Goal: Task Accomplishment & Management: Complete application form

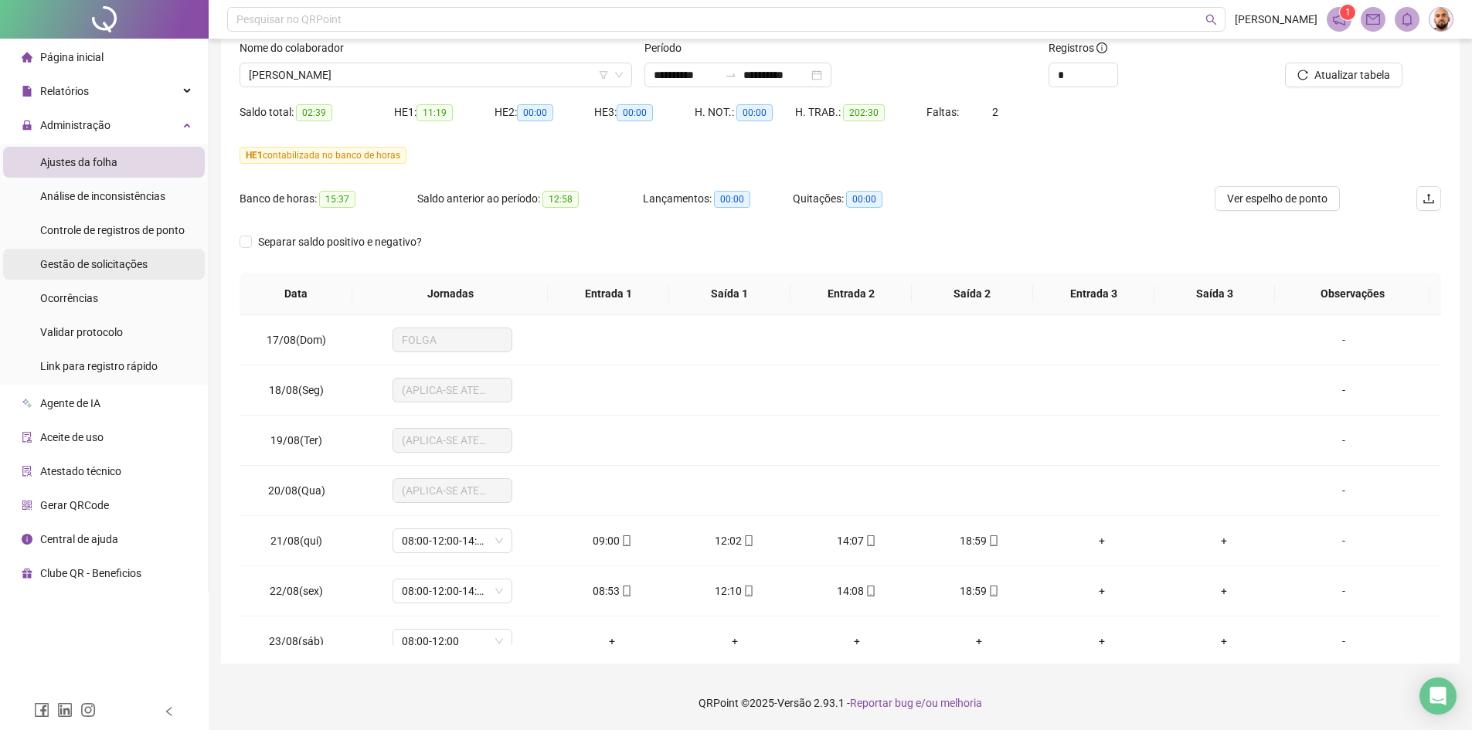
scroll to position [1278, 0]
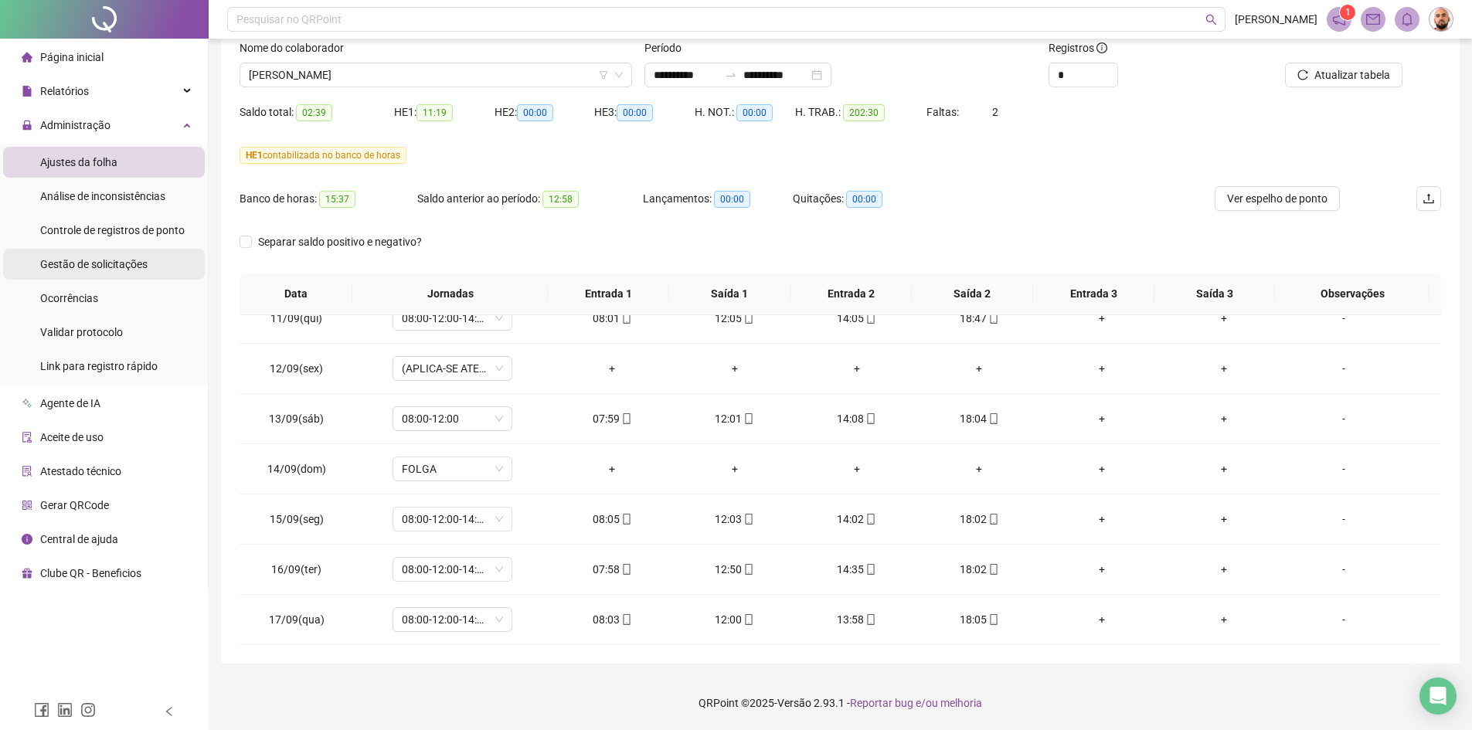
click at [117, 271] on span "Gestão de solicitações" at bounding box center [93, 264] width 107 height 12
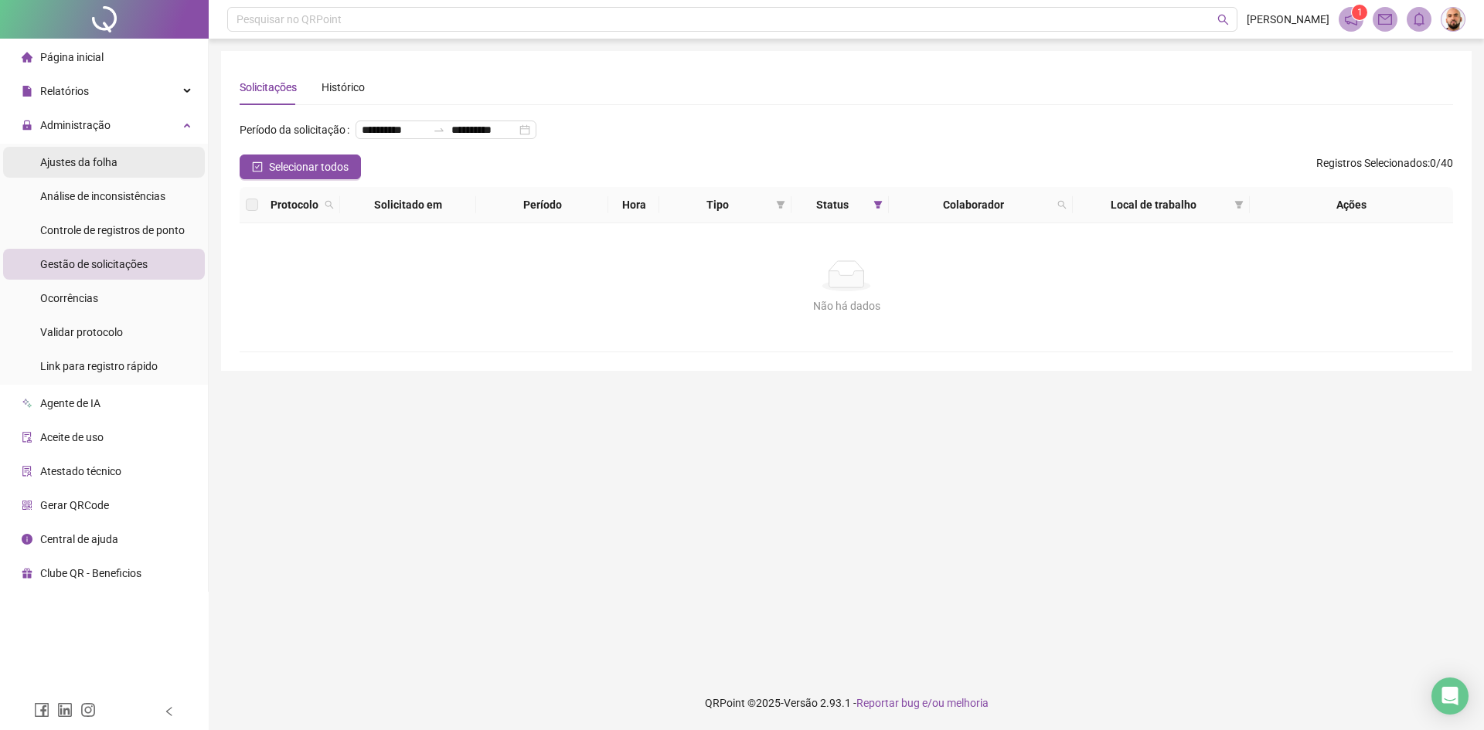
click at [94, 162] on span "Ajustes da folha" at bounding box center [78, 162] width 77 height 12
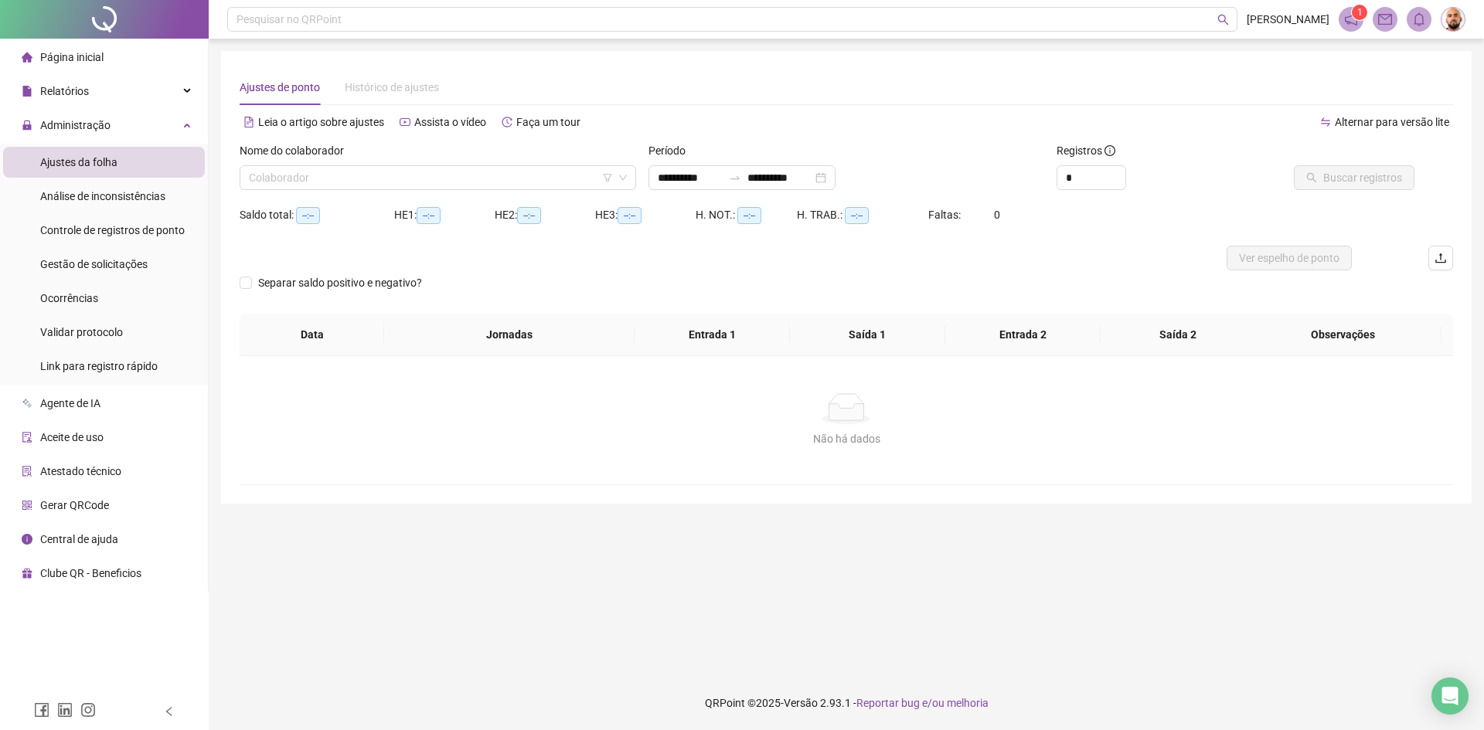
type input "**********"
click at [856, 134] on div "Alternar para versão lite" at bounding box center [1149, 129] width 607 height 25
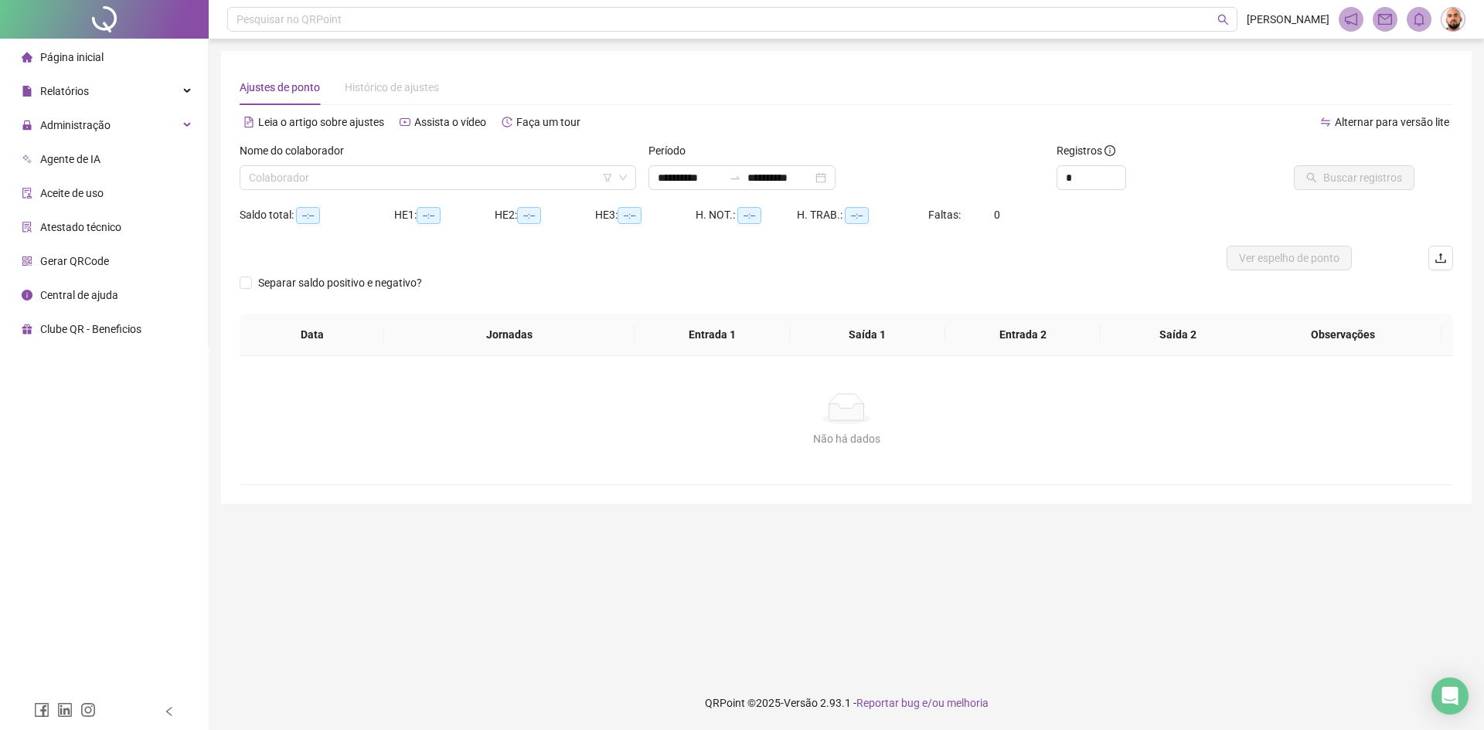
type input "**********"
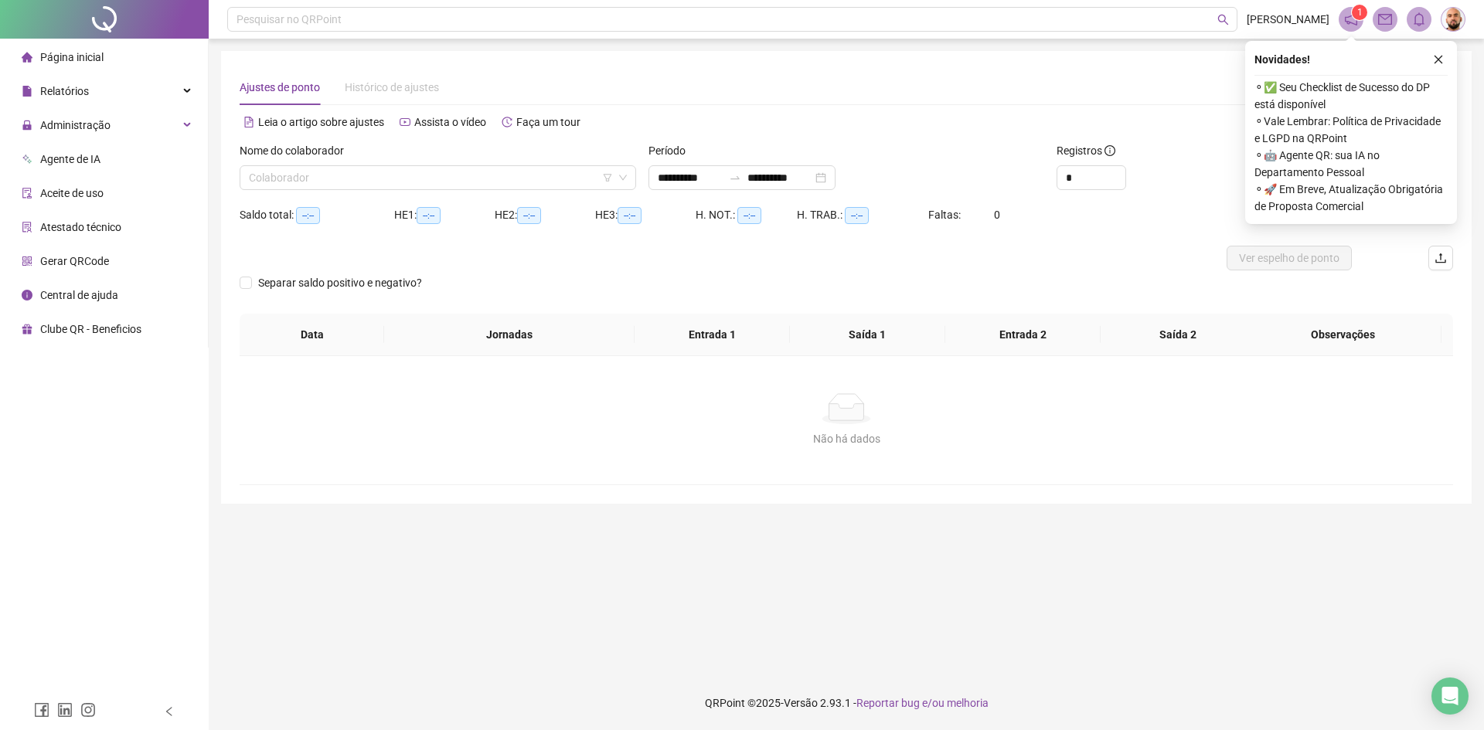
click at [1439, 63] on icon "close" at bounding box center [1438, 59] width 11 height 11
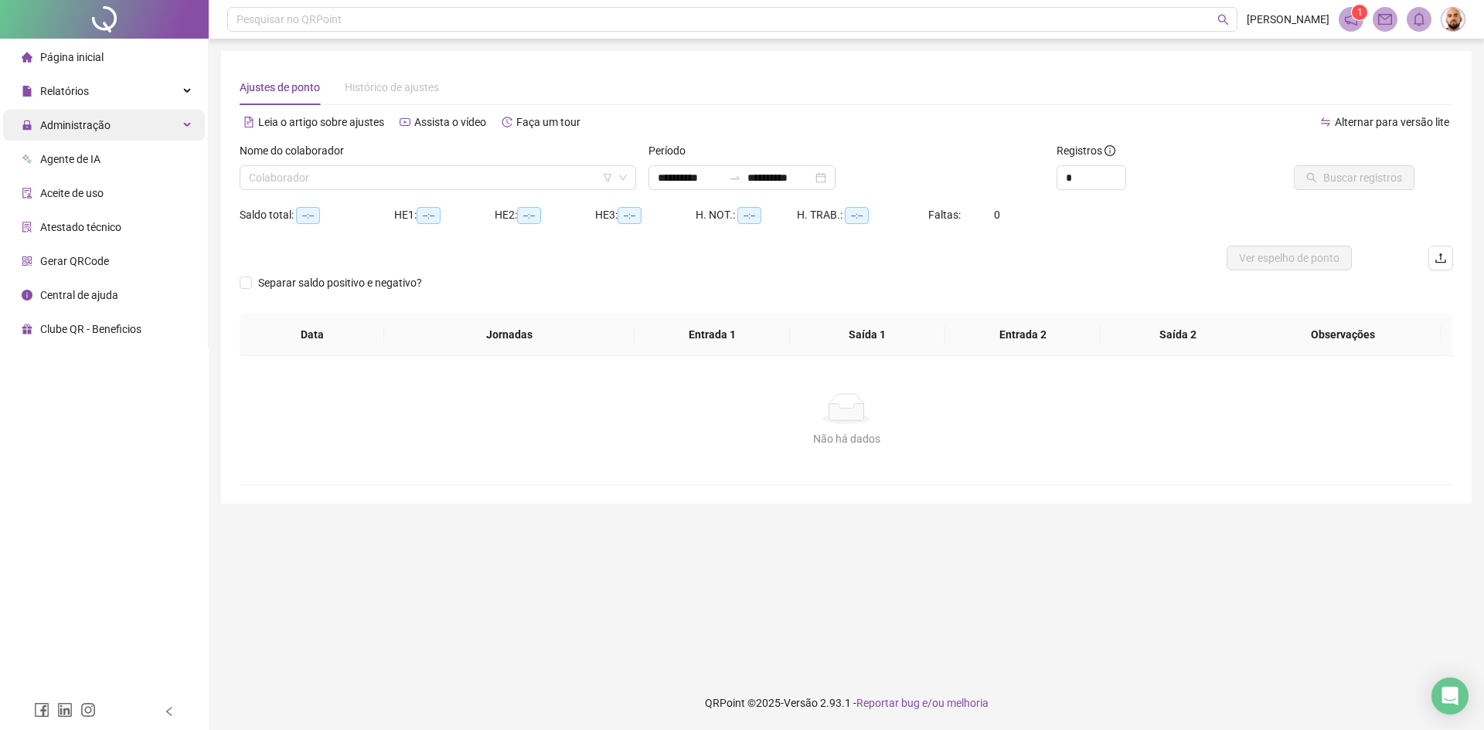
click at [68, 129] on span "Administração" at bounding box center [75, 125] width 70 height 12
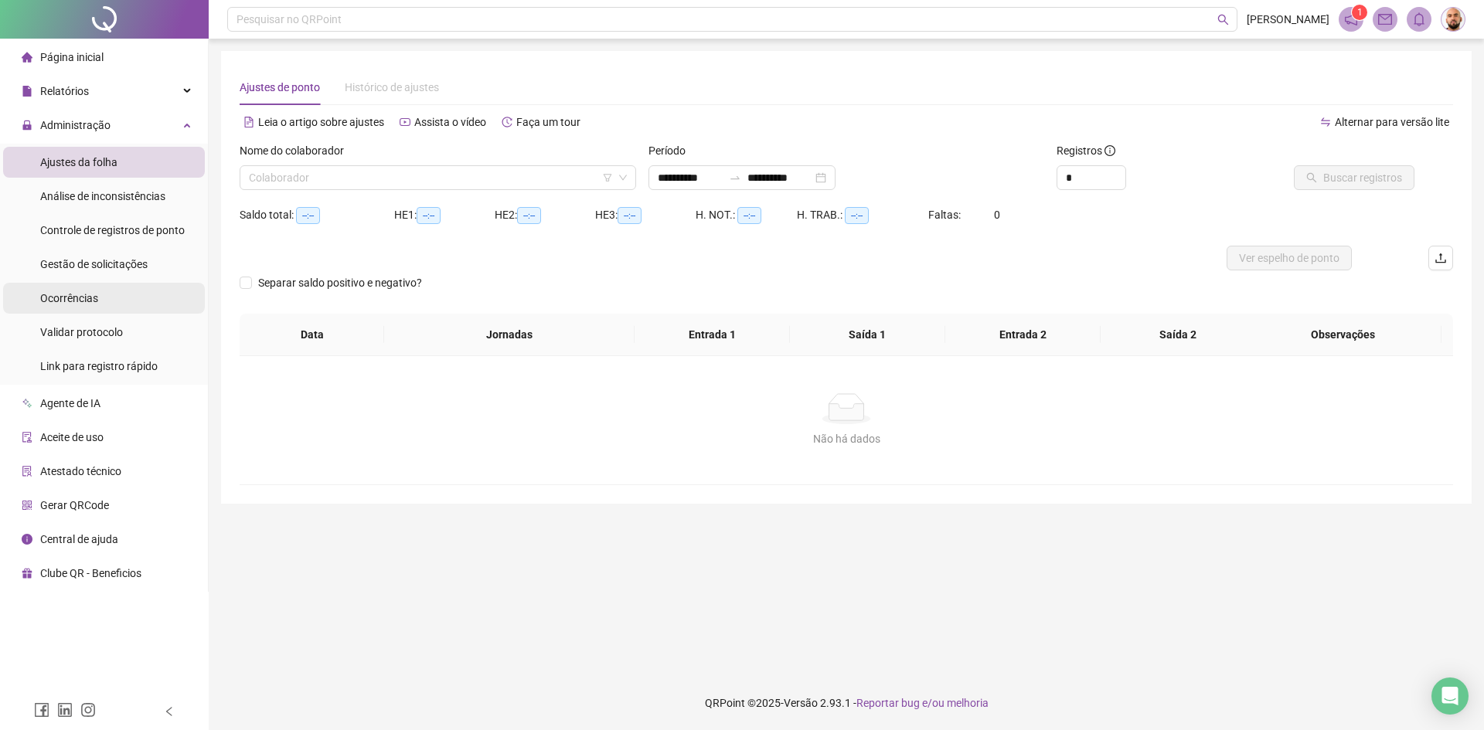
click at [95, 298] on span "Ocorrências" at bounding box center [69, 298] width 58 height 12
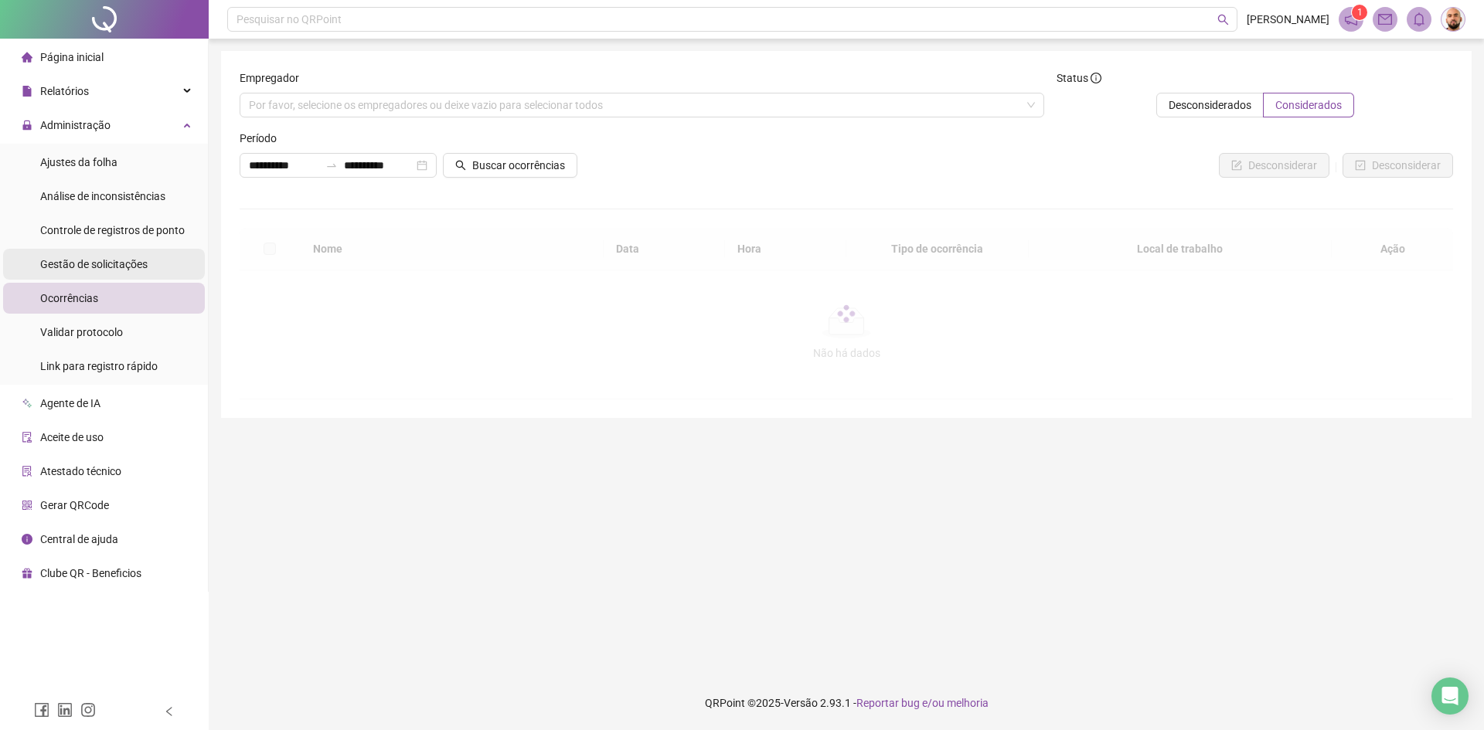
click at [90, 267] on span "Gestão de solicitações" at bounding box center [93, 264] width 107 height 12
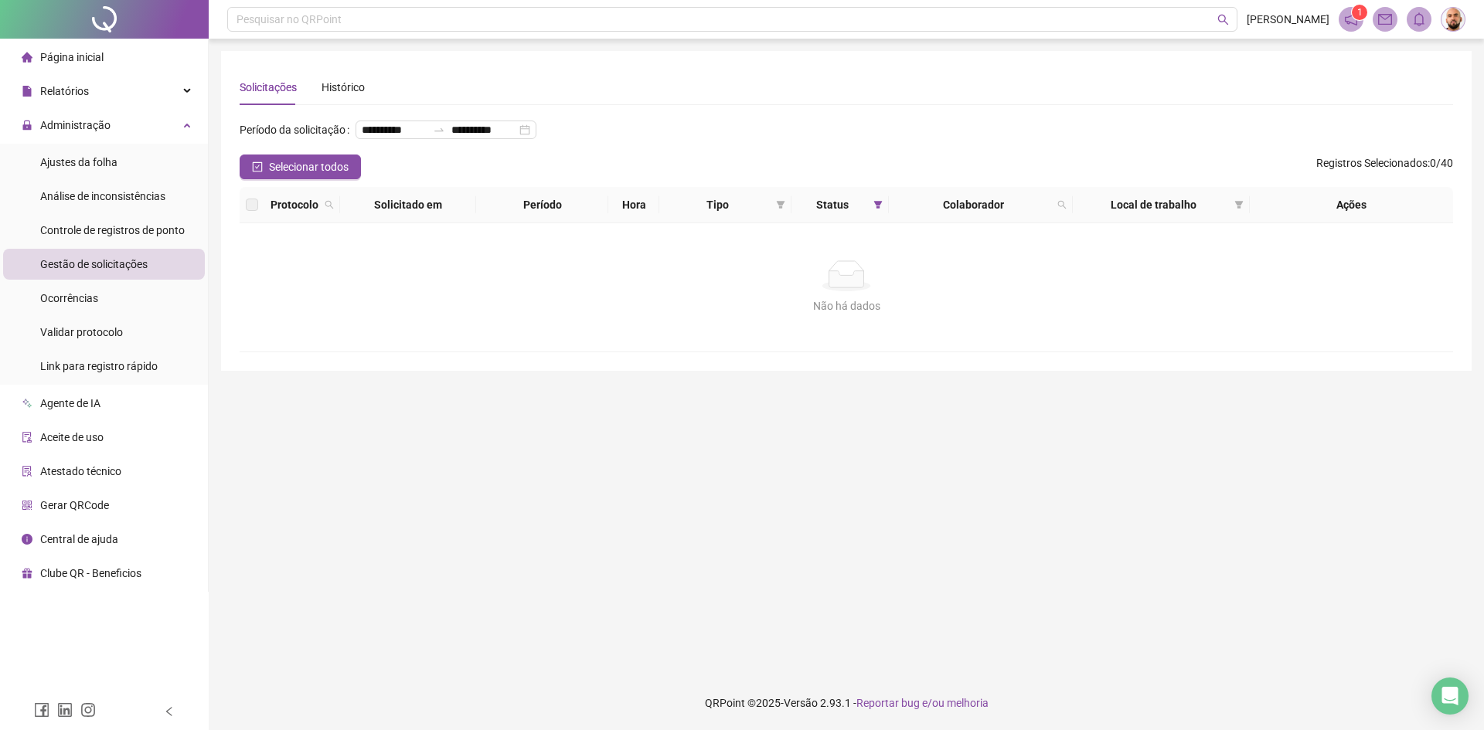
click at [594, 567] on main "**********" at bounding box center [846, 357] width 1251 height 613
click at [107, 160] on span "Ajustes da folha" at bounding box center [78, 162] width 77 height 12
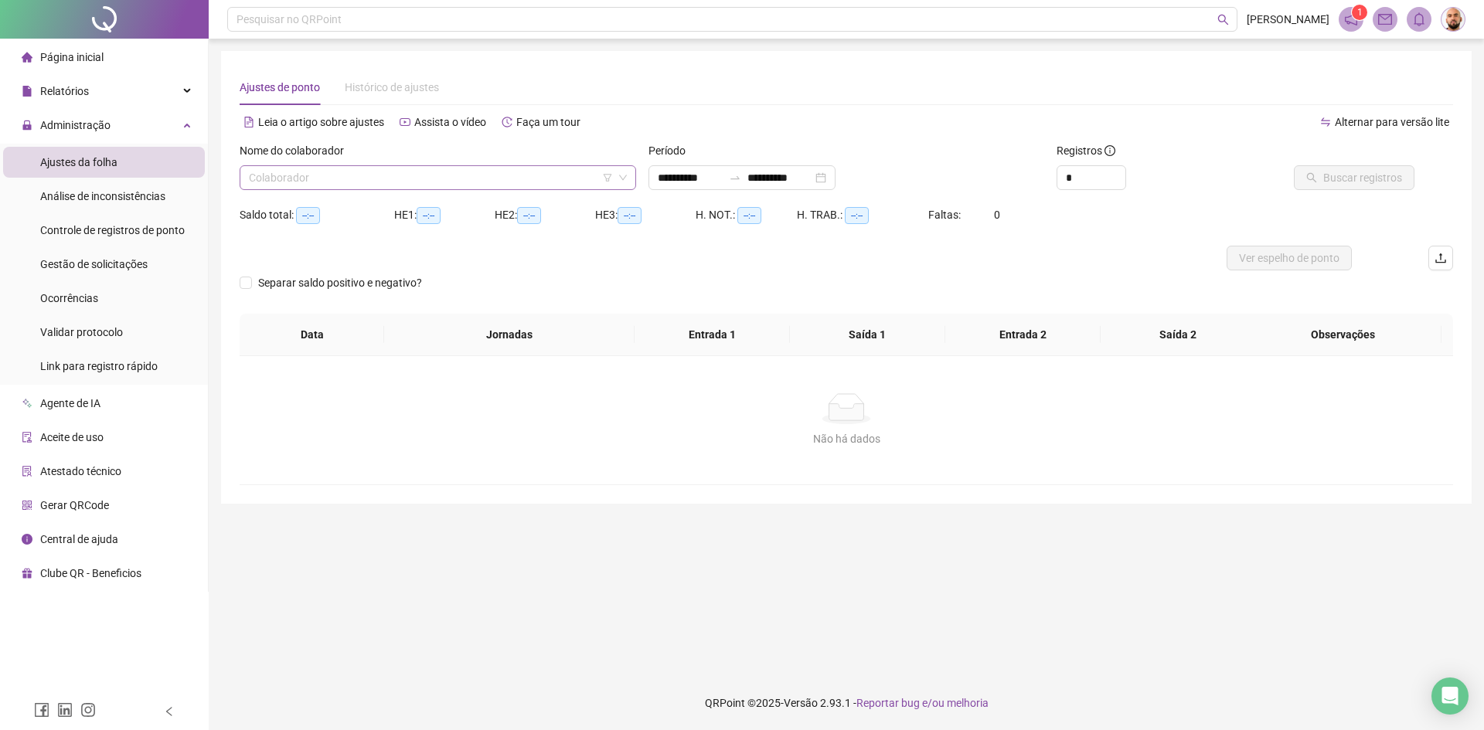
click at [337, 173] on input "search" at bounding box center [431, 177] width 364 height 23
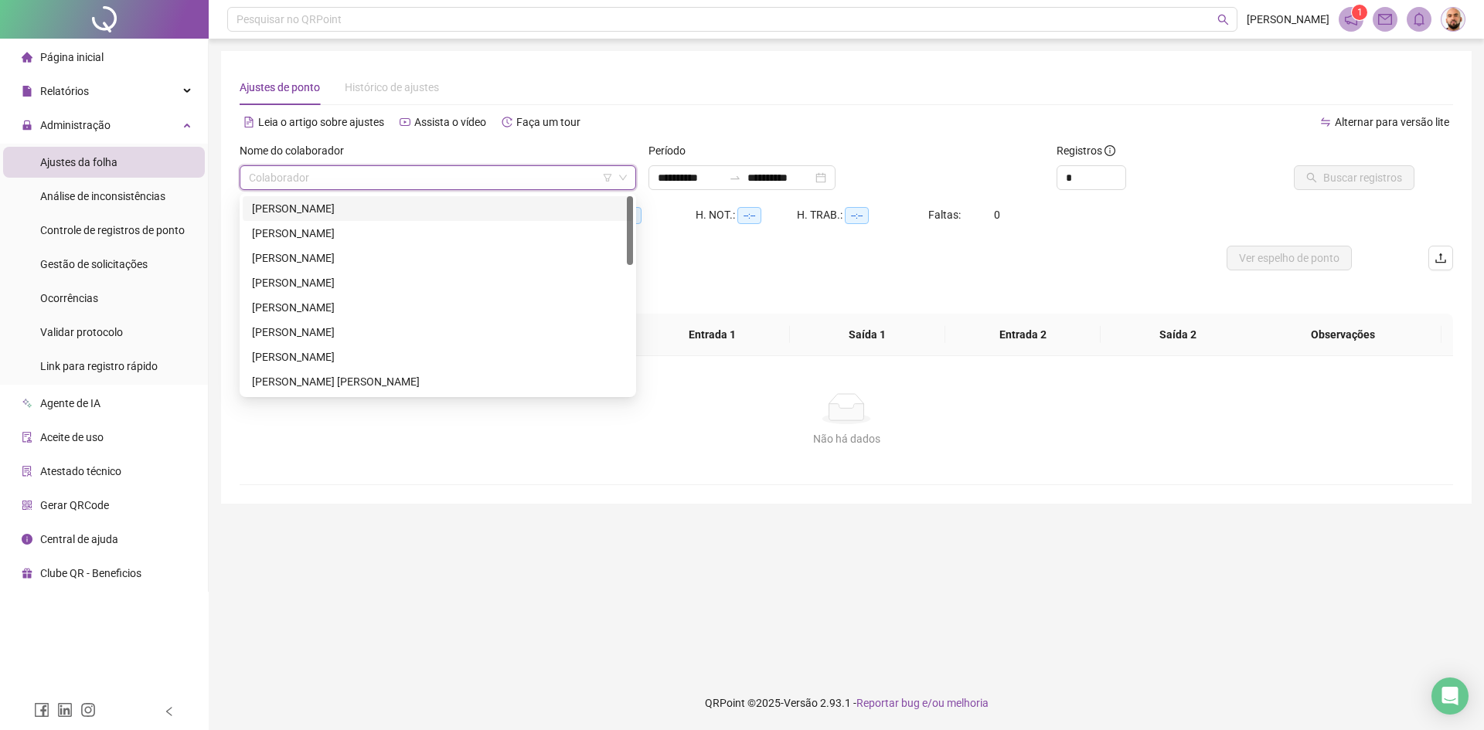
click at [337, 175] on input "search" at bounding box center [431, 177] width 364 height 23
click at [462, 211] on div "[PERSON_NAME]" at bounding box center [438, 208] width 372 height 17
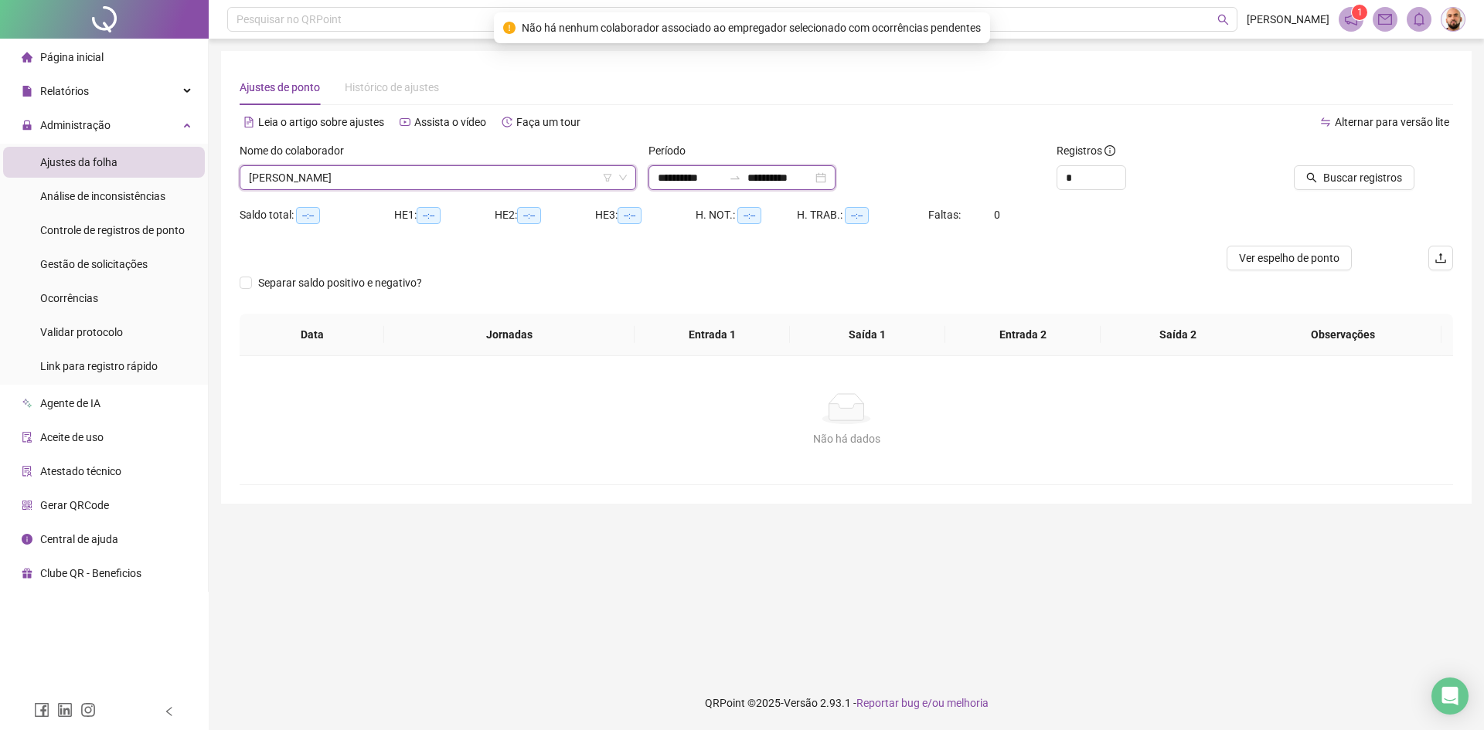
click at [684, 178] on input "**********" at bounding box center [690, 177] width 65 height 17
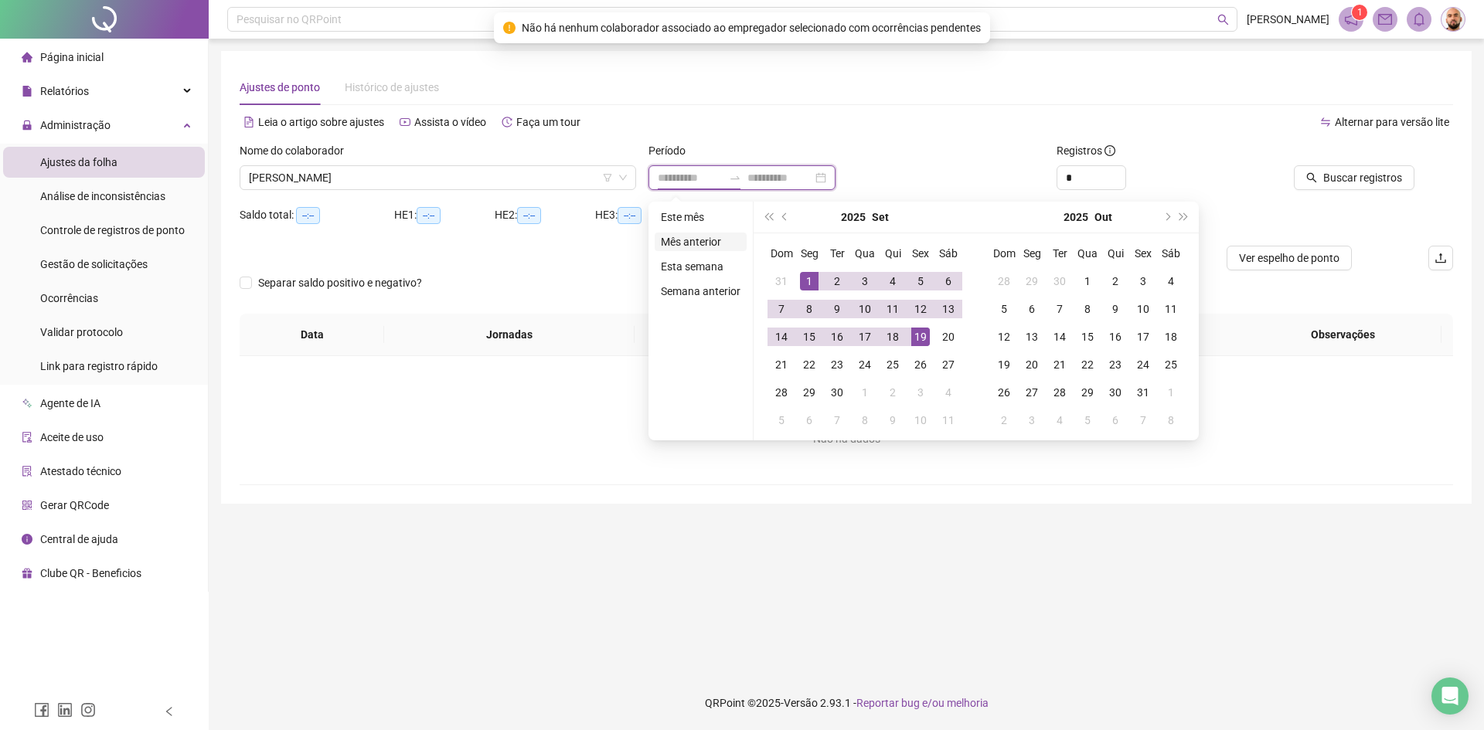
type input "**********"
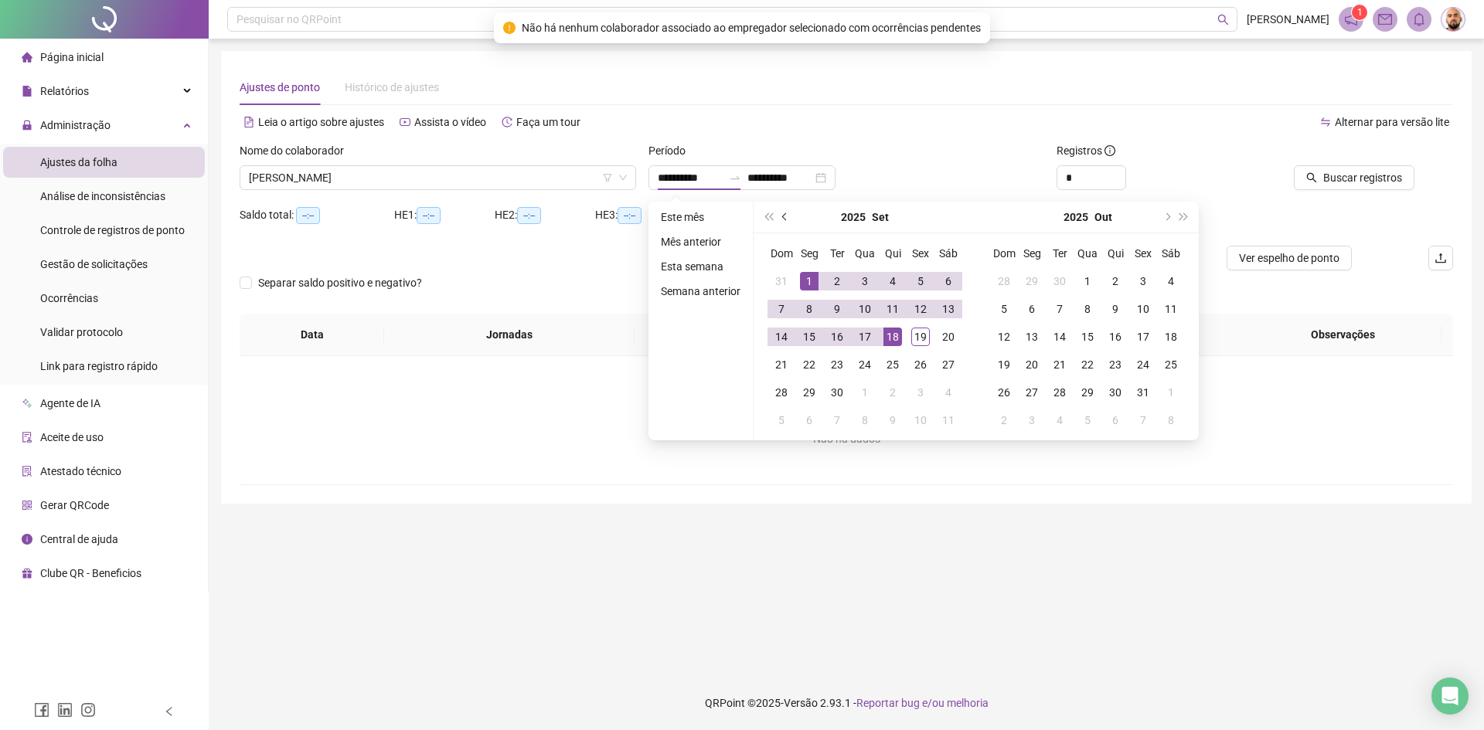
click at [782, 216] on span "prev-year" at bounding box center [786, 217] width 8 height 8
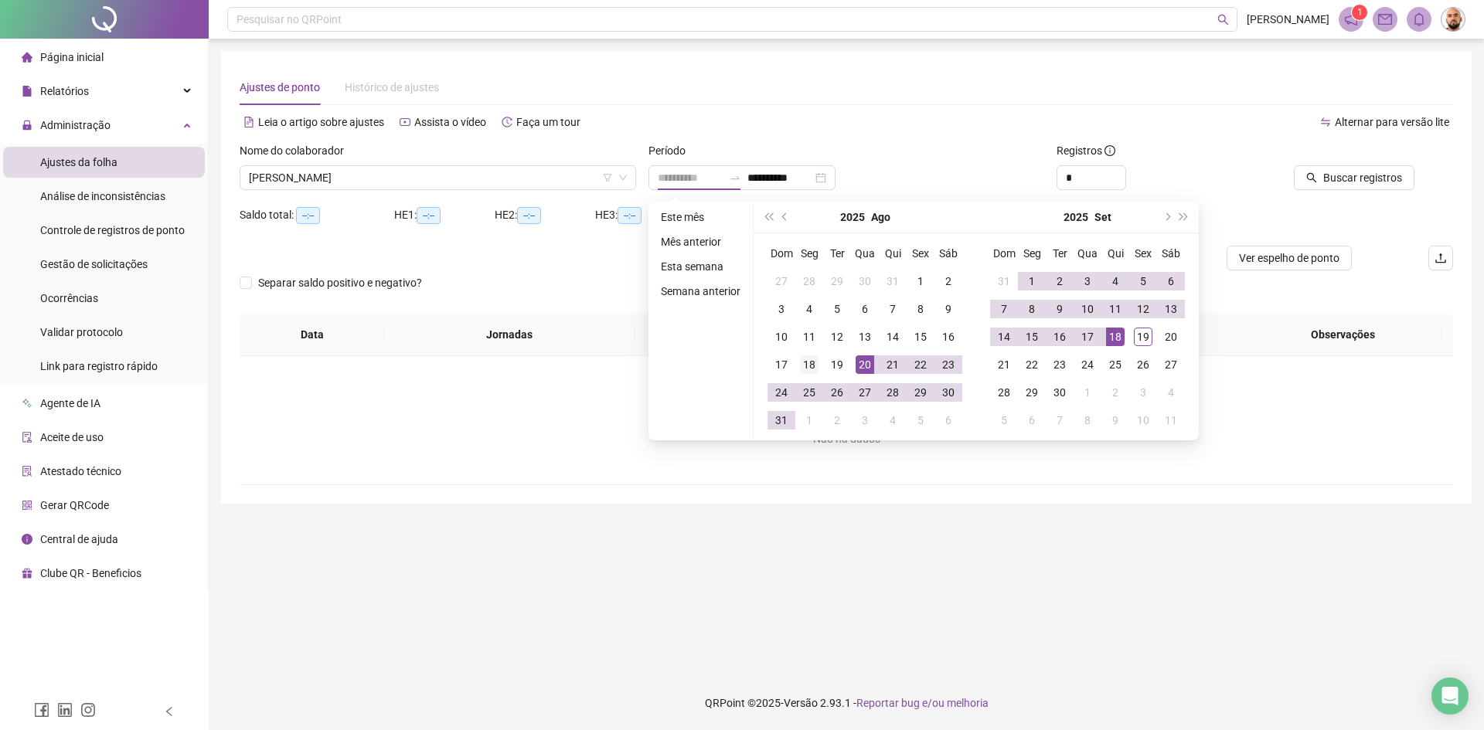
type input "**********"
click at [808, 368] on div "18" at bounding box center [809, 365] width 19 height 19
type input "**********"
click at [1116, 335] on div "18" at bounding box center [1115, 337] width 19 height 19
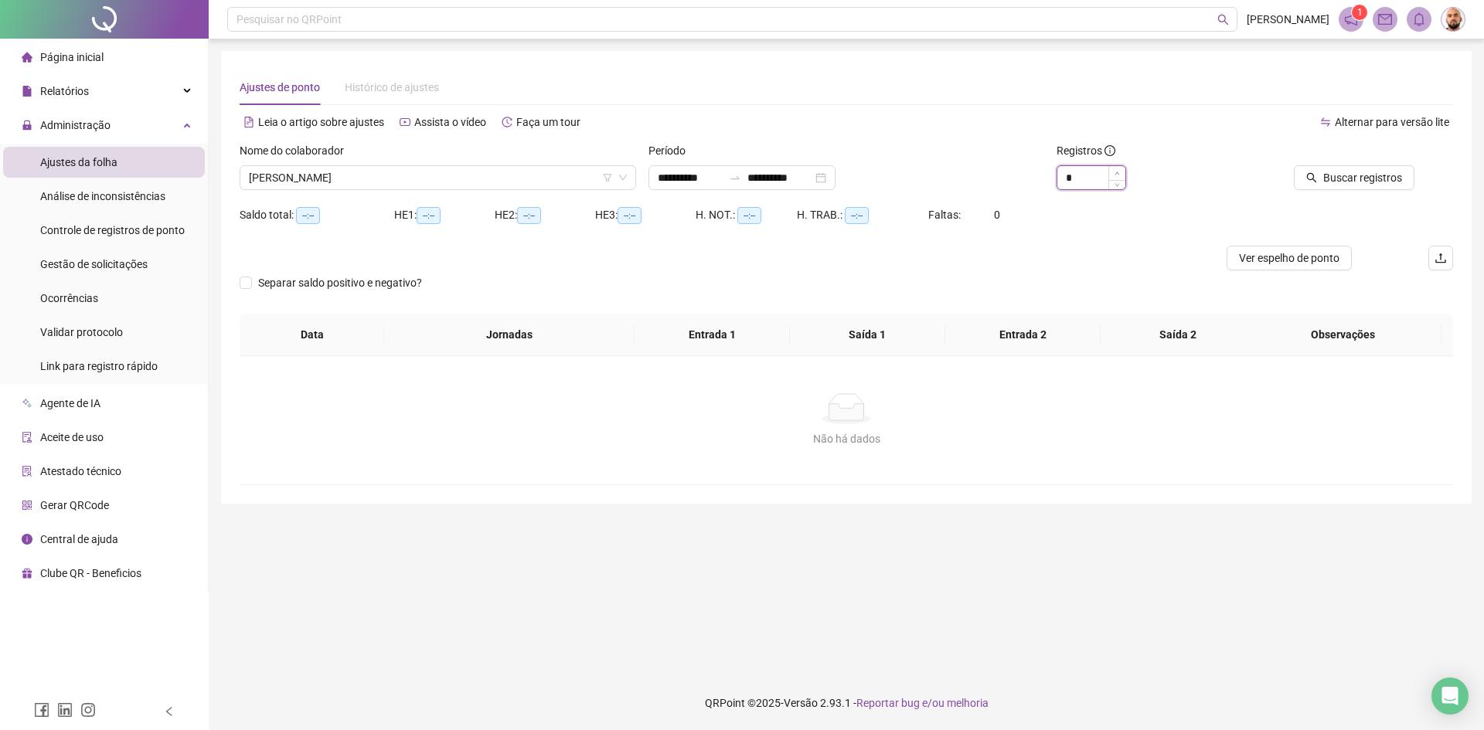
type input "*"
click at [1120, 172] on icon "up" at bounding box center [1117, 173] width 5 height 5
click at [1393, 182] on span "Buscar registros" at bounding box center [1362, 177] width 79 height 17
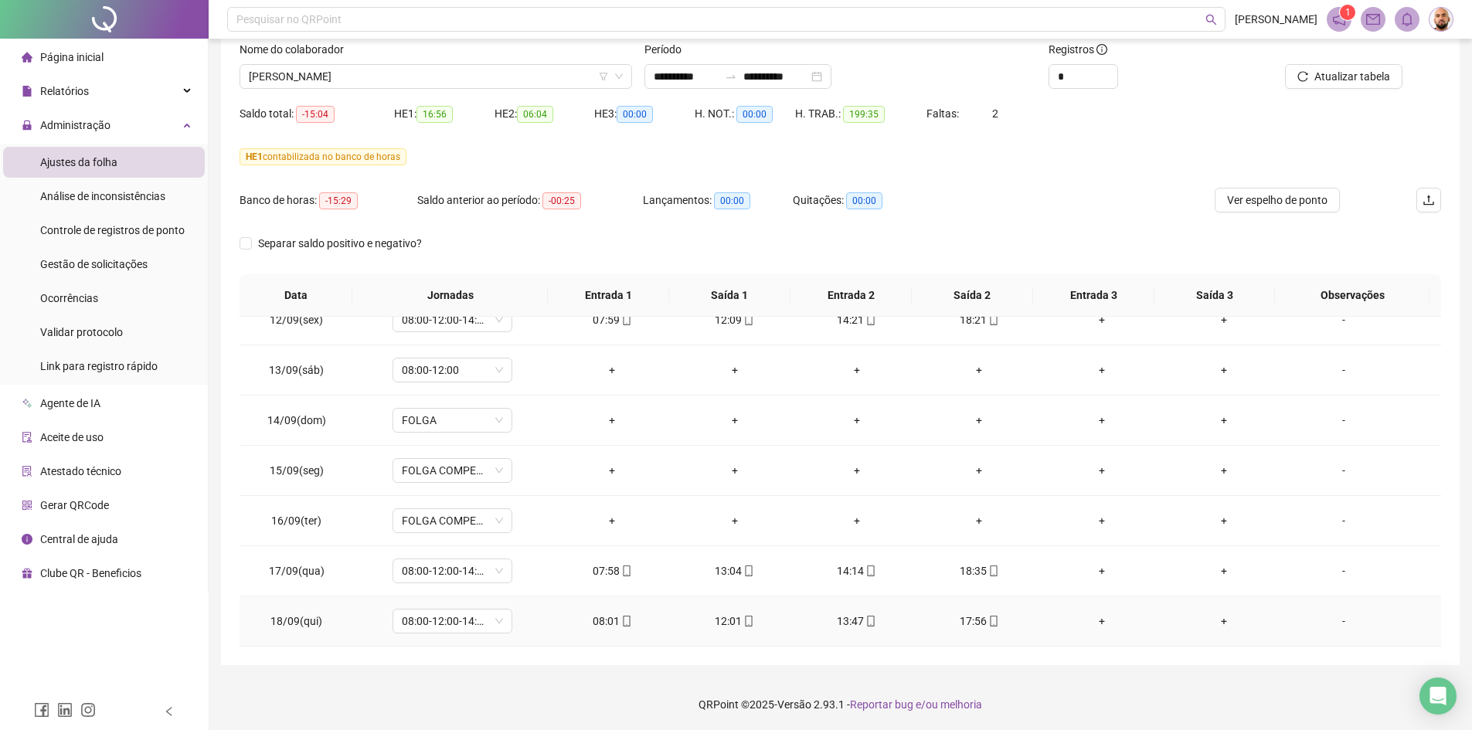
scroll to position [103, 0]
click at [502, 81] on span "[PERSON_NAME]" at bounding box center [436, 74] width 374 height 23
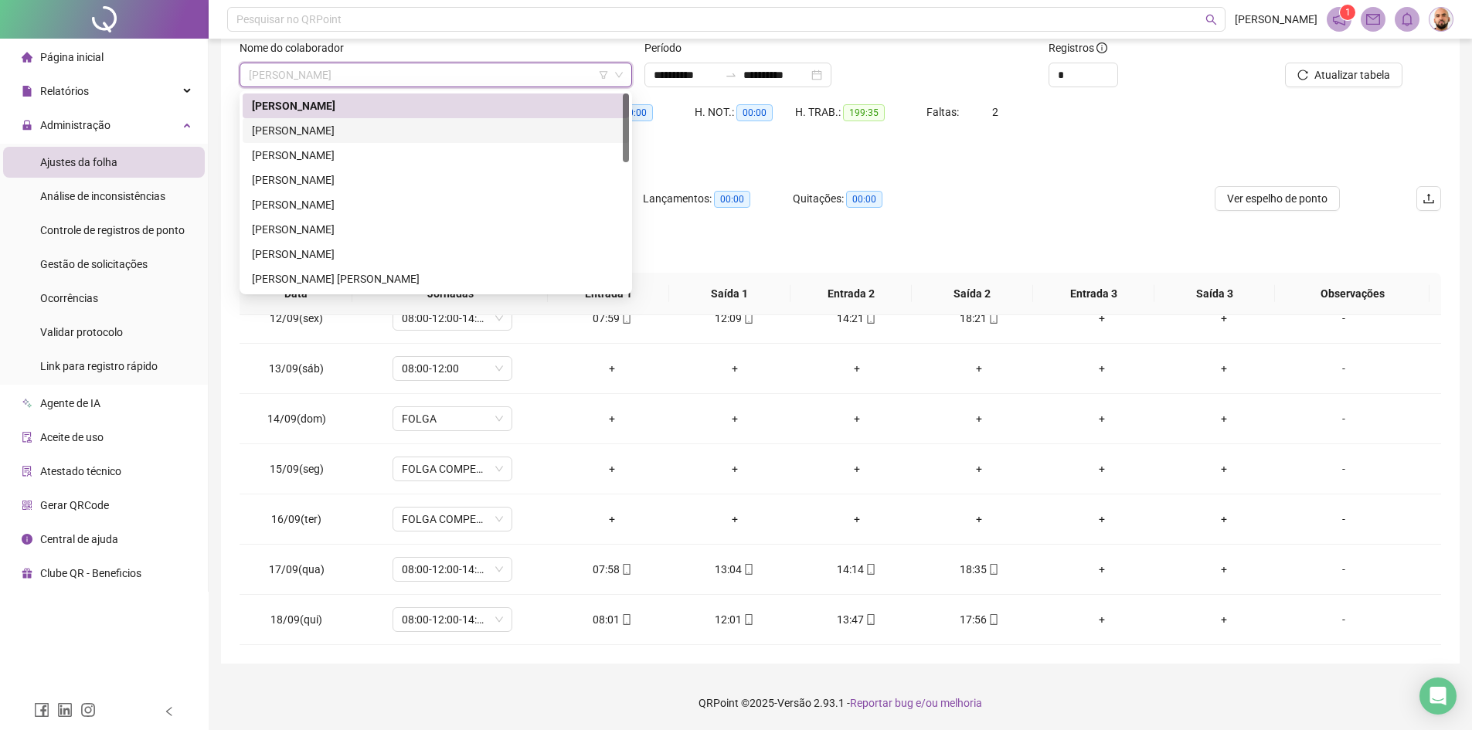
click at [447, 133] on div "[PERSON_NAME]" at bounding box center [436, 130] width 368 height 17
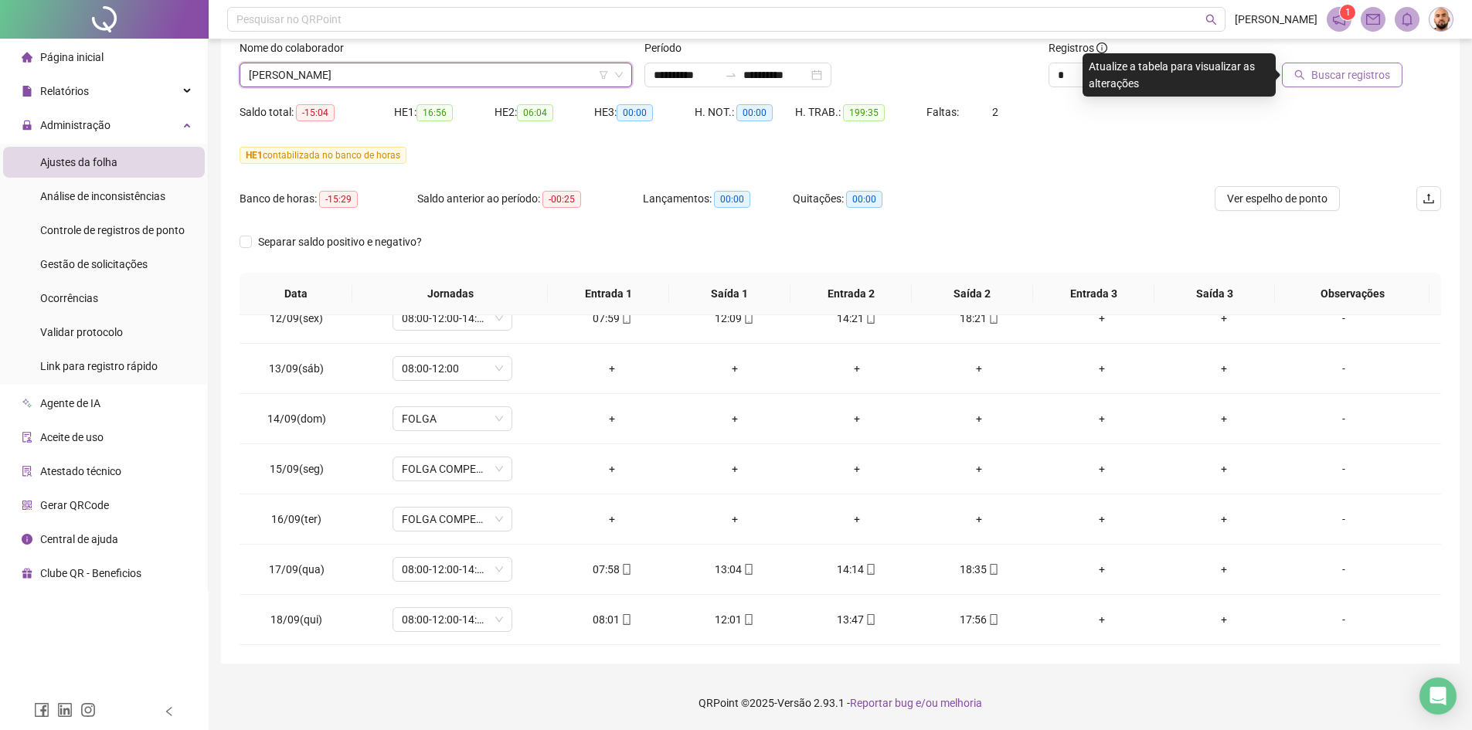
click at [1387, 77] on span "Buscar registros" at bounding box center [1351, 74] width 79 height 17
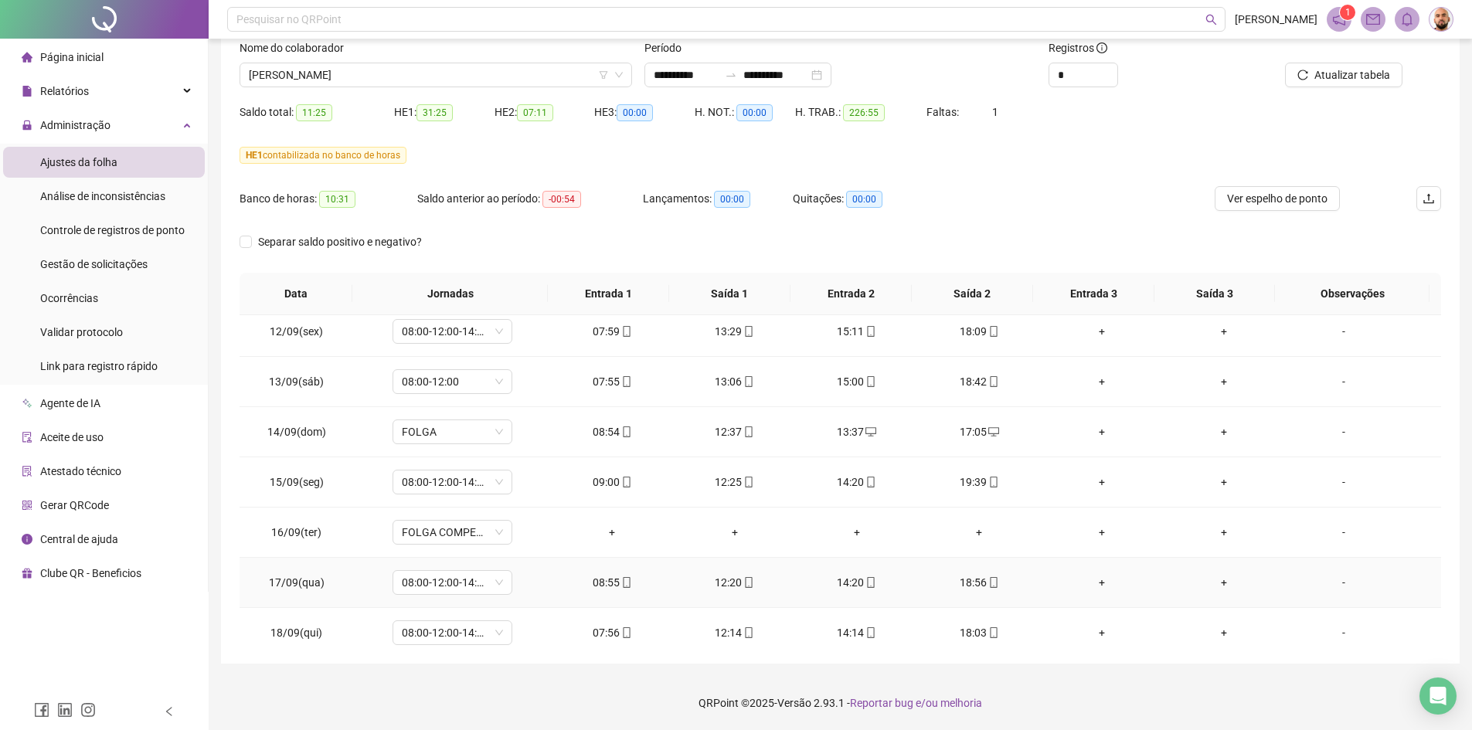
scroll to position [1278, 0]
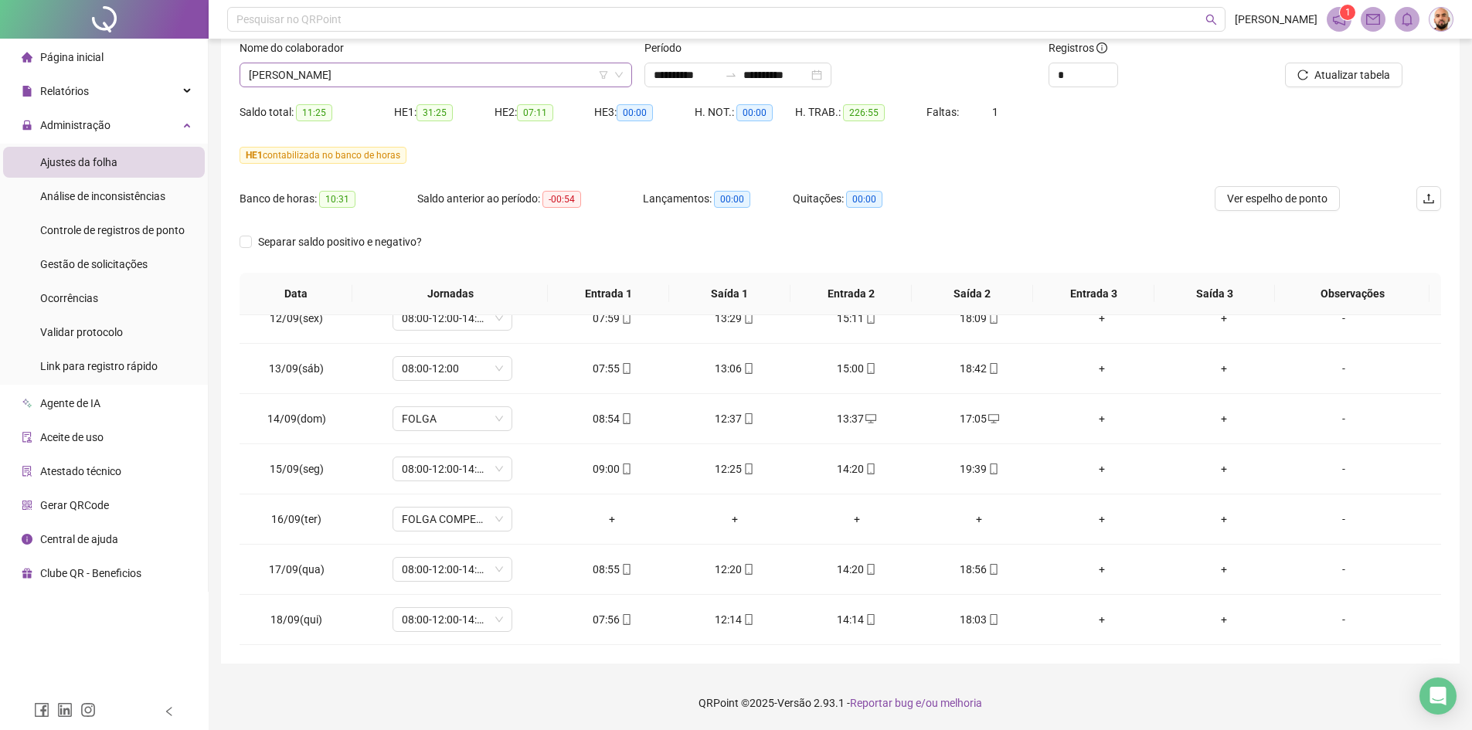
click at [416, 75] on span "[PERSON_NAME]" at bounding box center [436, 74] width 374 height 23
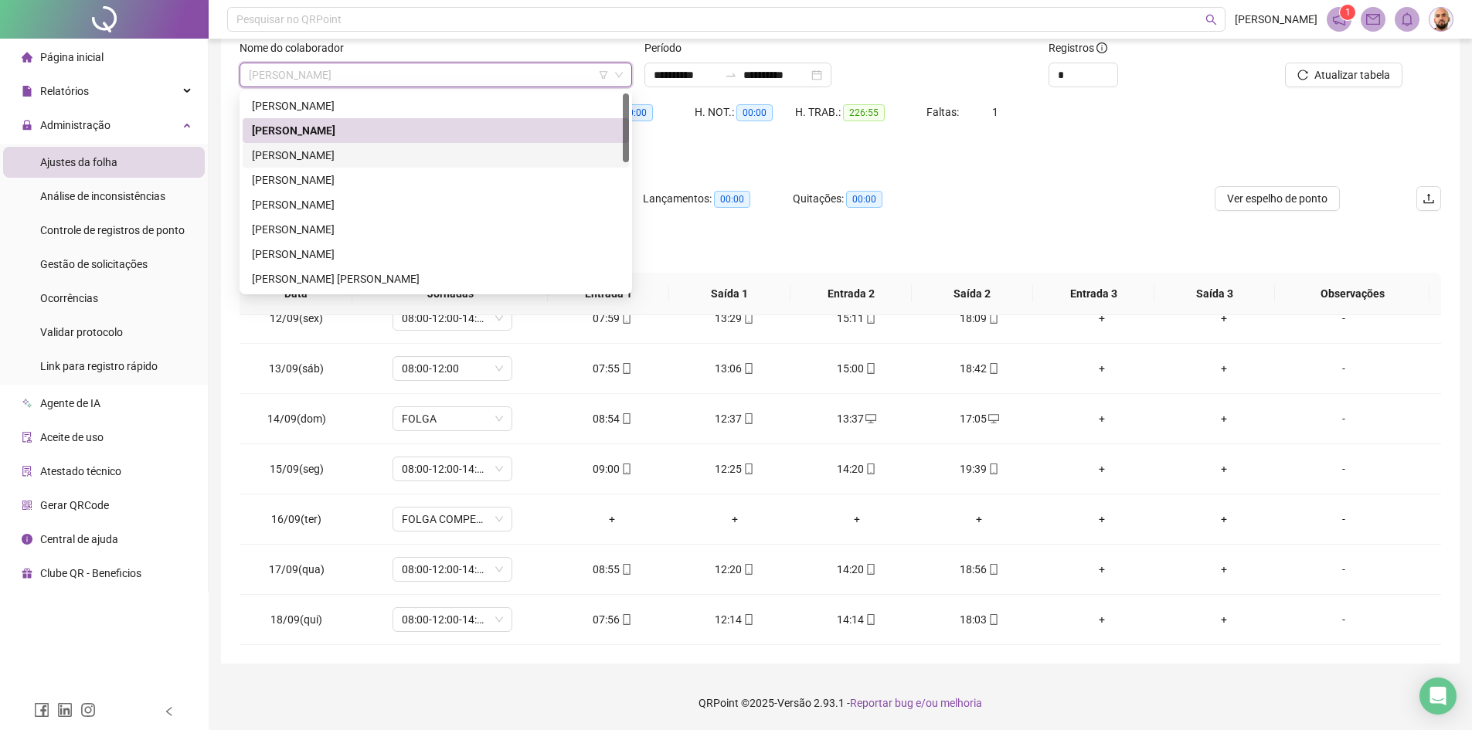
click at [399, 158] on div "[PERSON_NAME]" at bounding box center [436, 155] width 368 height 17
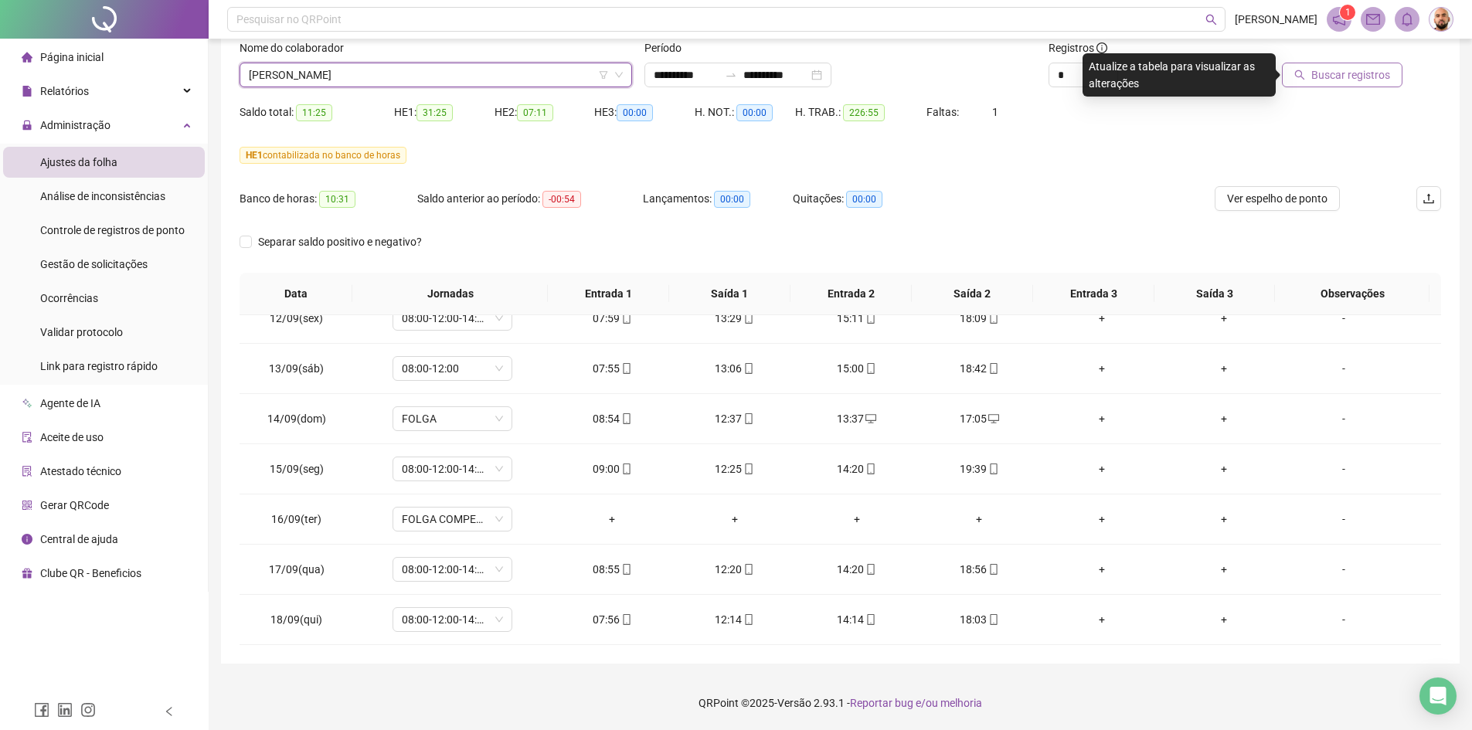
click at [1340, 80] on span "Buscar registros" at bounding box center [1351, 74] width 79 height 17
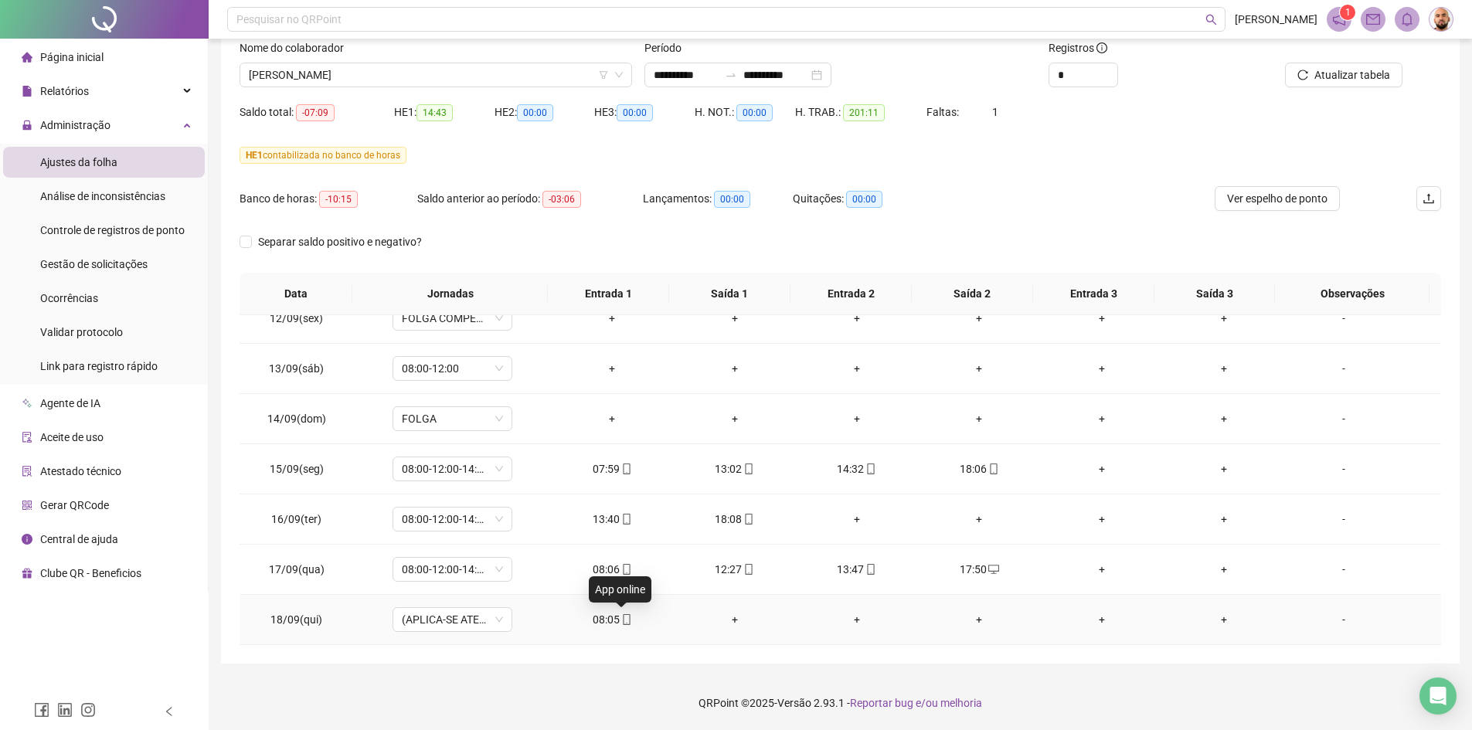
click at [620, 624] on span "mobile" at bounding box center [626, 619] width 12 height 11
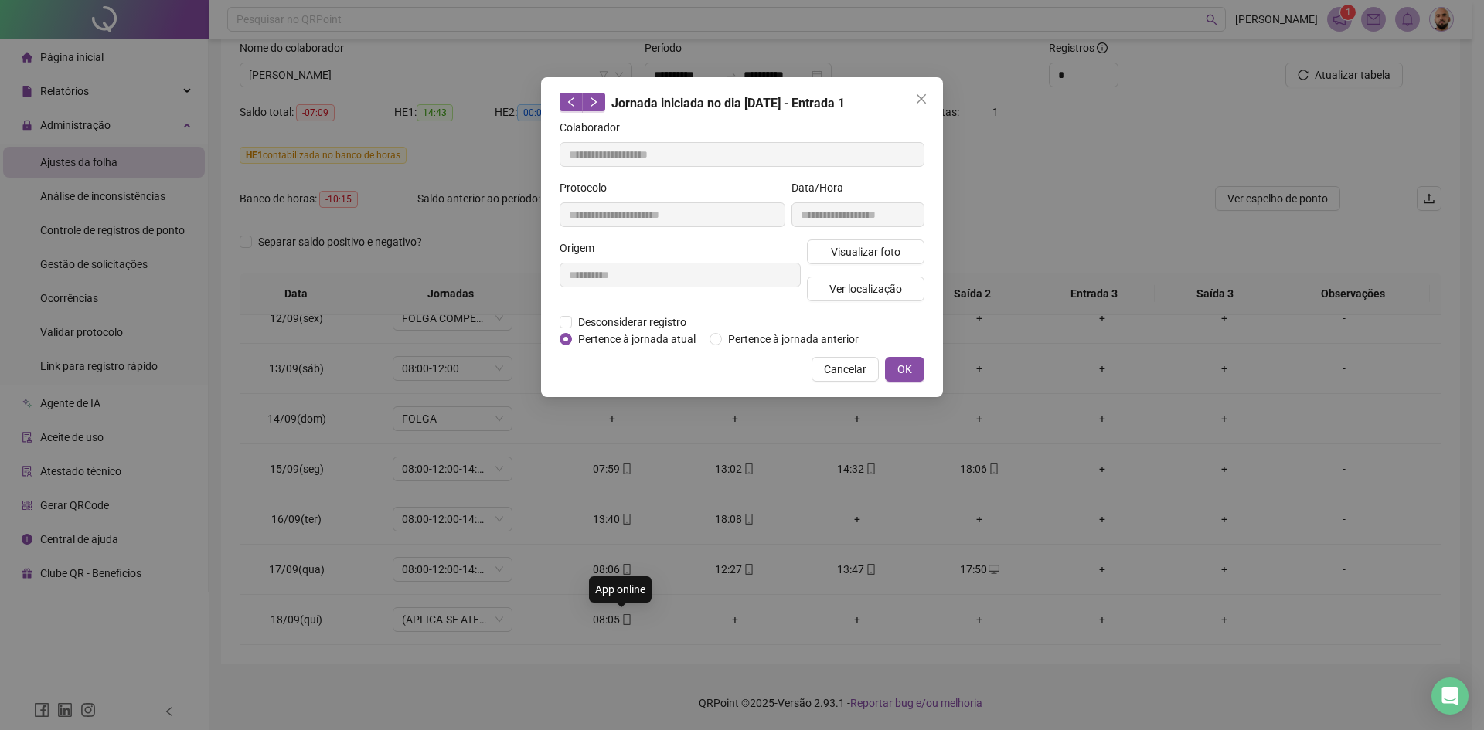
type input "**********"
click at [573, 323] on span "Desconsiderar registro" at bounding box center [632, 322] width 121 height 17
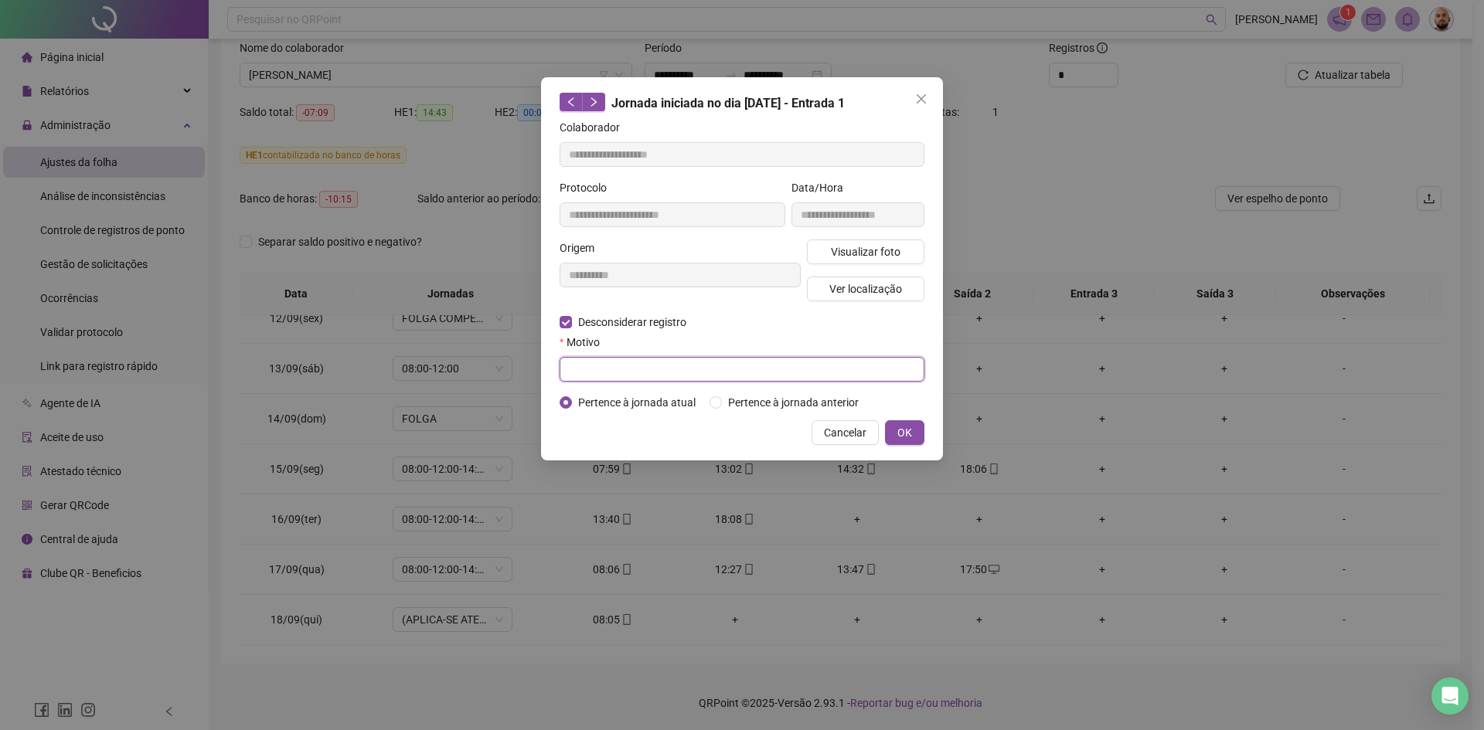
click at [617, 369] on input "text" at bounding box center [742, 369] width 365 height 25
type input "**********"
click at [908, 437] on span "OK" at bounding box center [904, 432] width 15 height 17
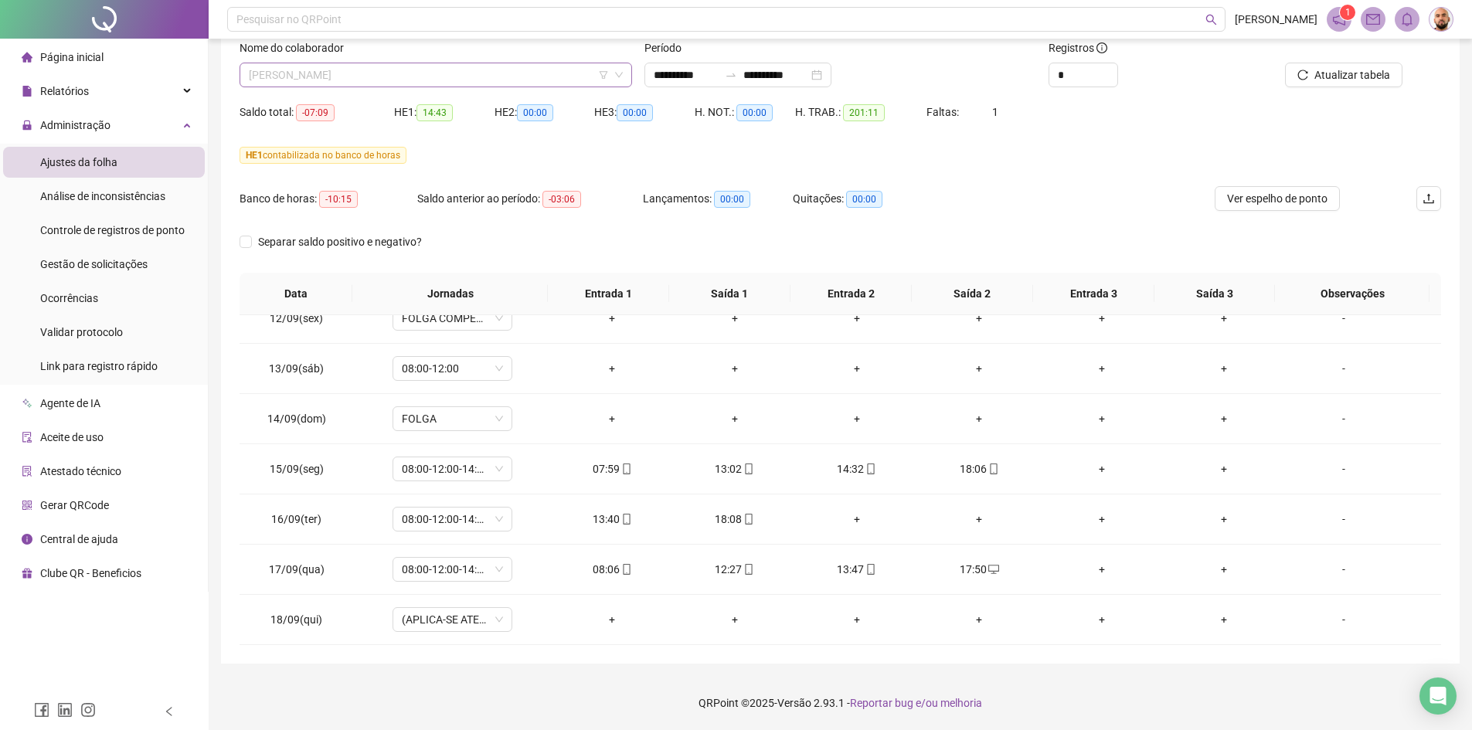
click at [417, 73] on span "[PERSON_NAME]" at bounding box center [436, 74] width 374 height 23
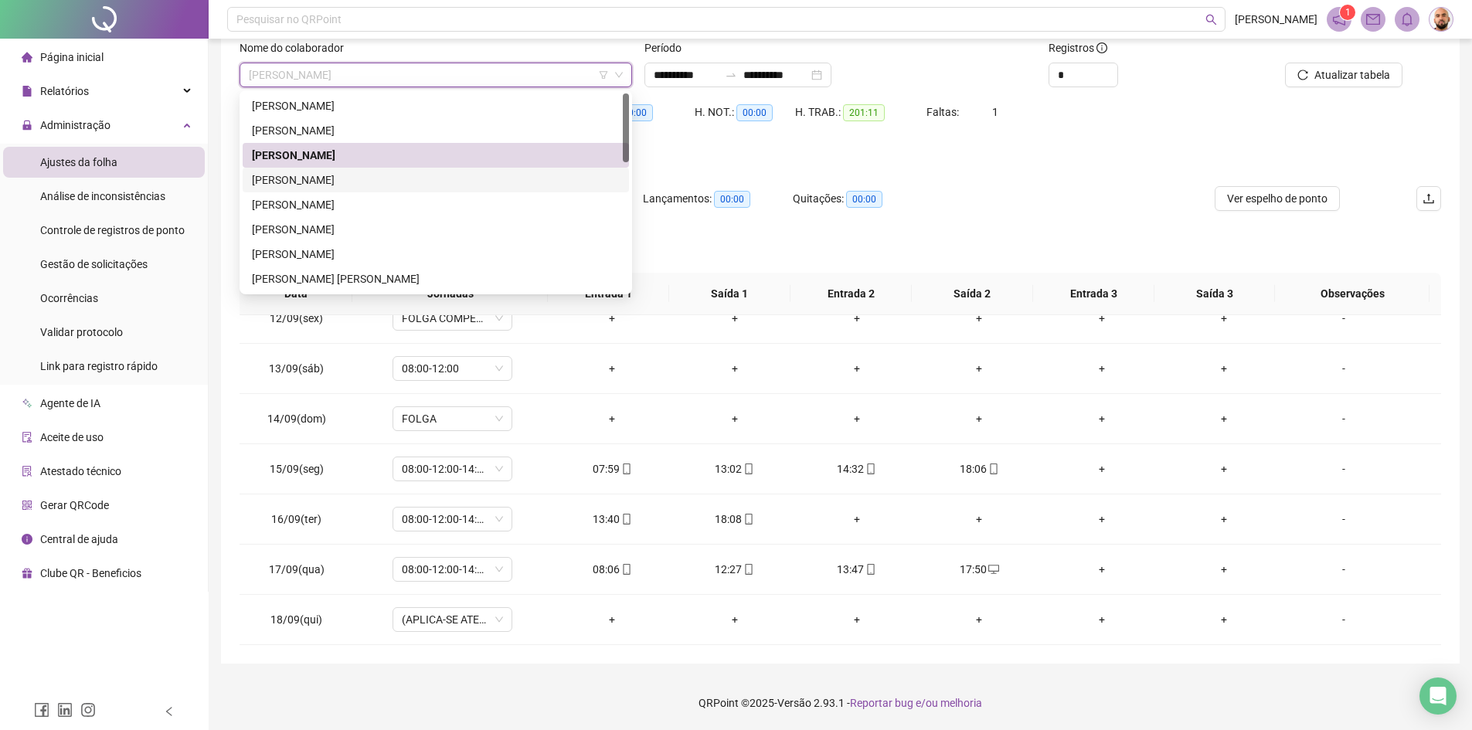
click at [373, 181] on div "[PERSON_NAME]" at bounding box center [436, 180] width 368 height 17
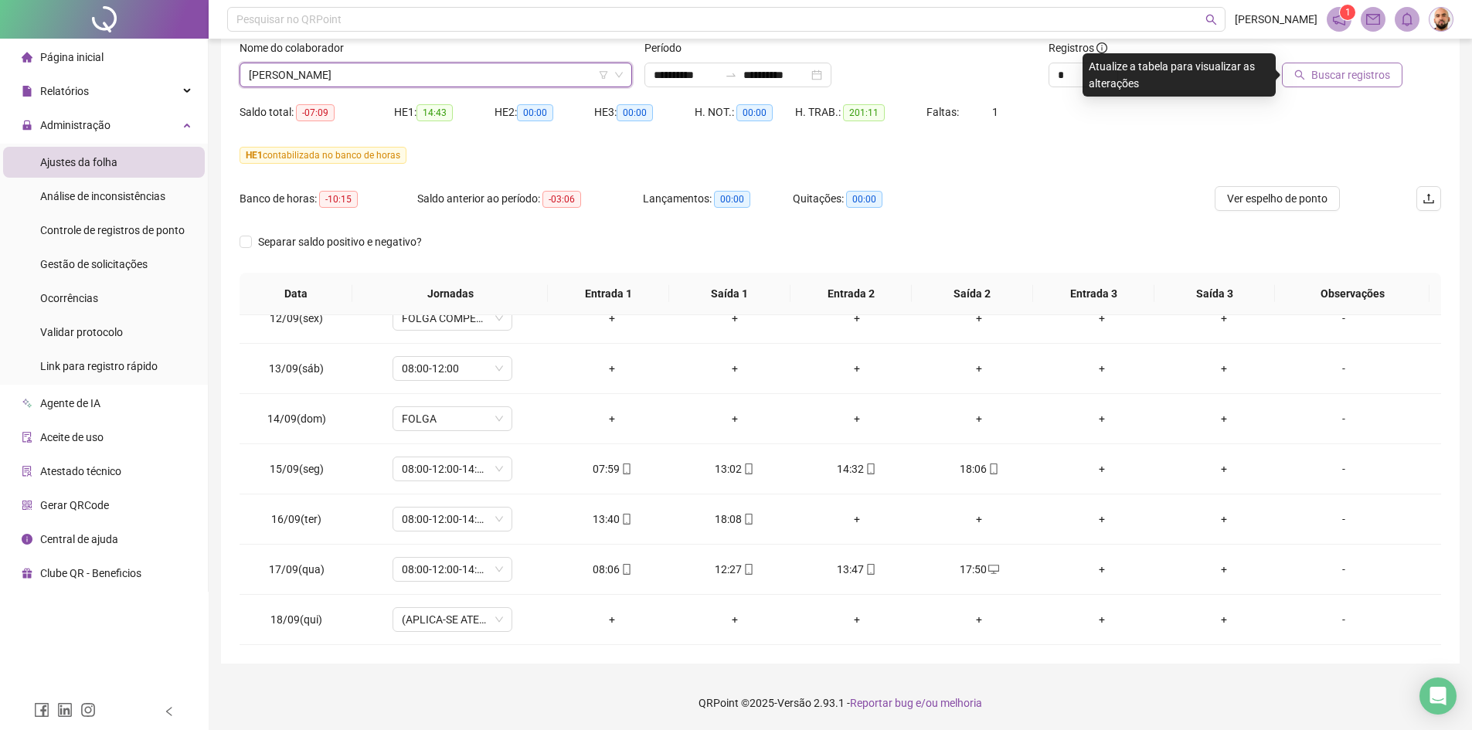
click at [1348, 78] on span "Buscar registros" at bounding box center [1351, 74] width 79 height 17
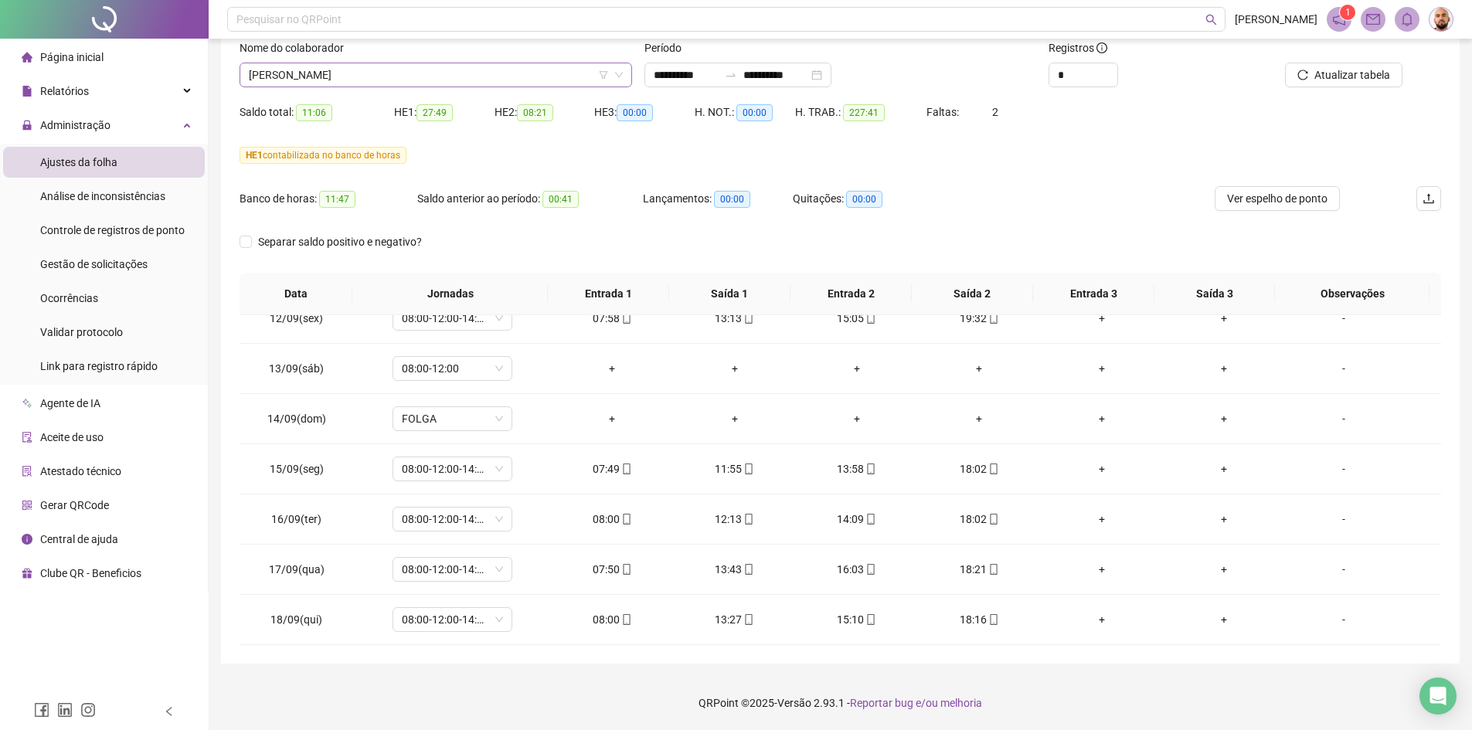
click at [404, 77] on span "[PERSON_NAME]" at bounding box center [436, 74] width 374 height 23
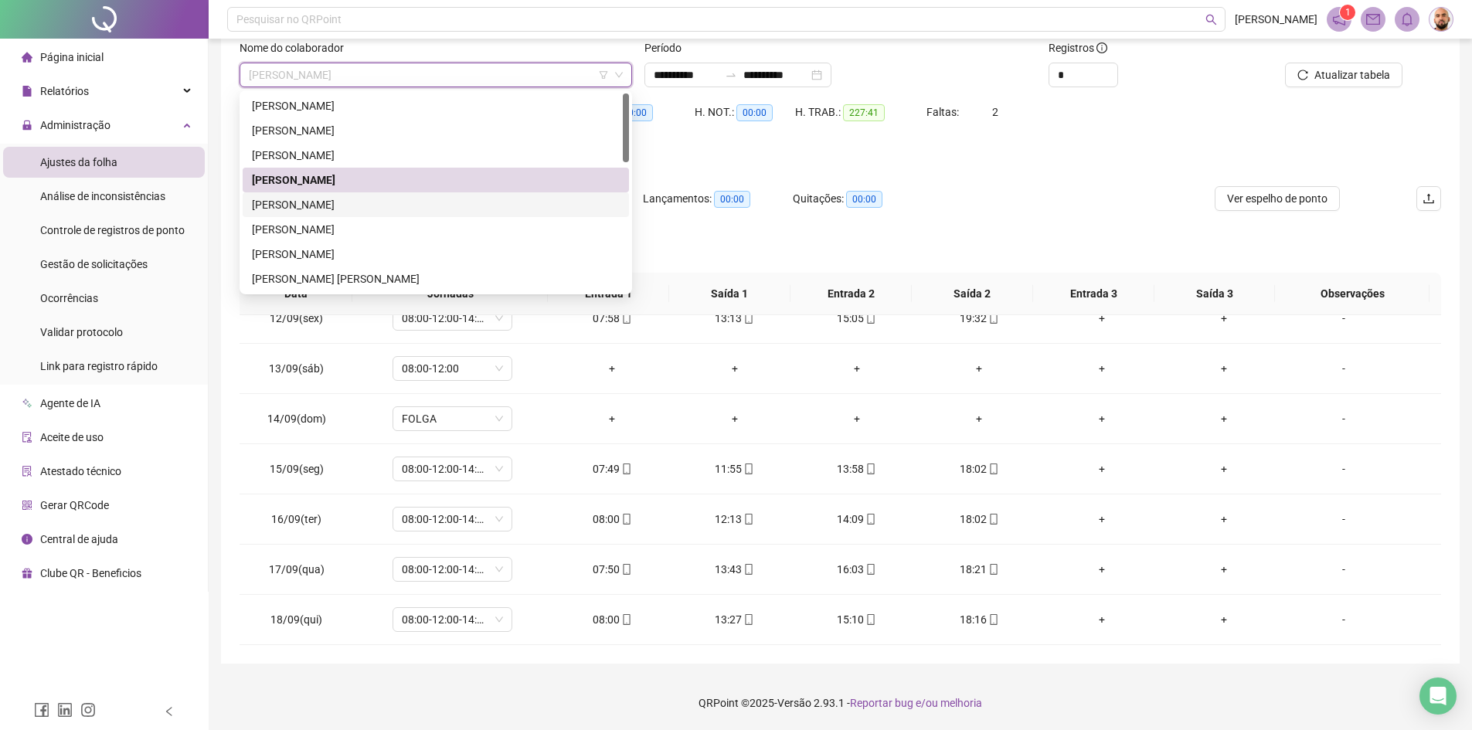
click at [370, 208] on div "[PERSON_NAME]" at bounding box center [436, 204] width 368 height 17
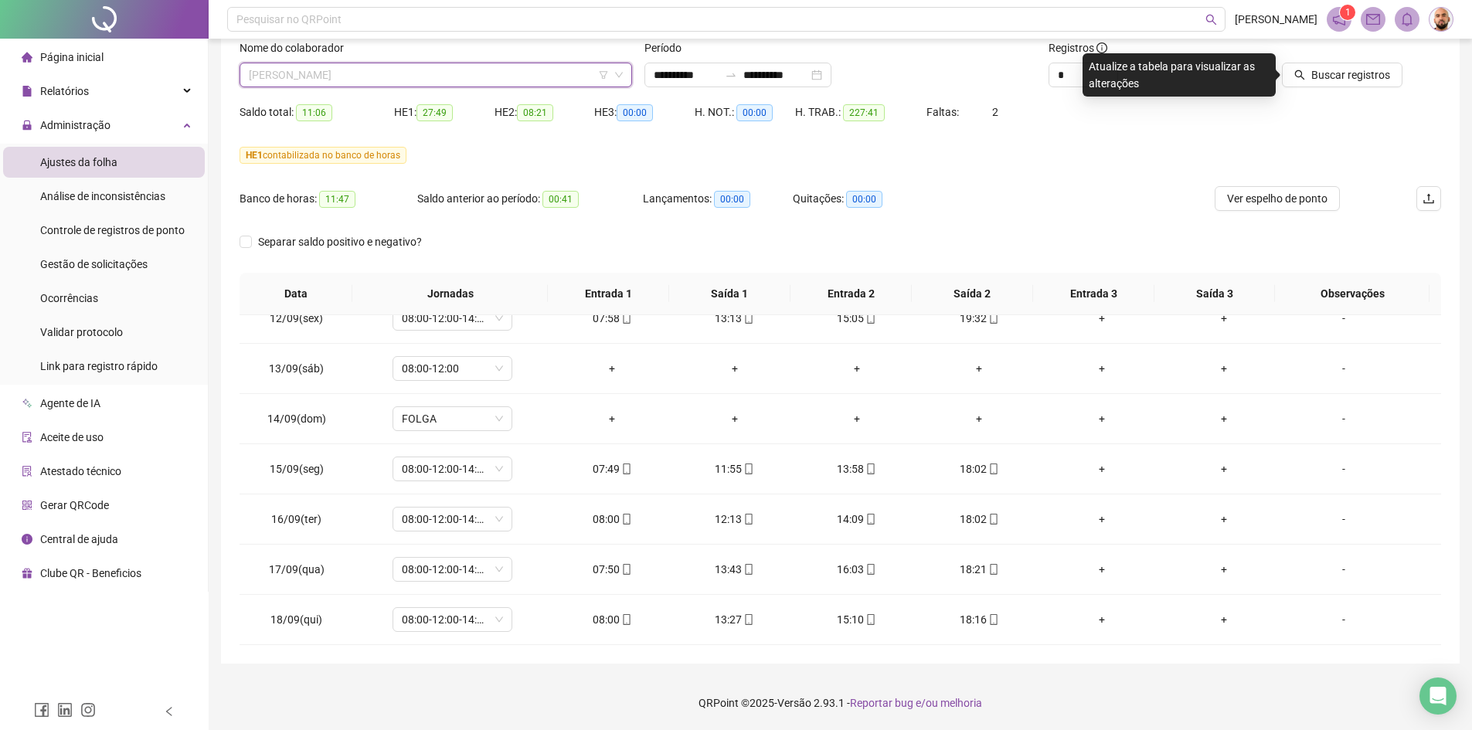
click at [474, 75] on span "[PERSON_NAME]" at bounding box center [436, 74] width 374 height 23
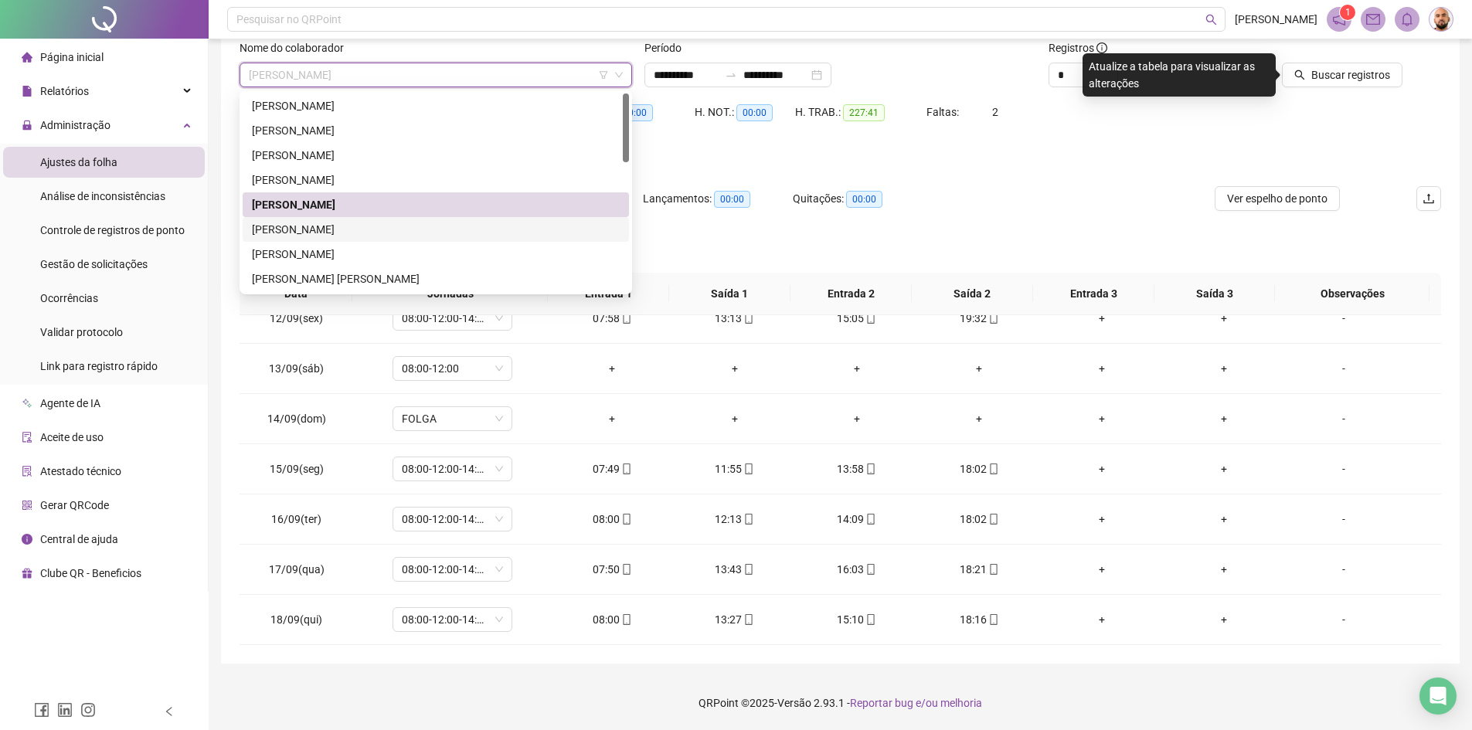
click at [426, 226] on div "[PERSON_NAME]" at bounding box center [436, 229] width 368 height 17
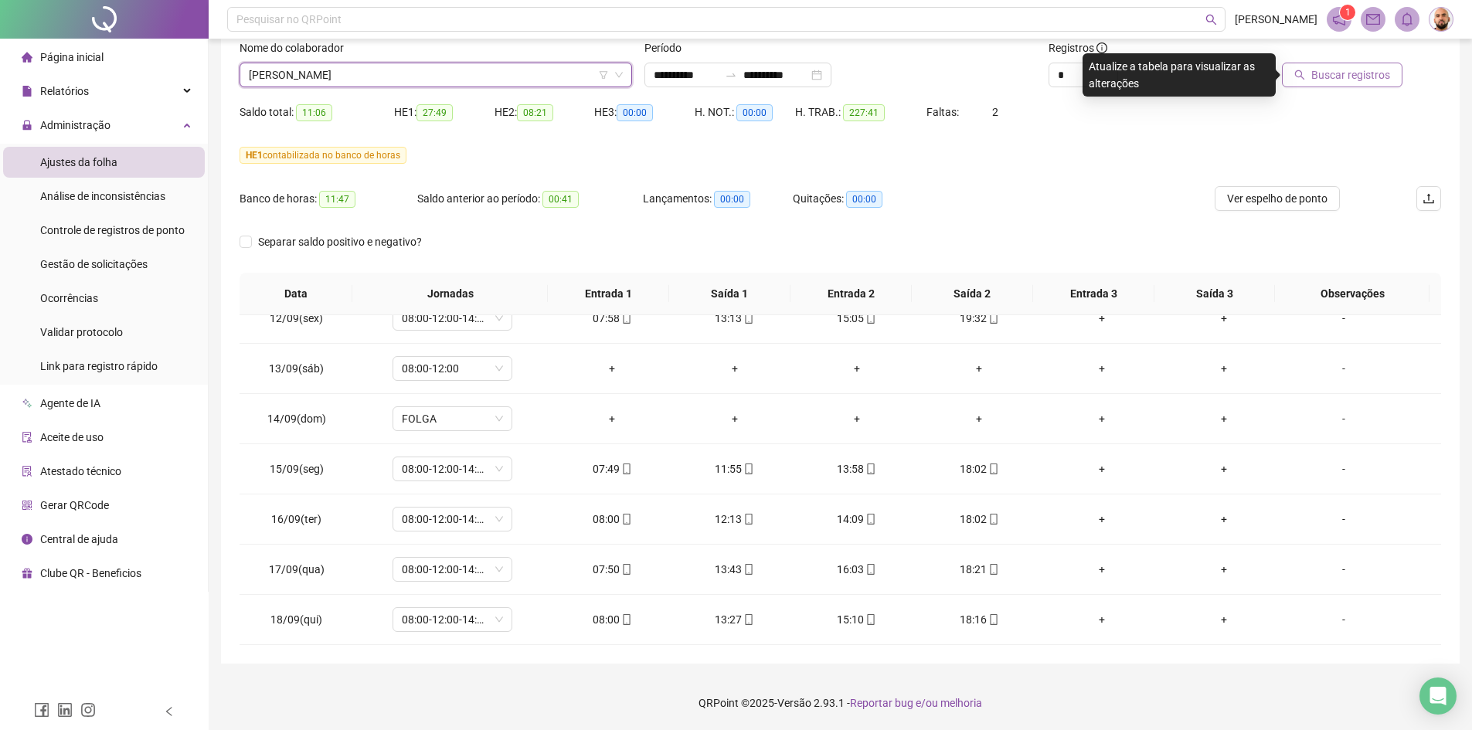
click at [1350, 79] on span "Buscar registros" at bounding box center [1351, 74] width 79 height 17
click at [480, 82] on span "[PERSON_NAME]" at bounding box center [436, 74] width 374 height 23
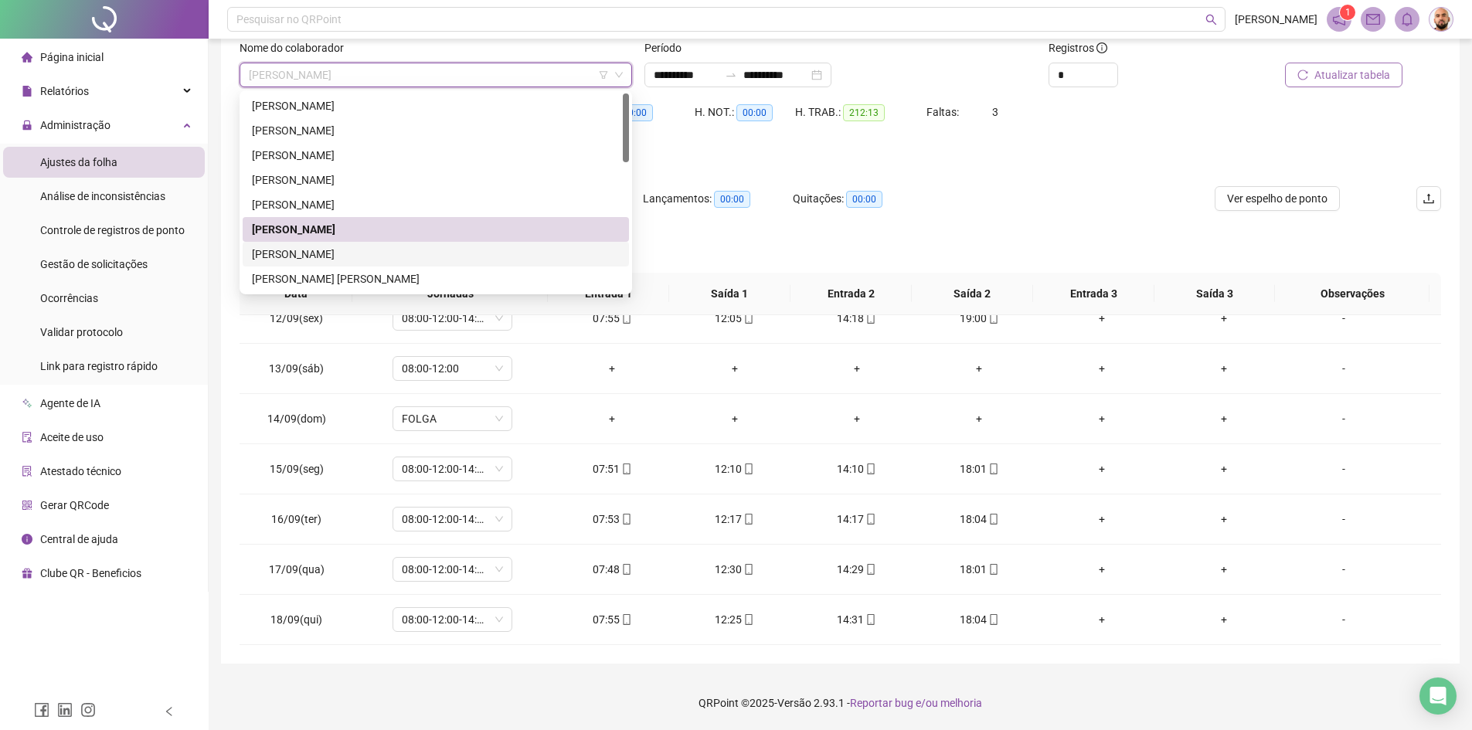
click at [402, 260] on div "[PERSON_NAME]" at bounding box center [436, 254] width 368 height 17
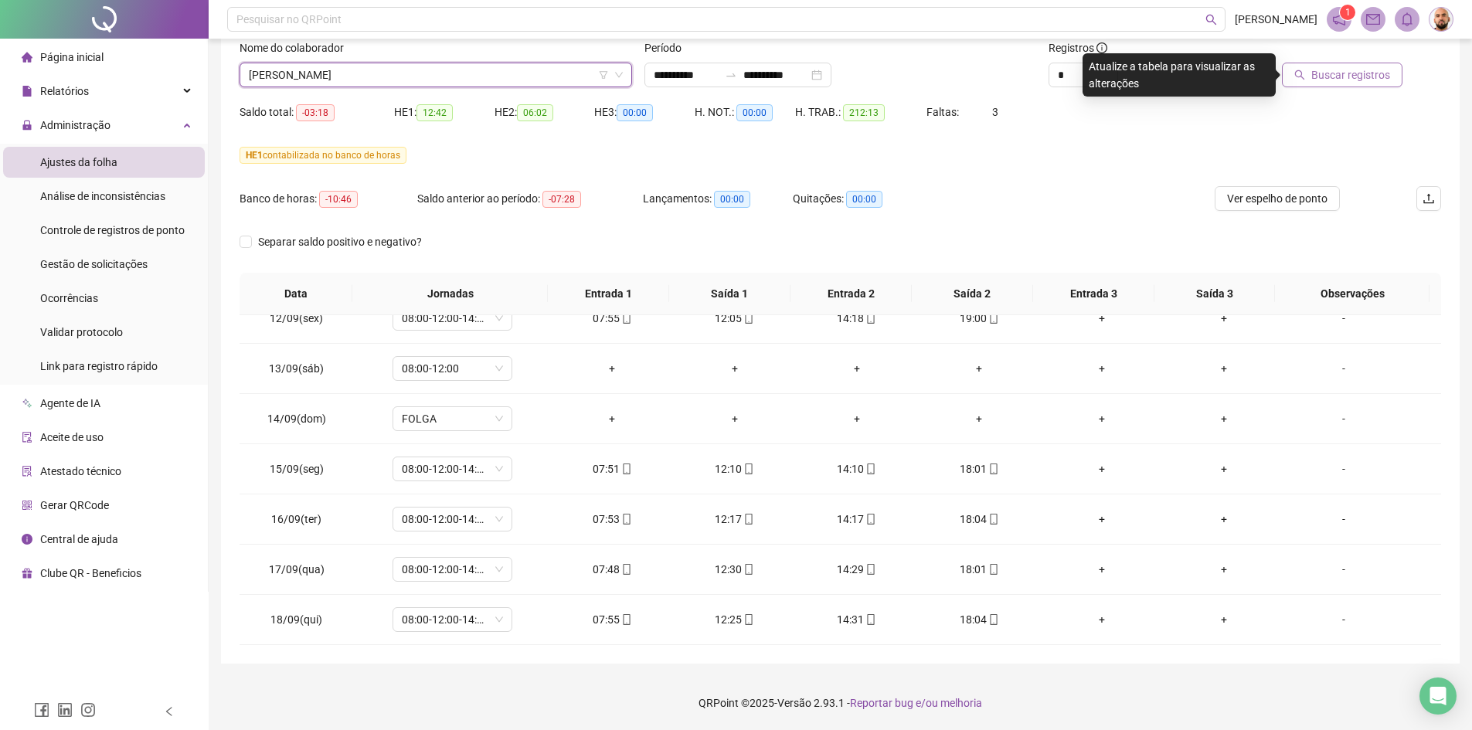
click at [1341, 79] on span "Buscar registros" at bounding box center [1351, 74] width 79 height 17
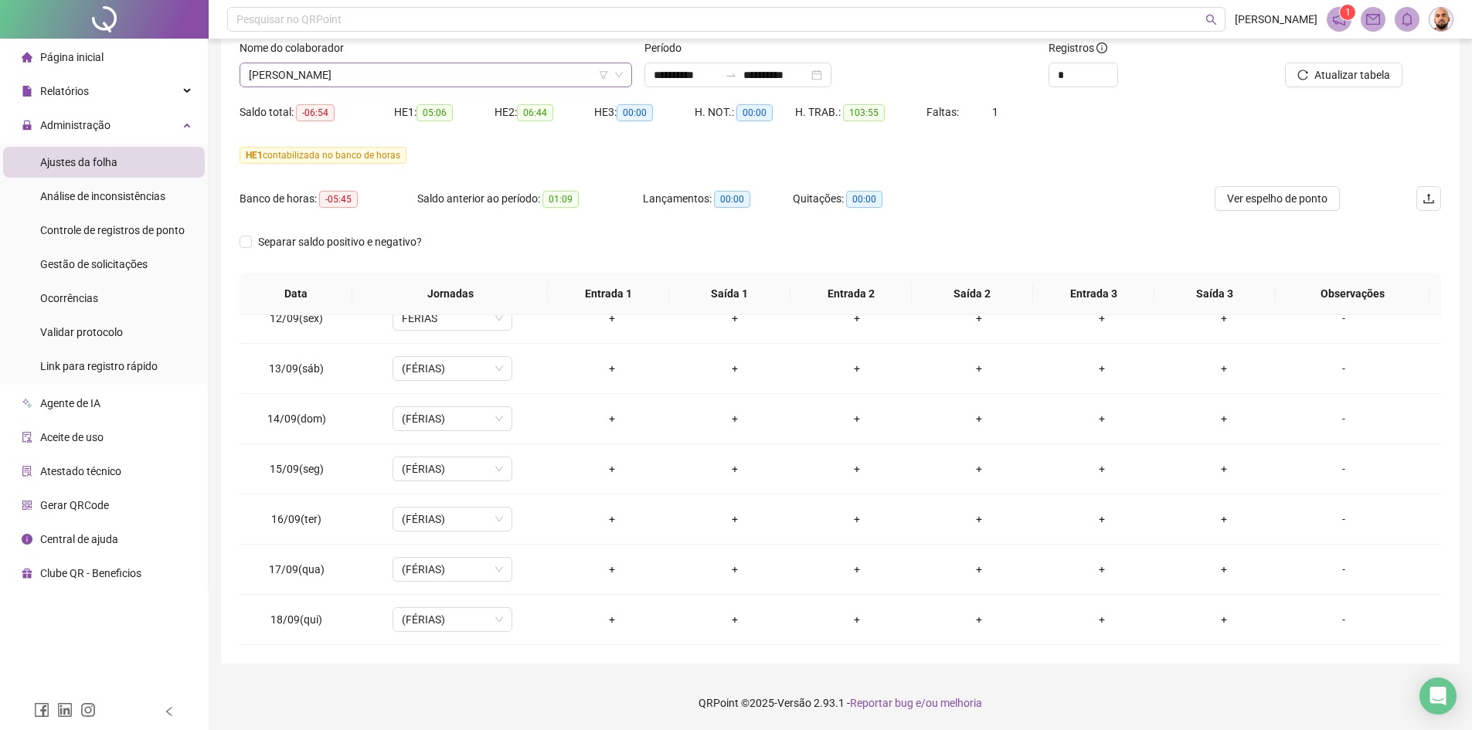
click at [434, 76] on span "[PERSON_NAME]" at bounding box center [436, 74] width 374 height 23
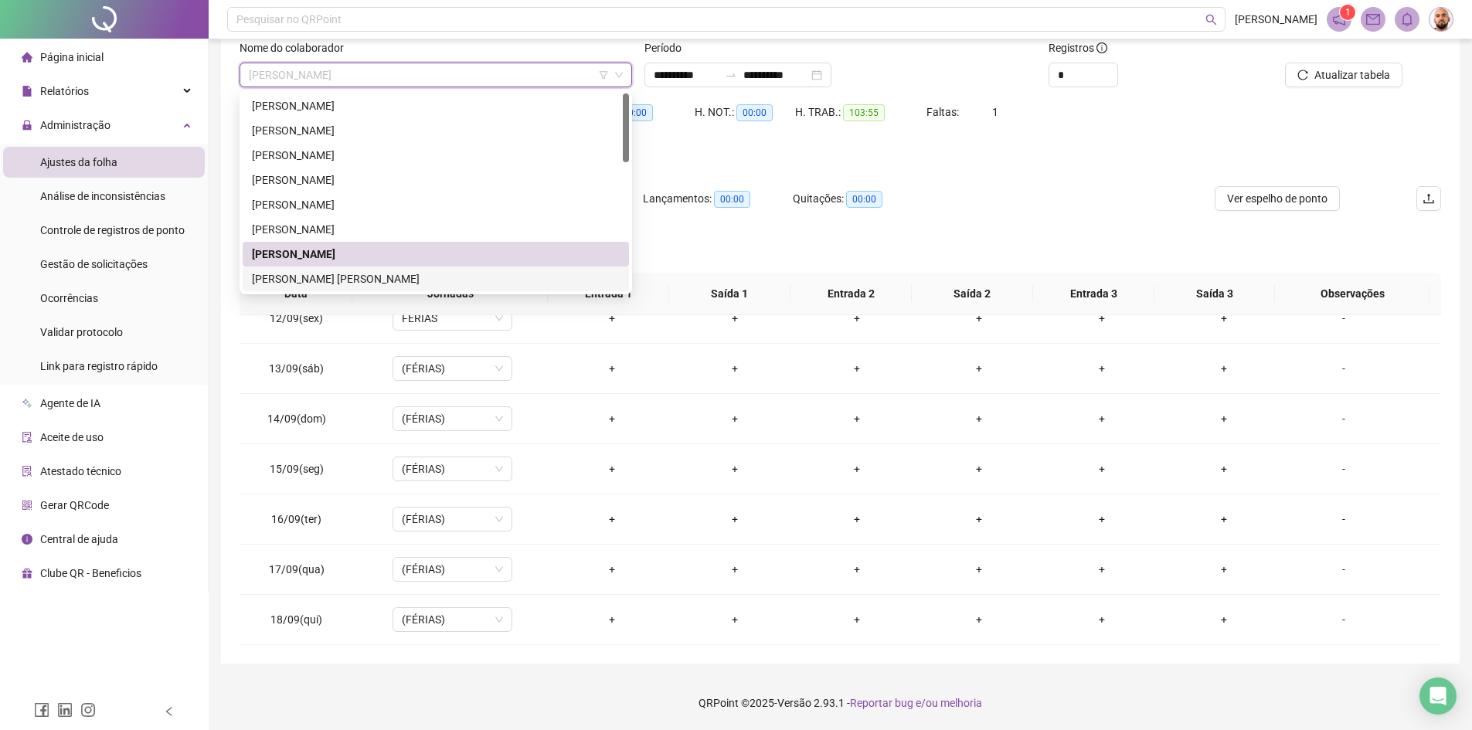
click at [398, 277] on div "[PERSON_NAME] [PERSON_NAME]" at bounding box center [436, 279] width 368 height 17
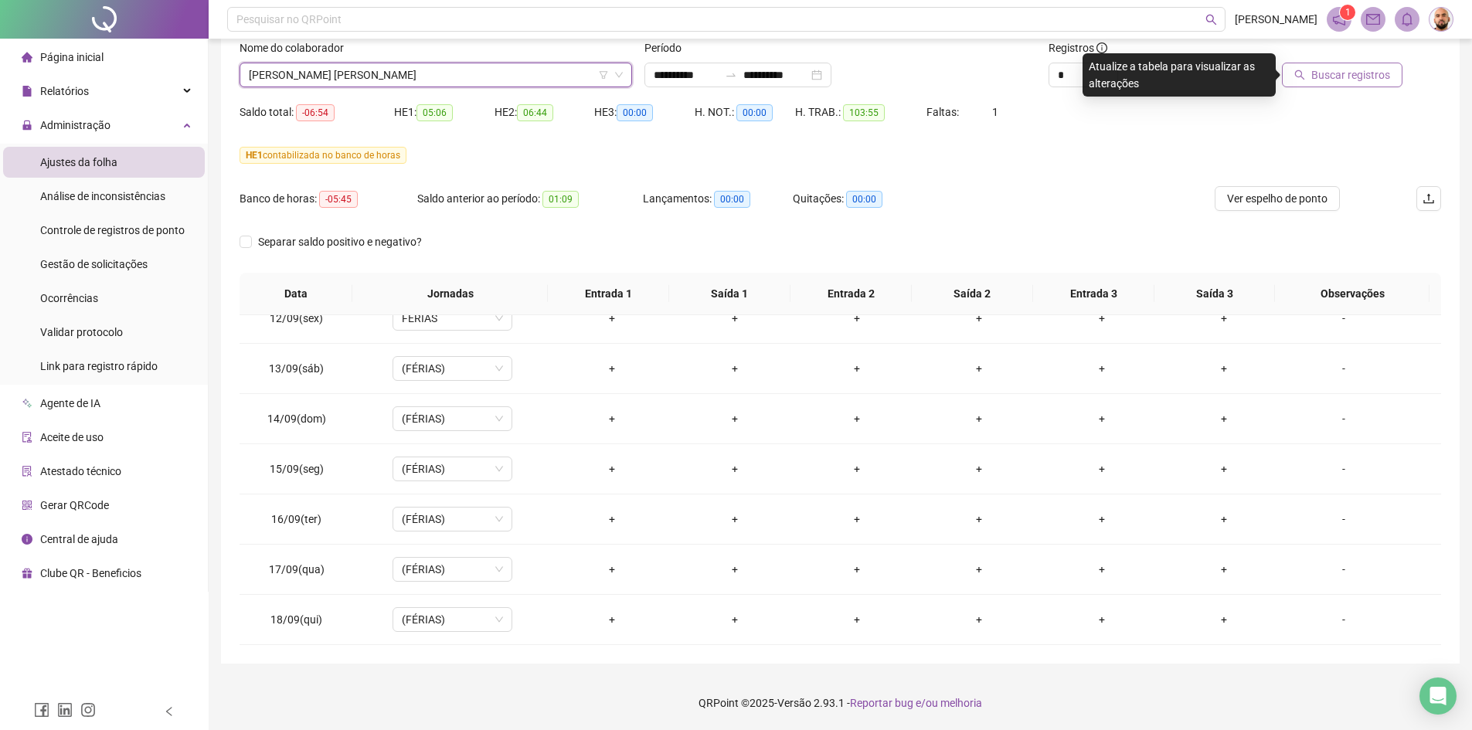
click at [1340, 73] on span "Buscar registros" at bounding box center [1351, 74] width 79 height 17
click at [496, 73] on span "[PERSON_NAME] [PERSON_NAME]" at bounding box center [436, 74] width 374 height 23
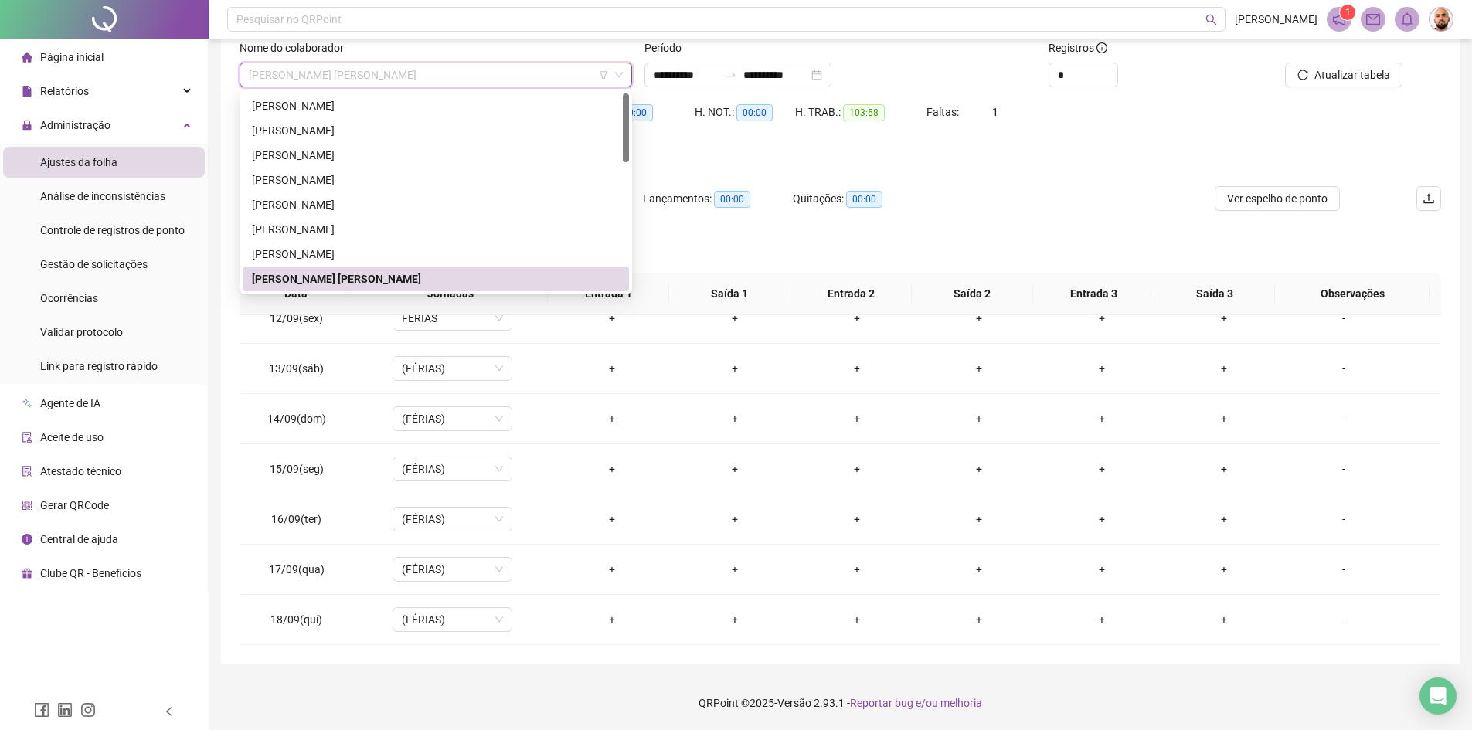
scroll to position [155, 0]
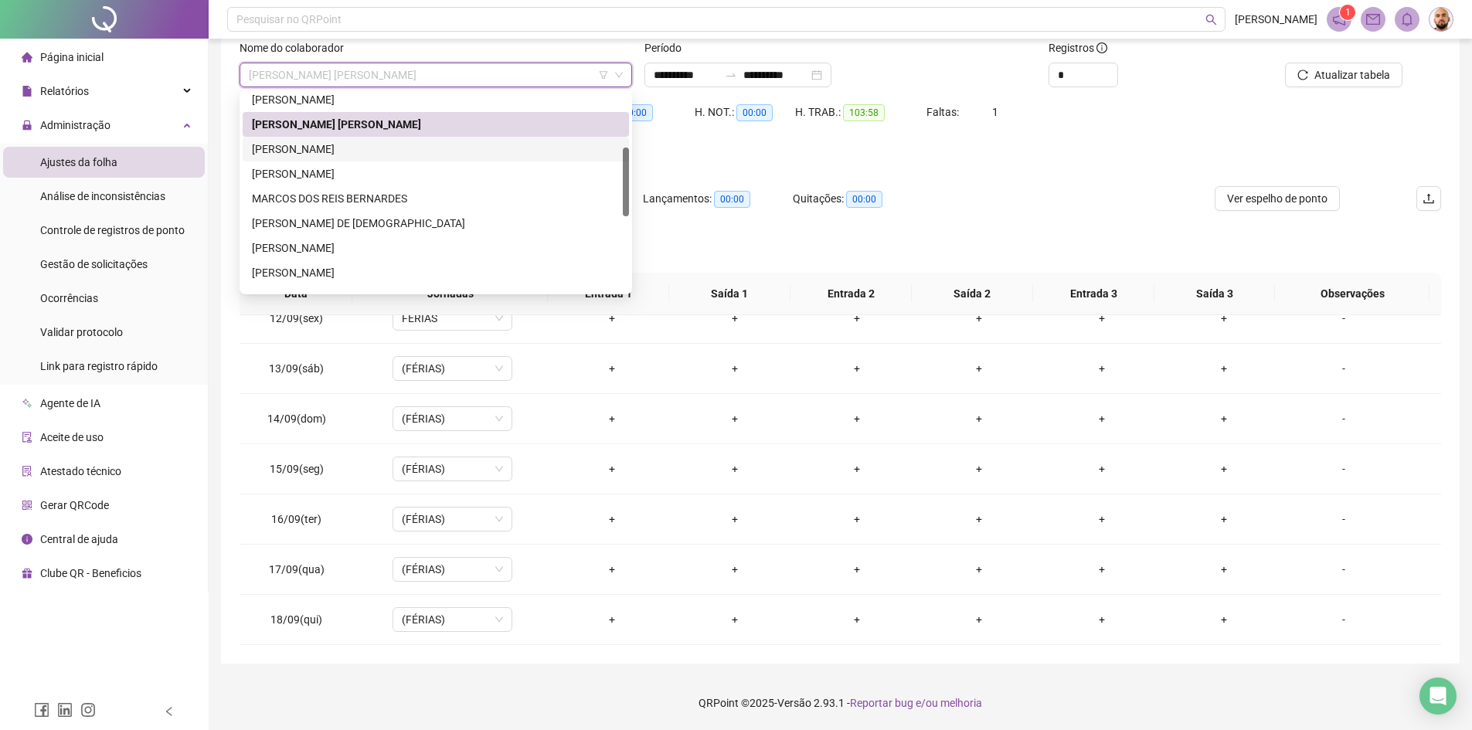
click at [378, 155] on div "[PERSON_NAME]" at bounding box center [436, 149] width 368 height 17
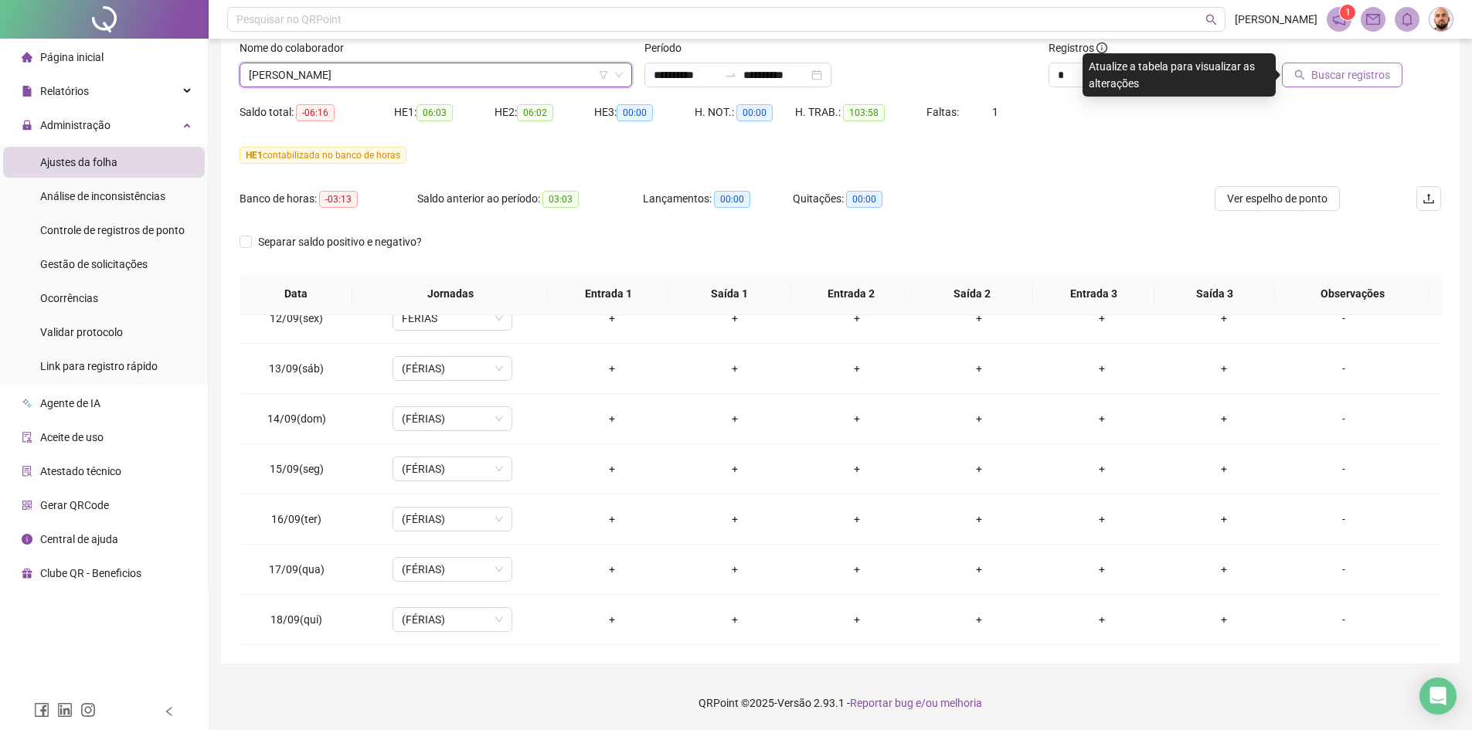
click at [1333, 77] on span "Buscar registros" at bounding box center [1351, 74] width 79 height 17
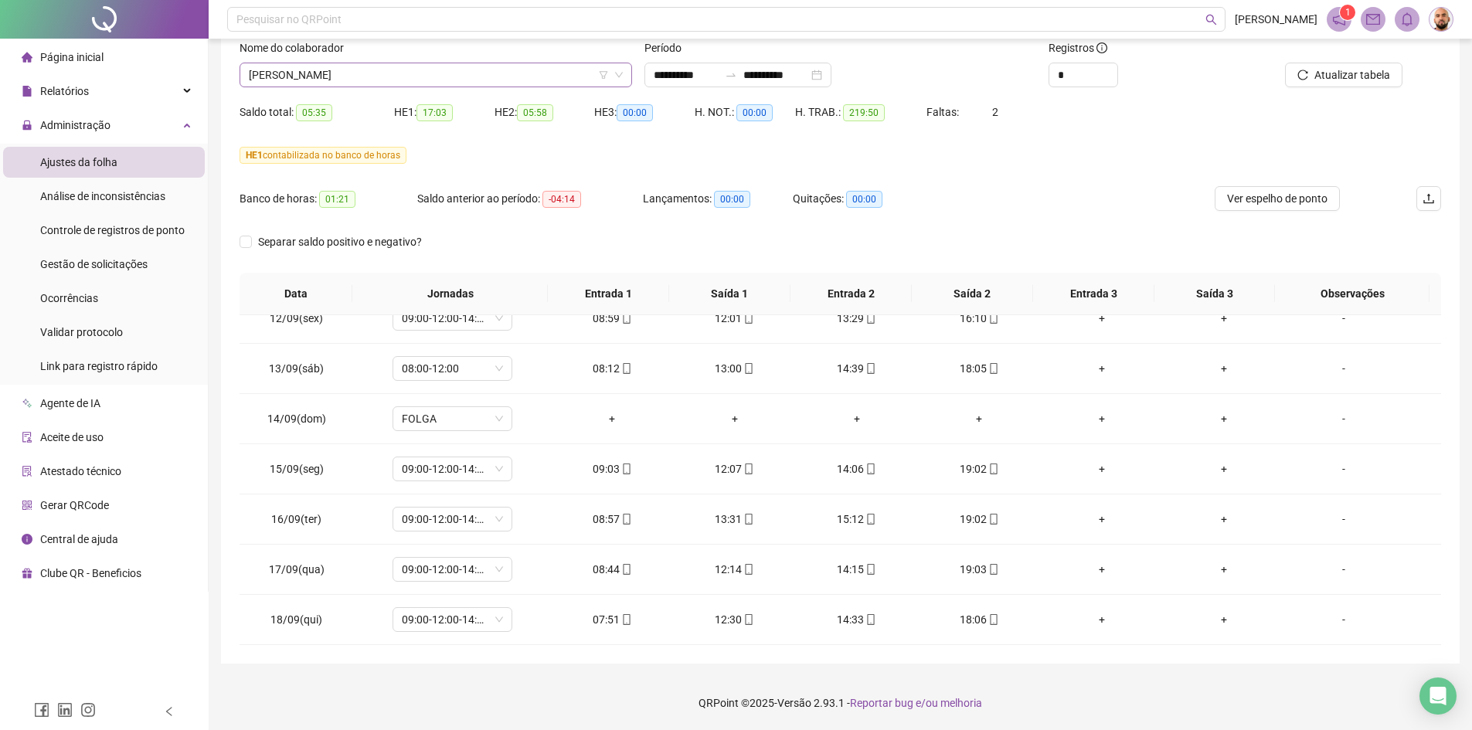
click at [430, 77] on span "[PERSON_NAME]" at bounding box center [436, 74] width 374 height 23
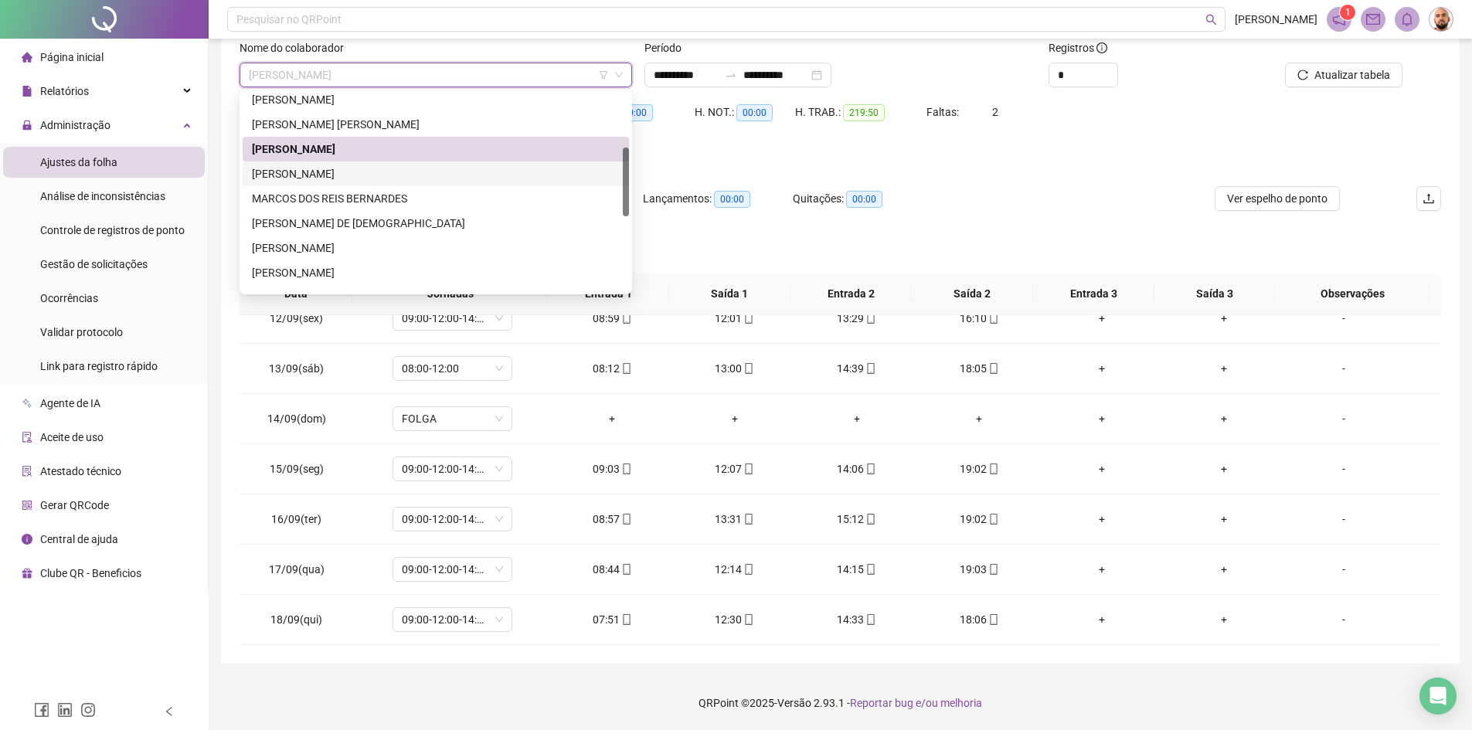
click at [406, 174] on div "[PERSON_NAME]" at bounding box center [436, 173] width 368 height 17
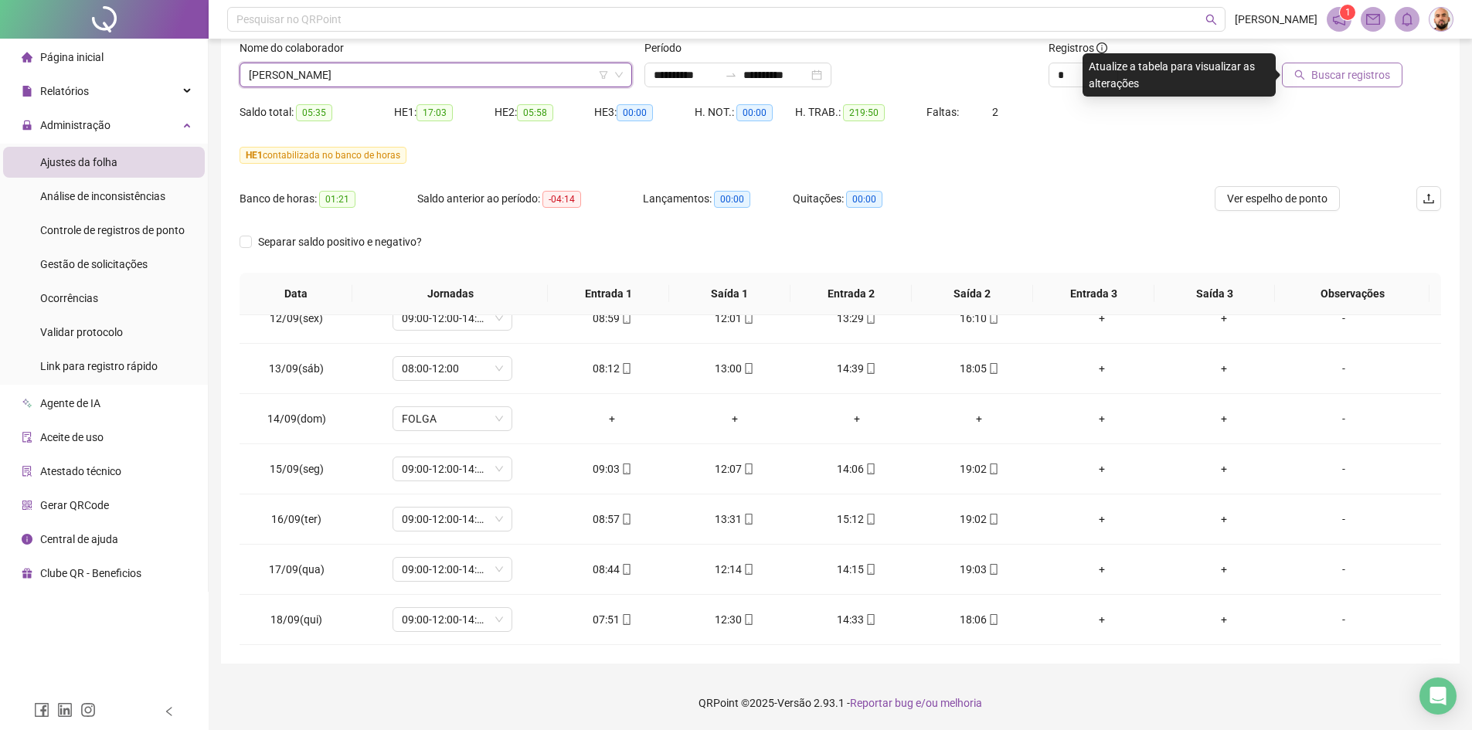
click at [1322, 82] on button "Buscar registros" at bounding box center [1342, 75] width 121 height 25
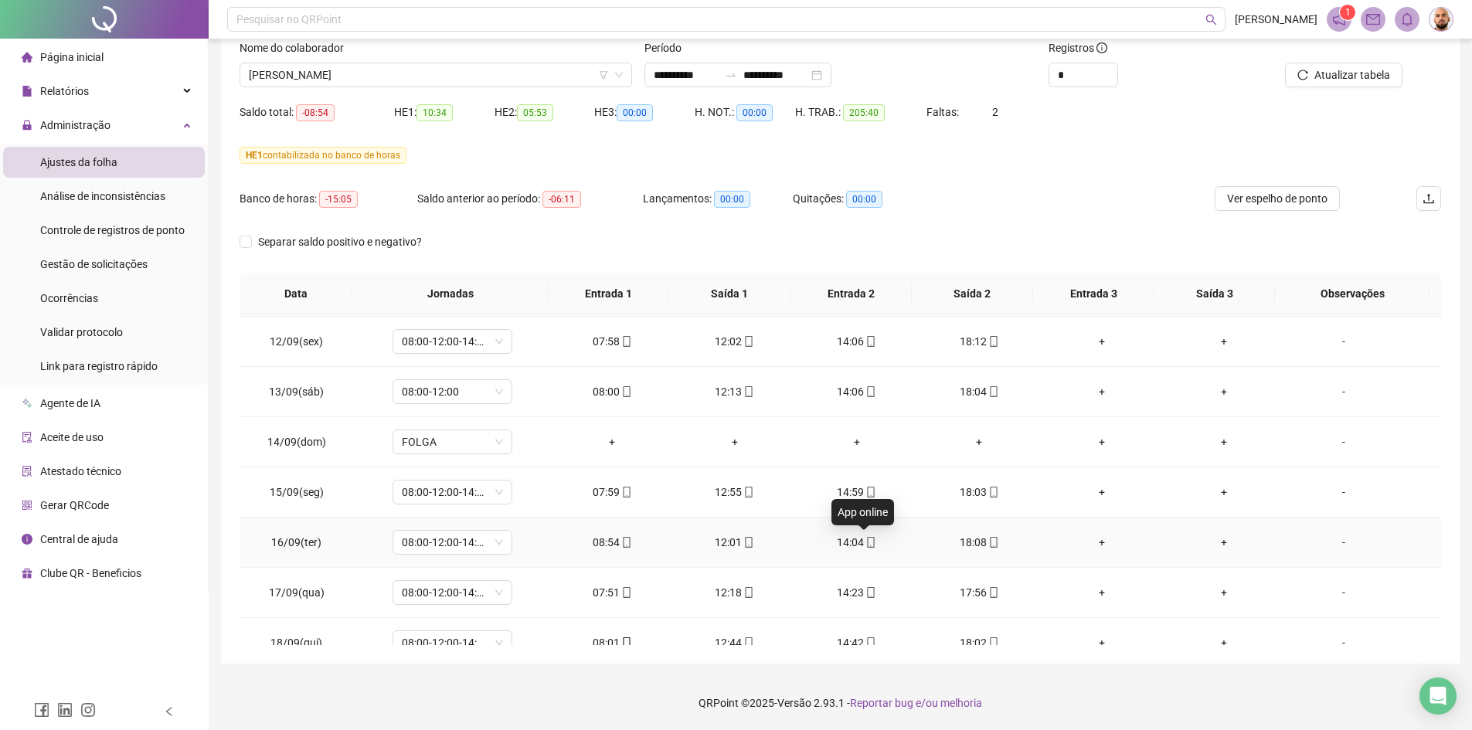
scroll to position [1278, 0]
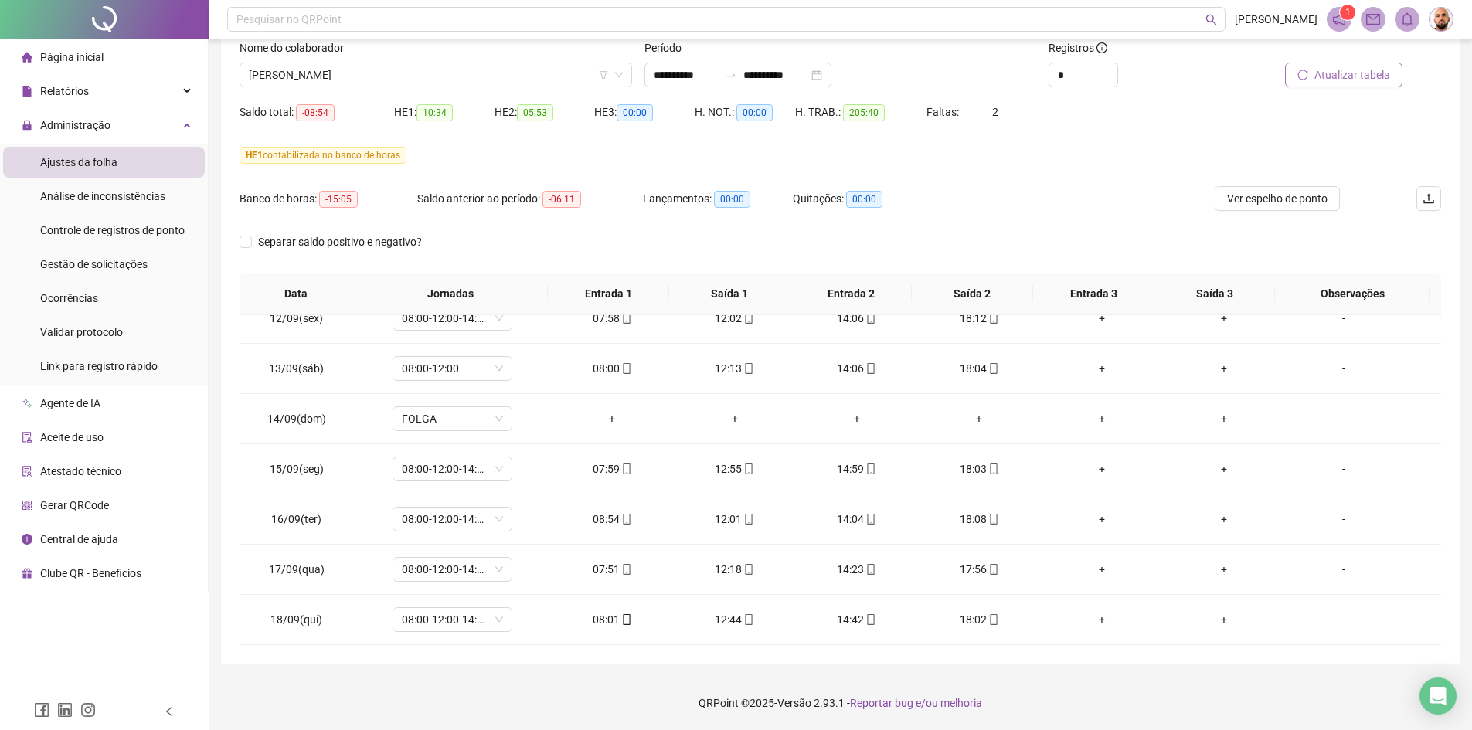
click at [1370, 73] on span "Atualizar tabela" at bounding box center [1353, 74] width 76 height 17
click at [466, 75] on span "[PERSON_NAME]" at bounding box center [436, 74] width 374 height 23
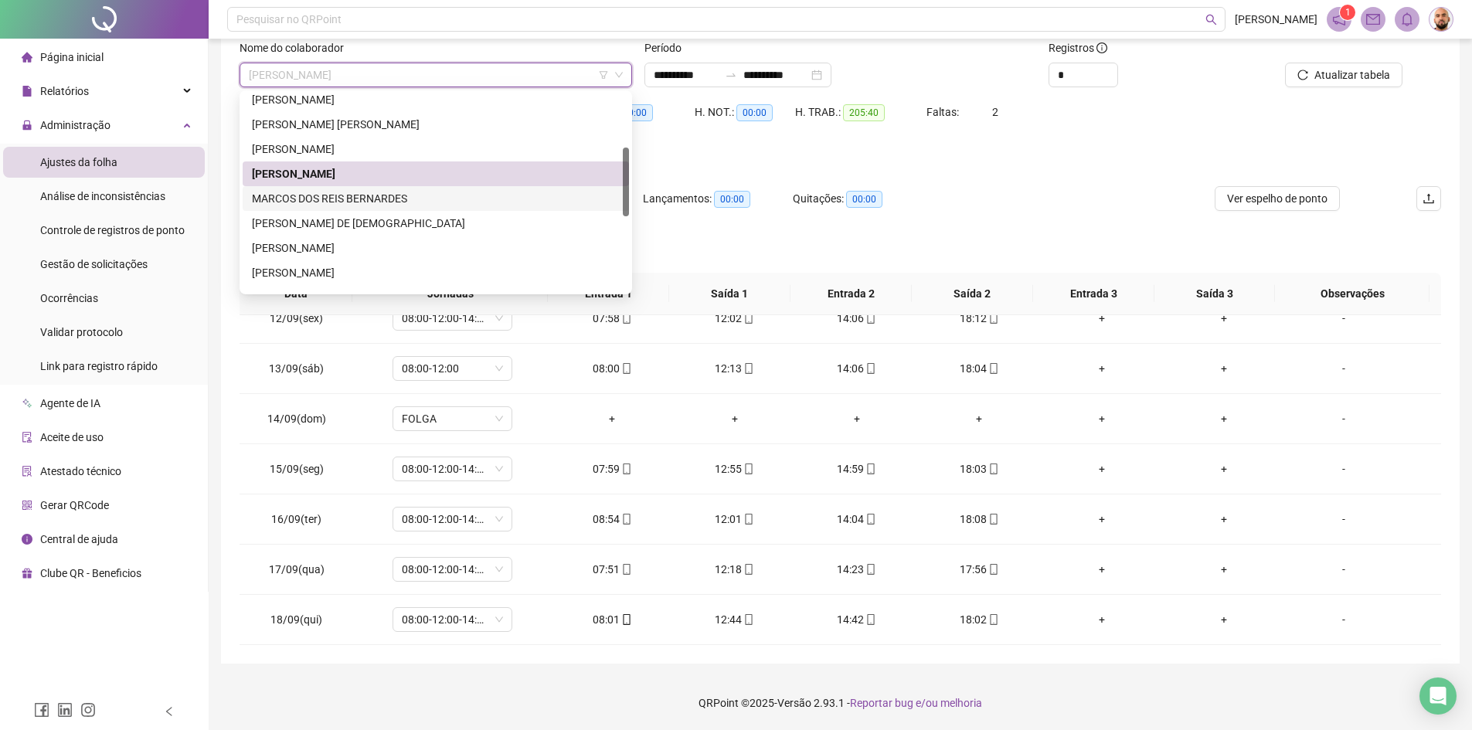
click at [399, 200] on div "MARCOS DOS REIS BERNARDES" at bounding box center [436, 198] width 368 height 17
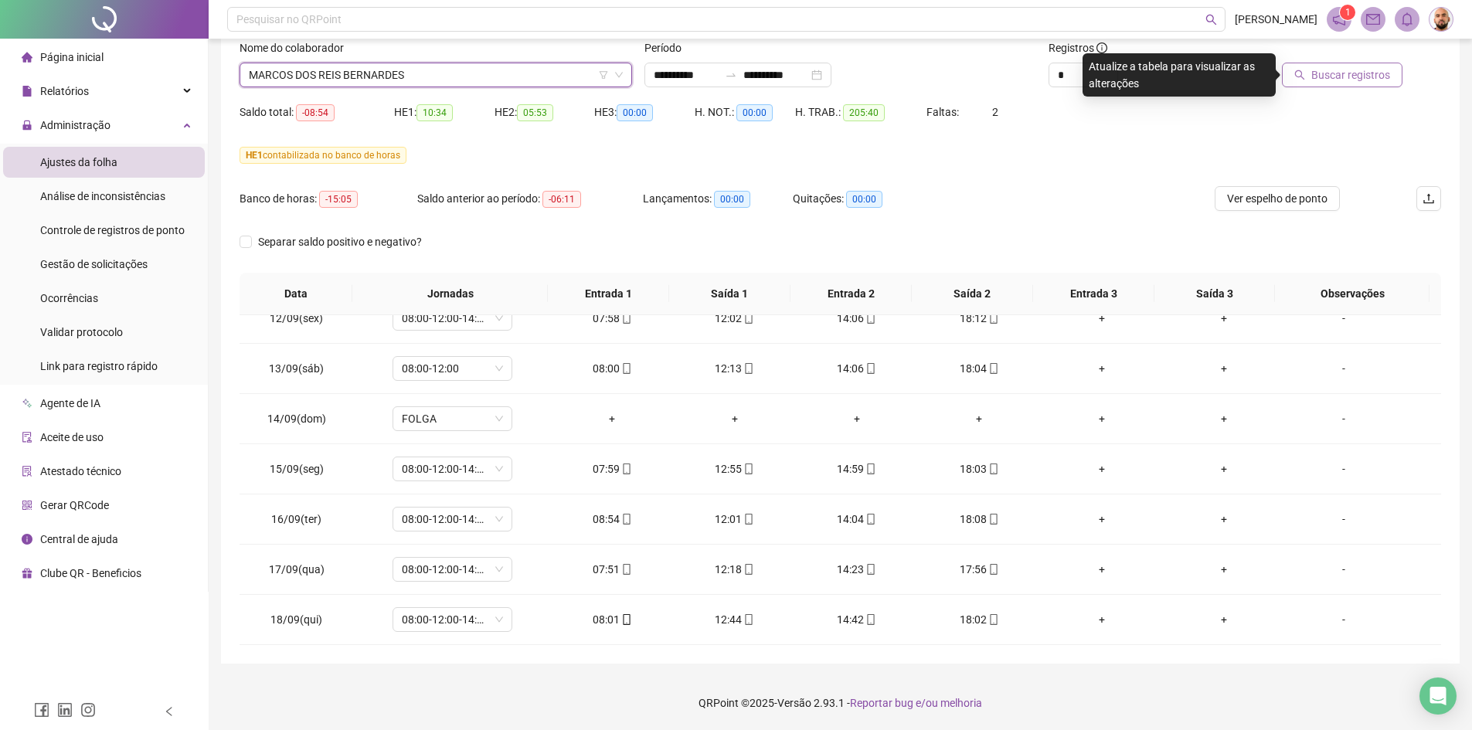
click at [1343, 72] on span "Buscar registros" at bounding box center [1351, 74] width 79 height 17
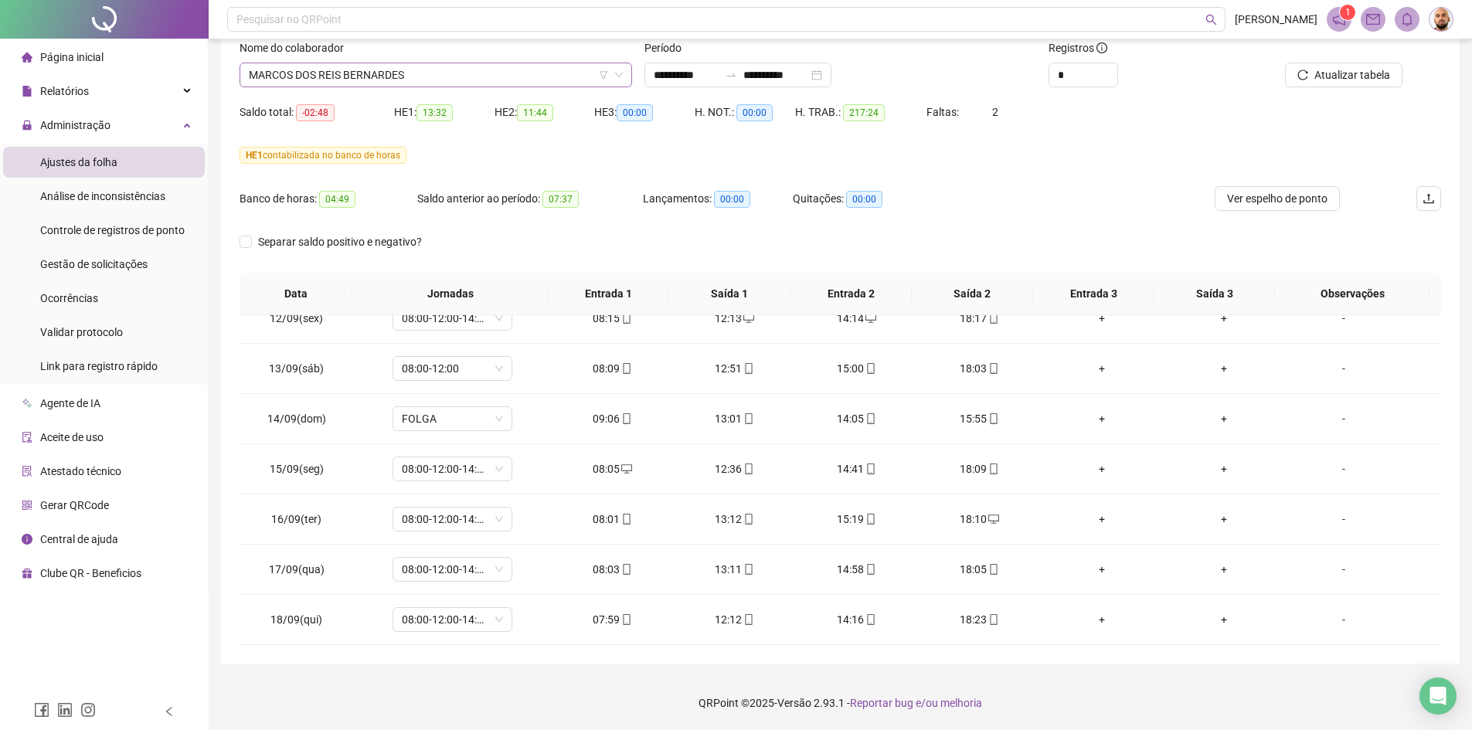
click at [427, 69] on span "MARCOS DOS REIS BERNARDES" at bounding box center [436, 74] width 374 height 23
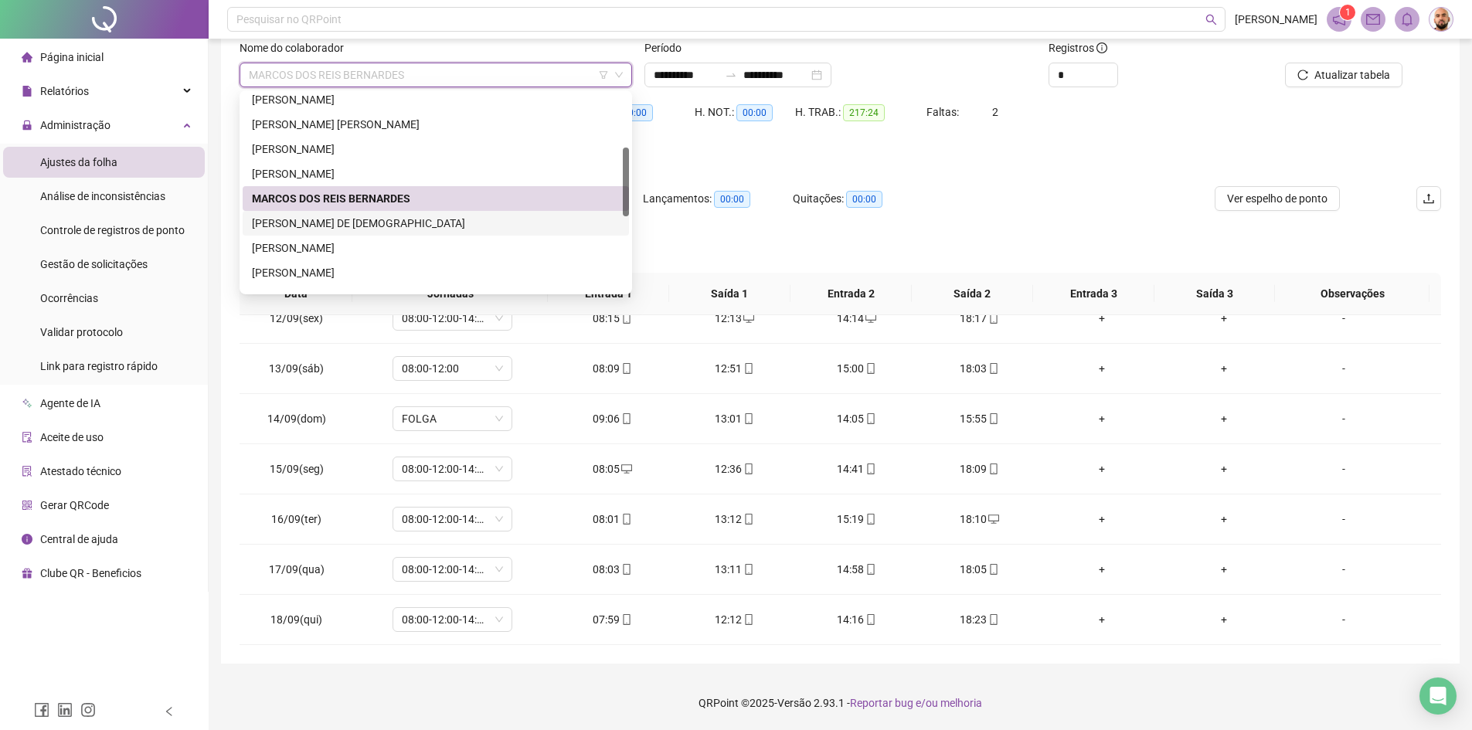
click at [387, 216] on div "[PERSON_NAME] DE [DEMOGRAPHIC_DATA]" at bounding box center [436, 223] width 368 height 17
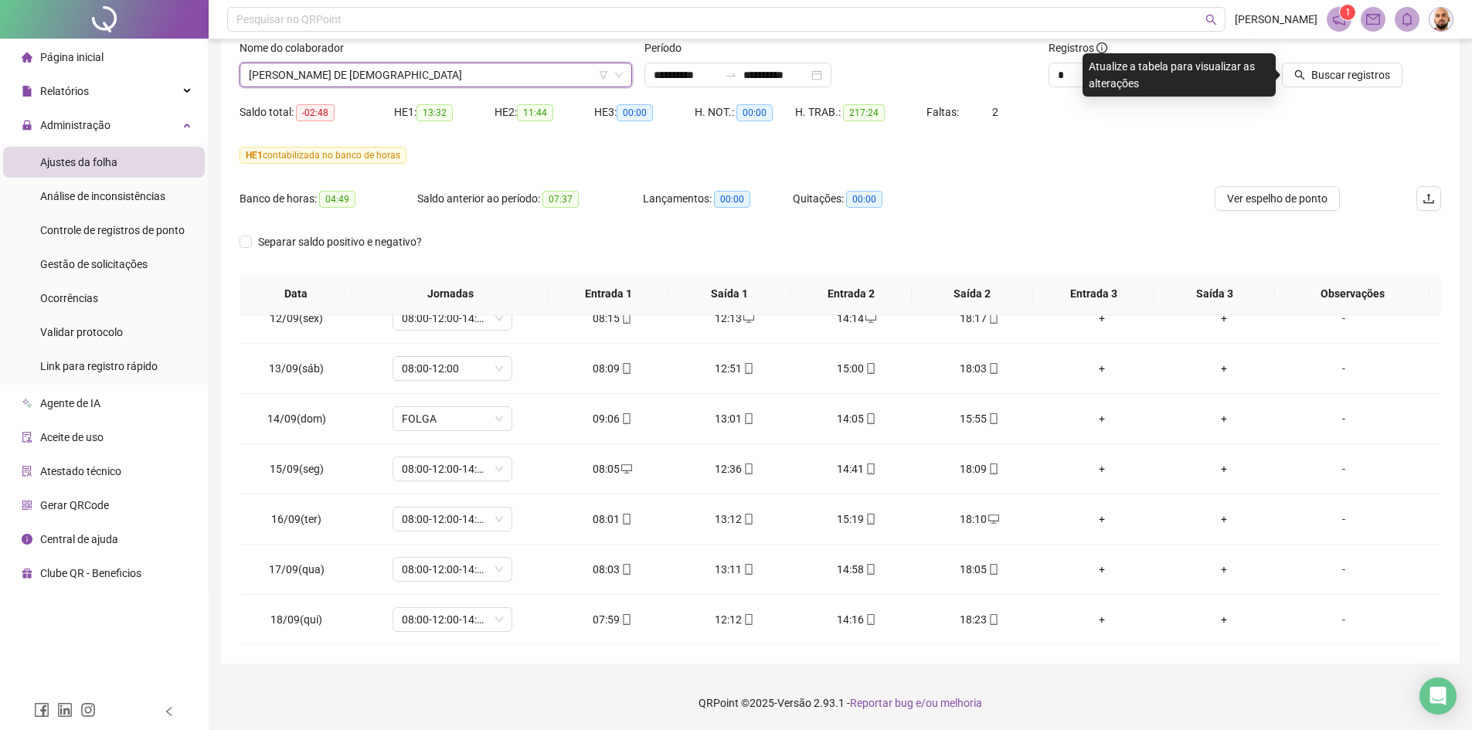
click at [456, 70] on span "[PERSON_NAME] DE [DEMOGRAPHIC_DATA]" at bounding box center [436, 74] width 374 height 23
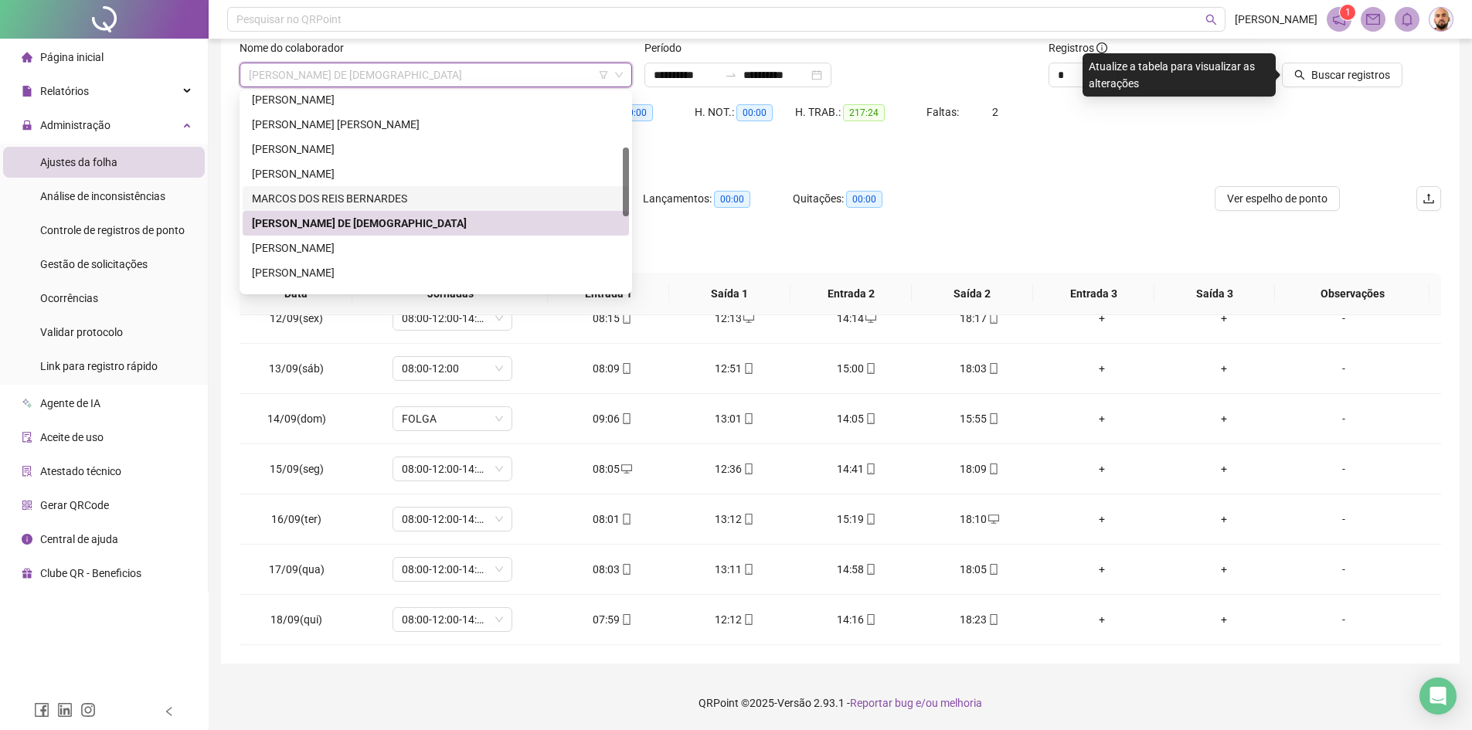
click at [408, 206] on div "MARCOS DOS REIS BERNARDES" at bounding box center [436, 198] width 368 height 17
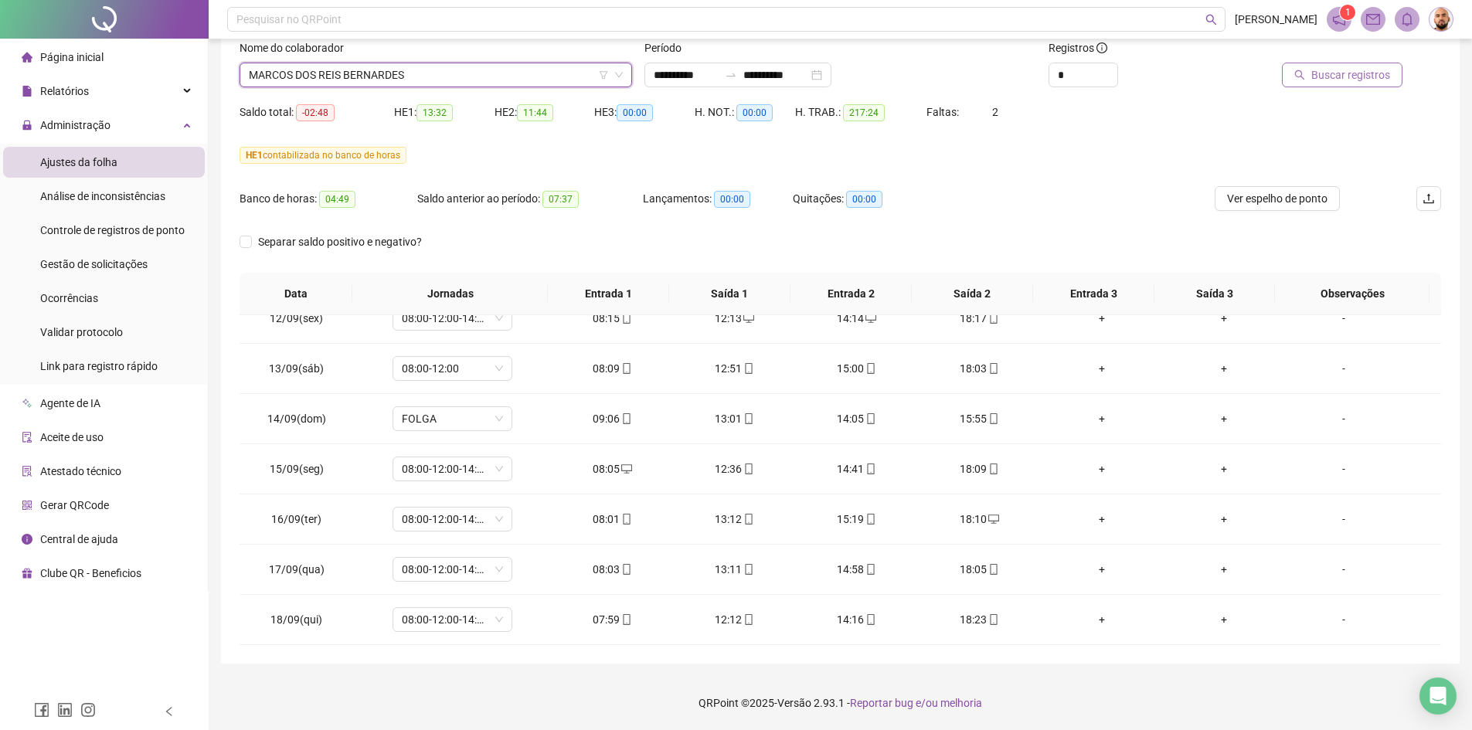
click at [1349, 80] on span "Buscar registros" at bounding box center [1351, 74] width 79 height 17
click at [694, 74] on input "**********" at bounding box center [686, 74] width 65 height 17
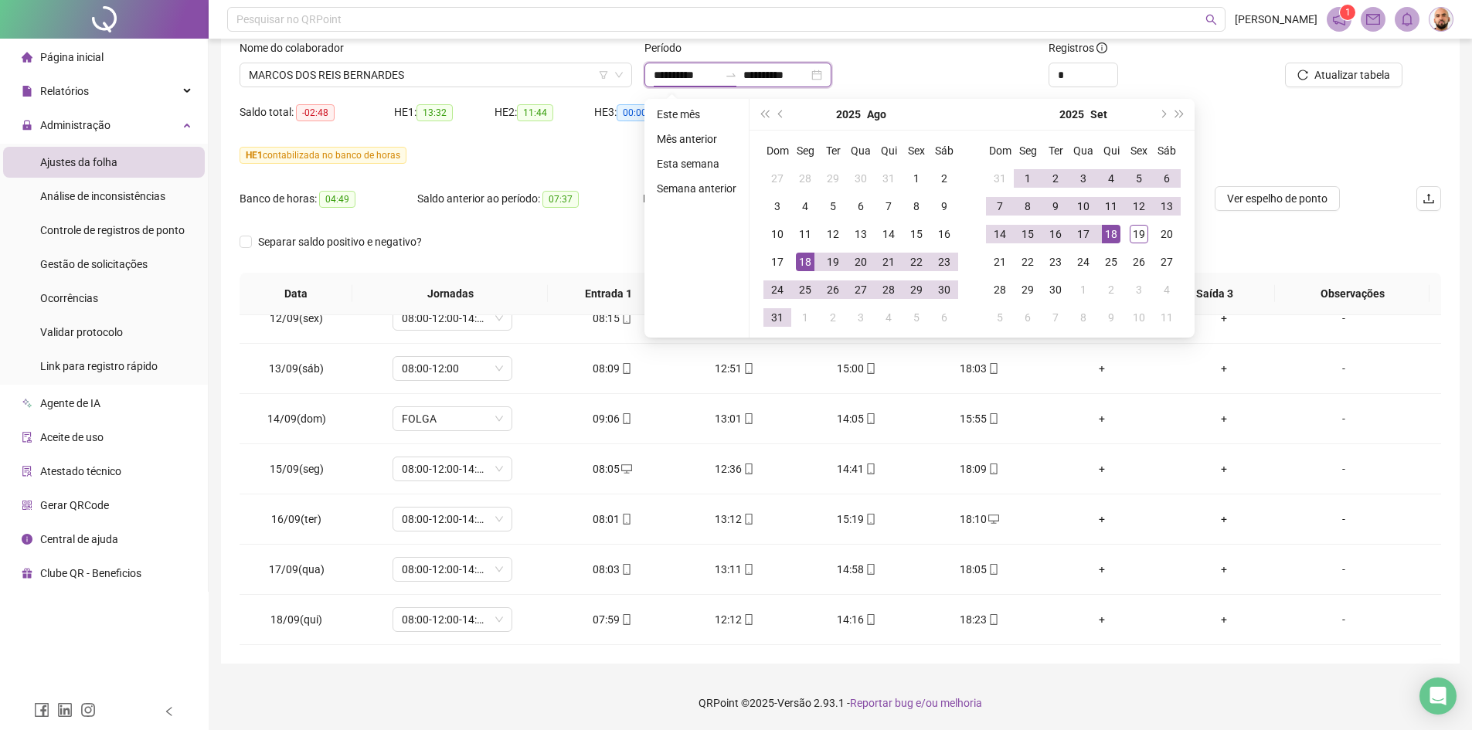
type input "**********"
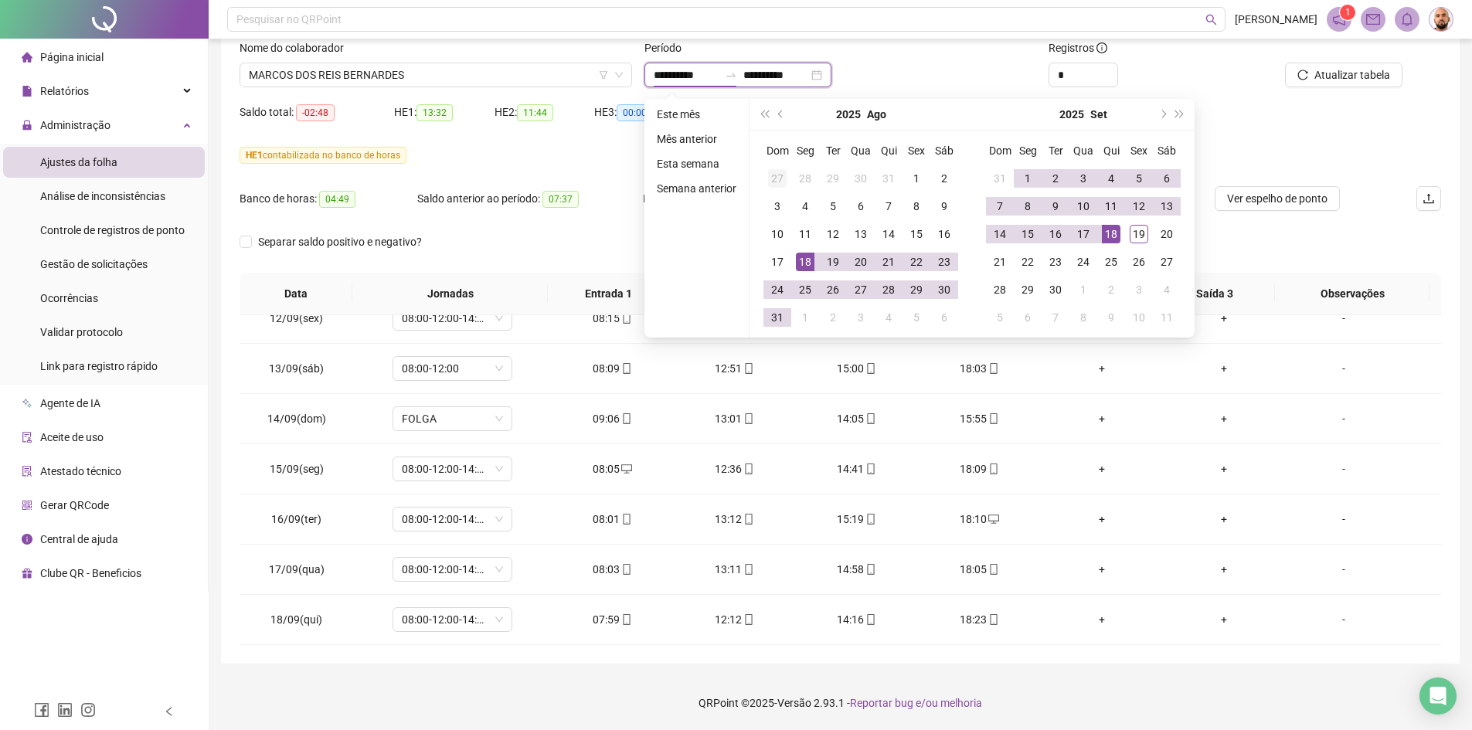
type input "**********"
click at [829, 261] on div "19" at bounding box center [833, 262] width 19 height 19
type input "**********"
click at [1144, 231] on div "19" at bounding box center [1139, 234] width 19 height 19
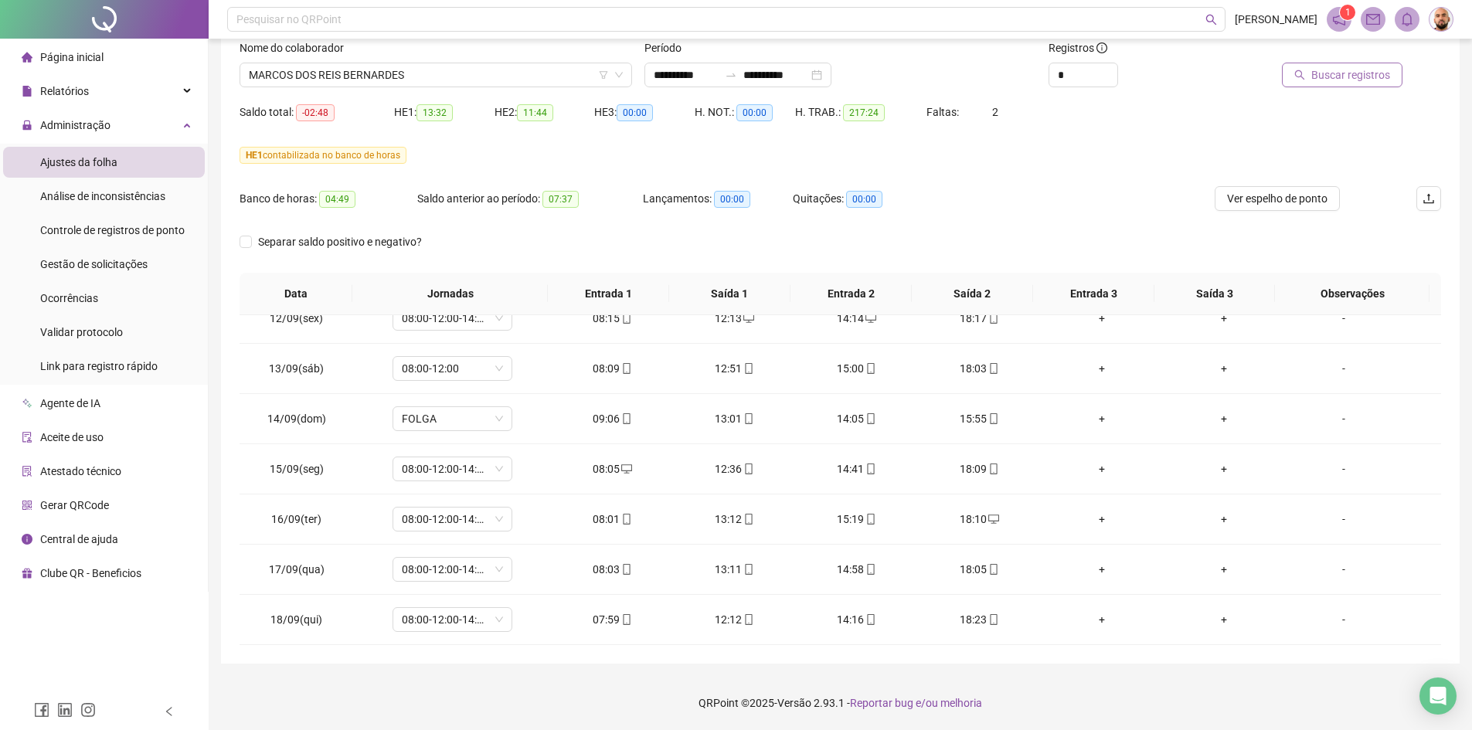
click at [1343, 78] on span "Buscar registros" at bounding box center [1351, 74] width 79 height 17
click at [497, 618] on span "08:00-12:00-14:00-18:00" at bounding box center [452, 619] width 101 height 23
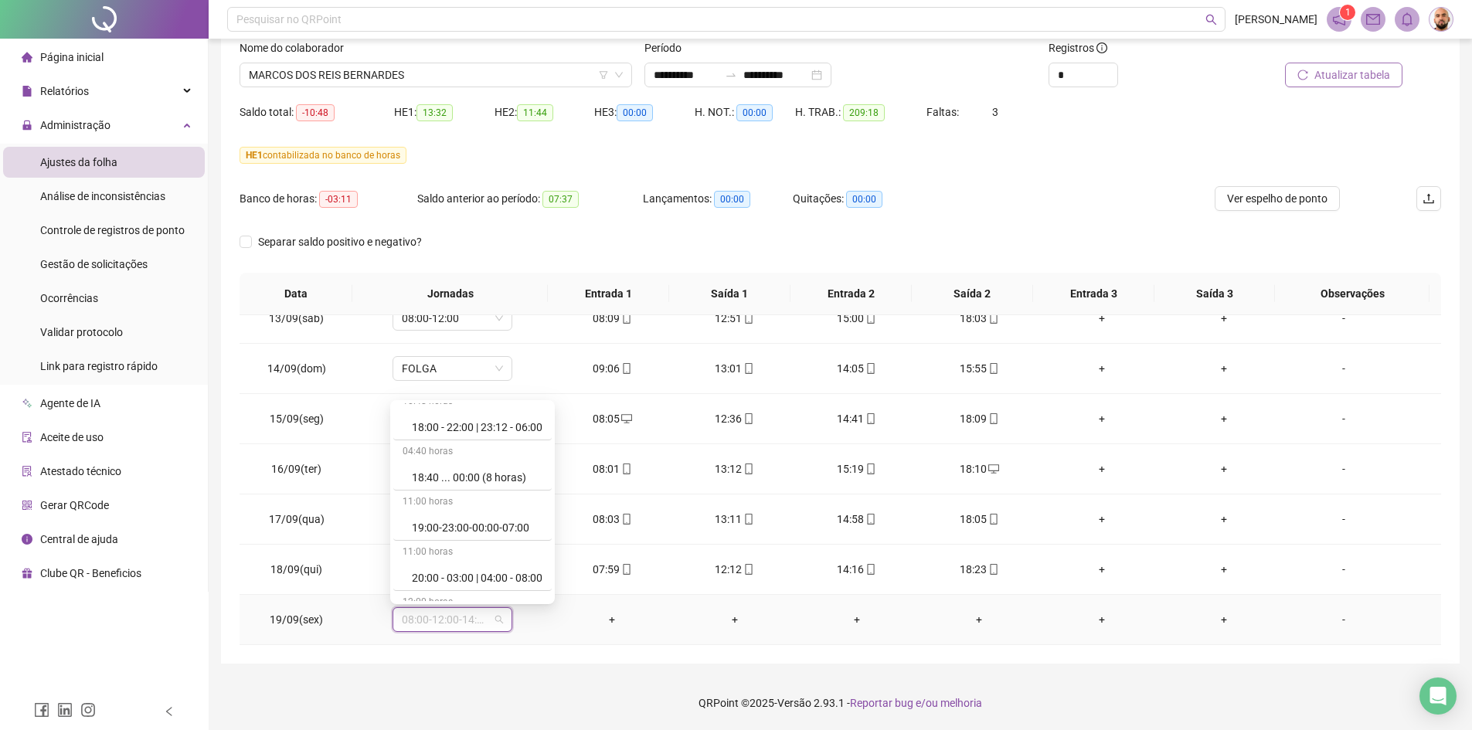
scroll to position [9850, 0]
click at [485, 537] on div "Folga compensatória" at bounding box center [477, 537] width 131 height 17
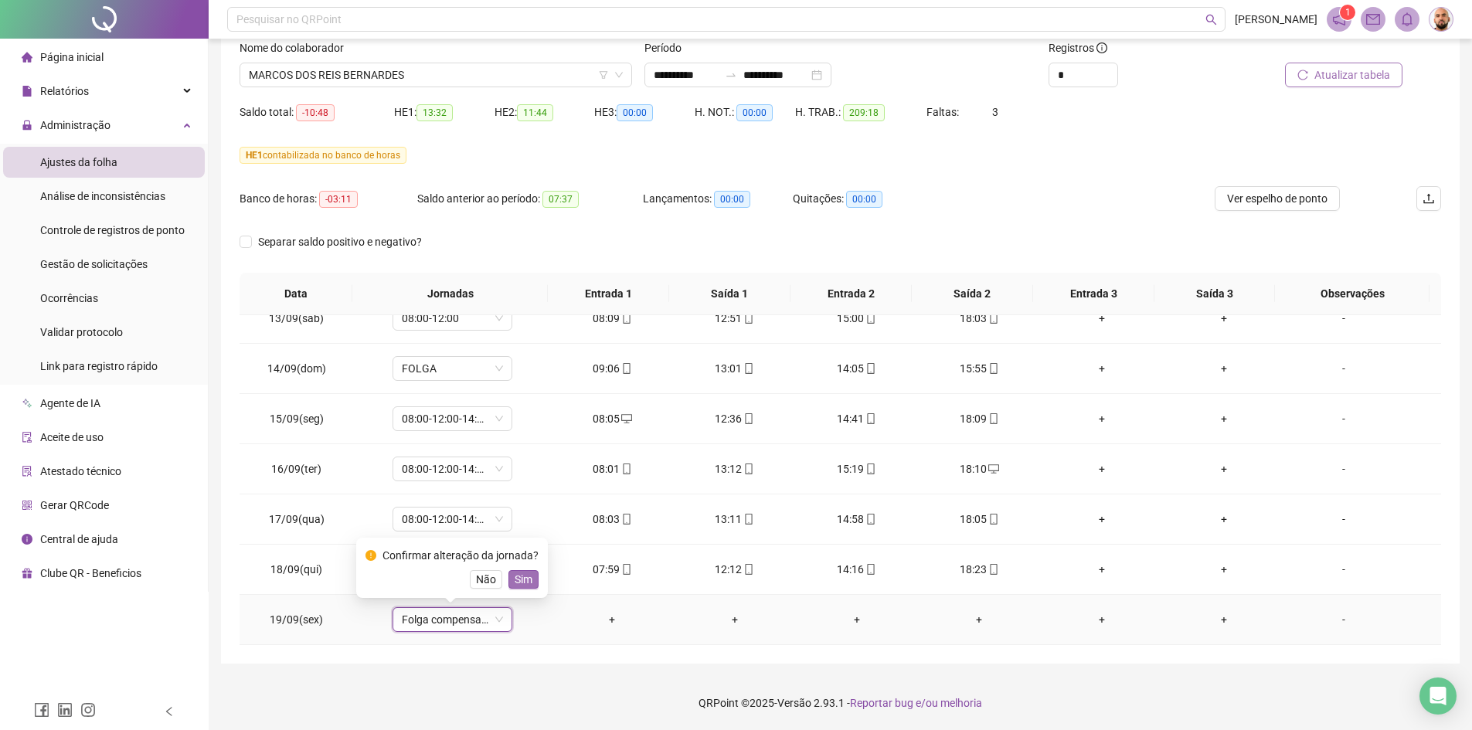
click at [518, 581] on span "Sim" at bounding box center [524, 579] width 18 height 17
click at [1328, 74] on span "Atualizar tabela" at bounding box center [1353, 74] width 76 height 17
click at [477, 77] on span "MARCOS DOS REIS BERNARDES" at bounding box center [436, 74] width 374 height 23
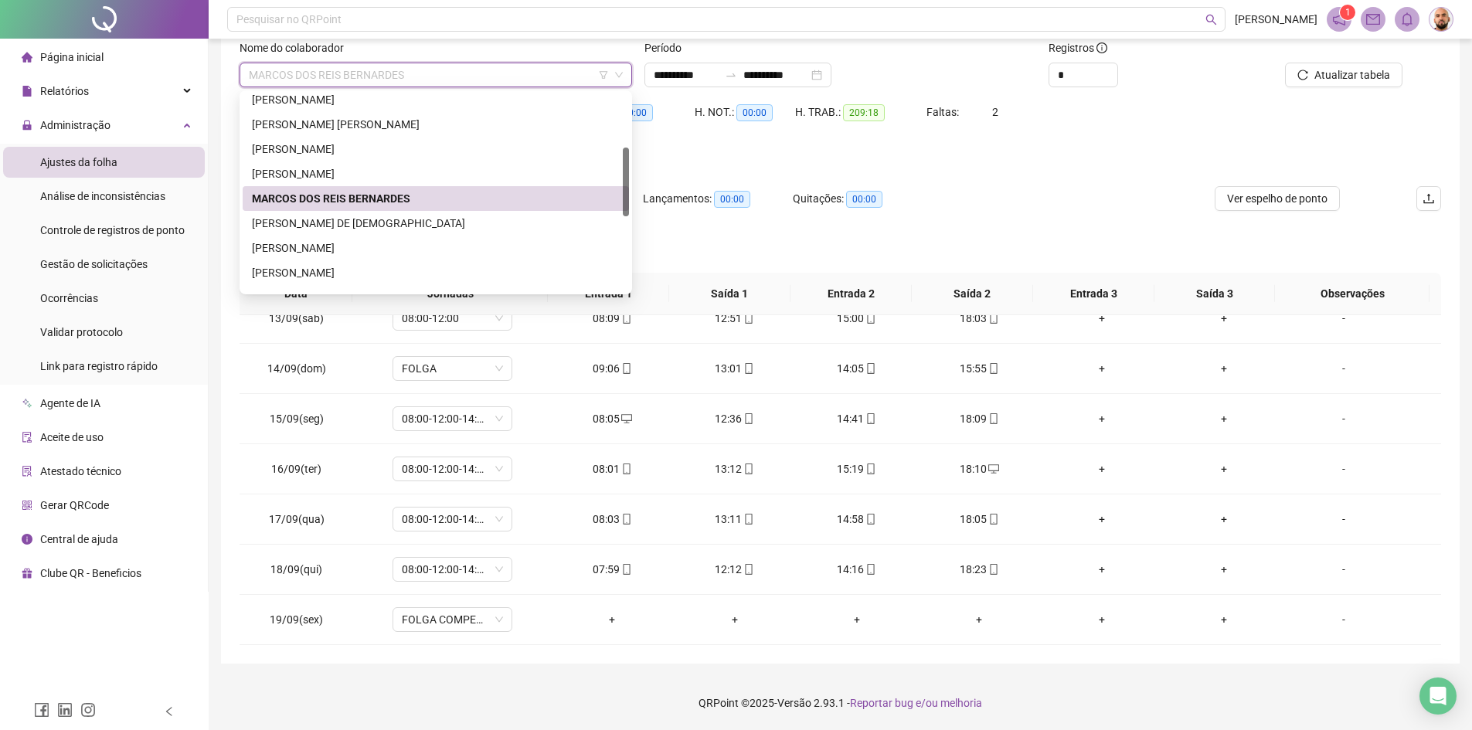
click at [477, 77] on span "MARCOS DOS REIS BERNARDES" at bounding box center [436, 74] width 374 height 23
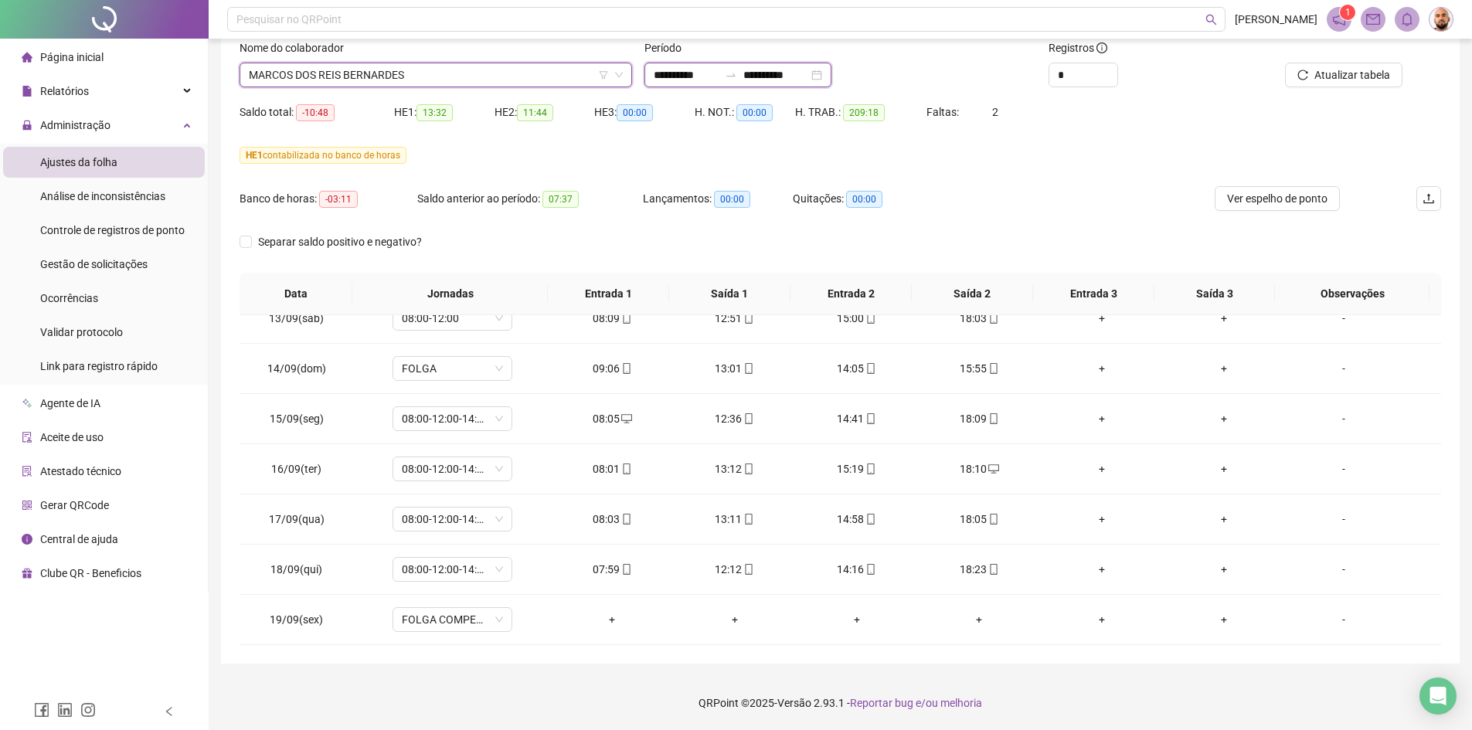
click at [655, 72] on input "**********" at bounding box center [686, 74] width 65 height 17
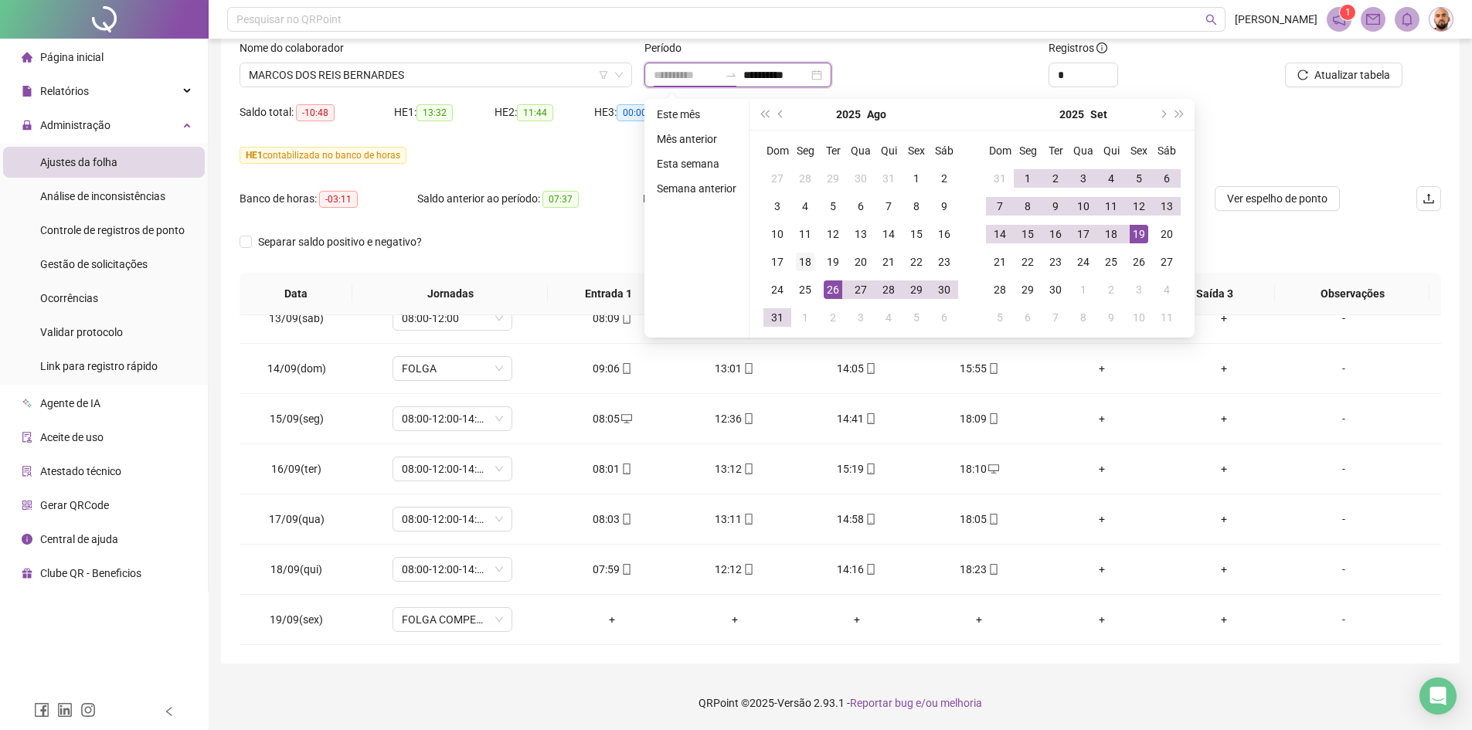
type input "**********"
click at [810, 264] on div "18" at bounding box center [805, 262] width 19 height 19
type input "**********"
click at [1110, 230] on div "18" at bounding box center [1111, 234] width 19 height 19
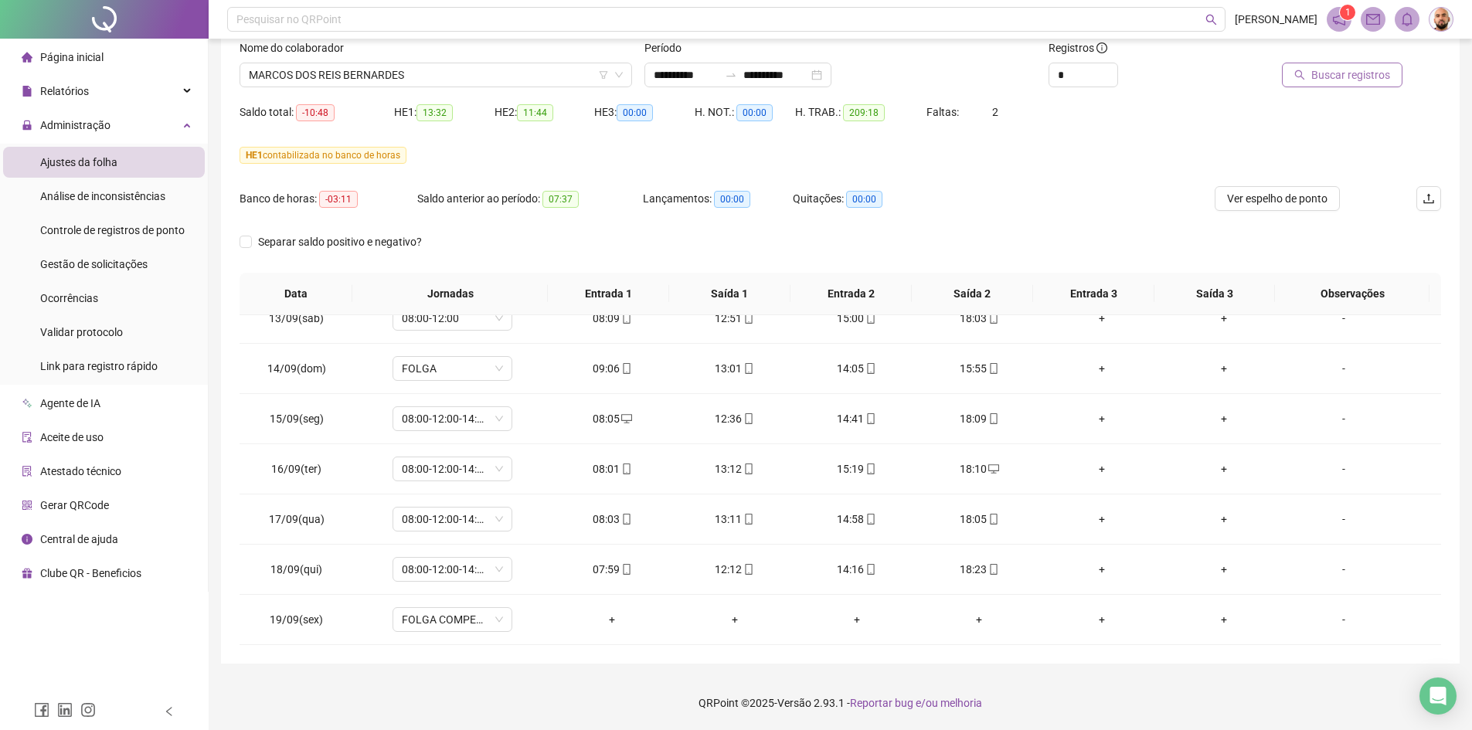
click at [1356, 69] on span "Buscar registros" at bounding box center [1351, 74] width 79 height 17
click at [464, 79] on span "MARCOS DOS REIS BERNARDES" at bounding box center [436, 74] width 374 height 23
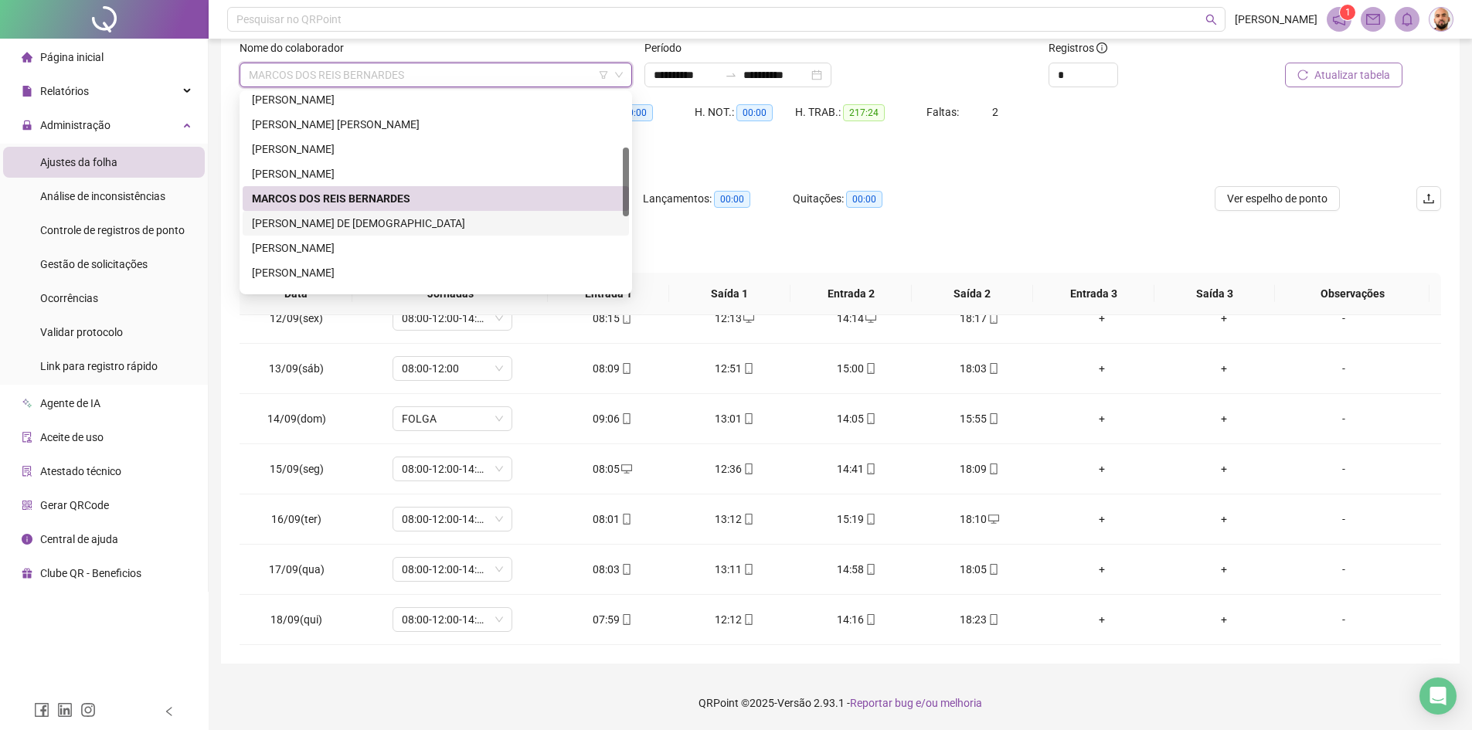
click at [453, 229] on div "[PERSON_NAME] DE [DEMOGRAPHIC_DATA]" at bounding box center [436, 223] width 368 height 17
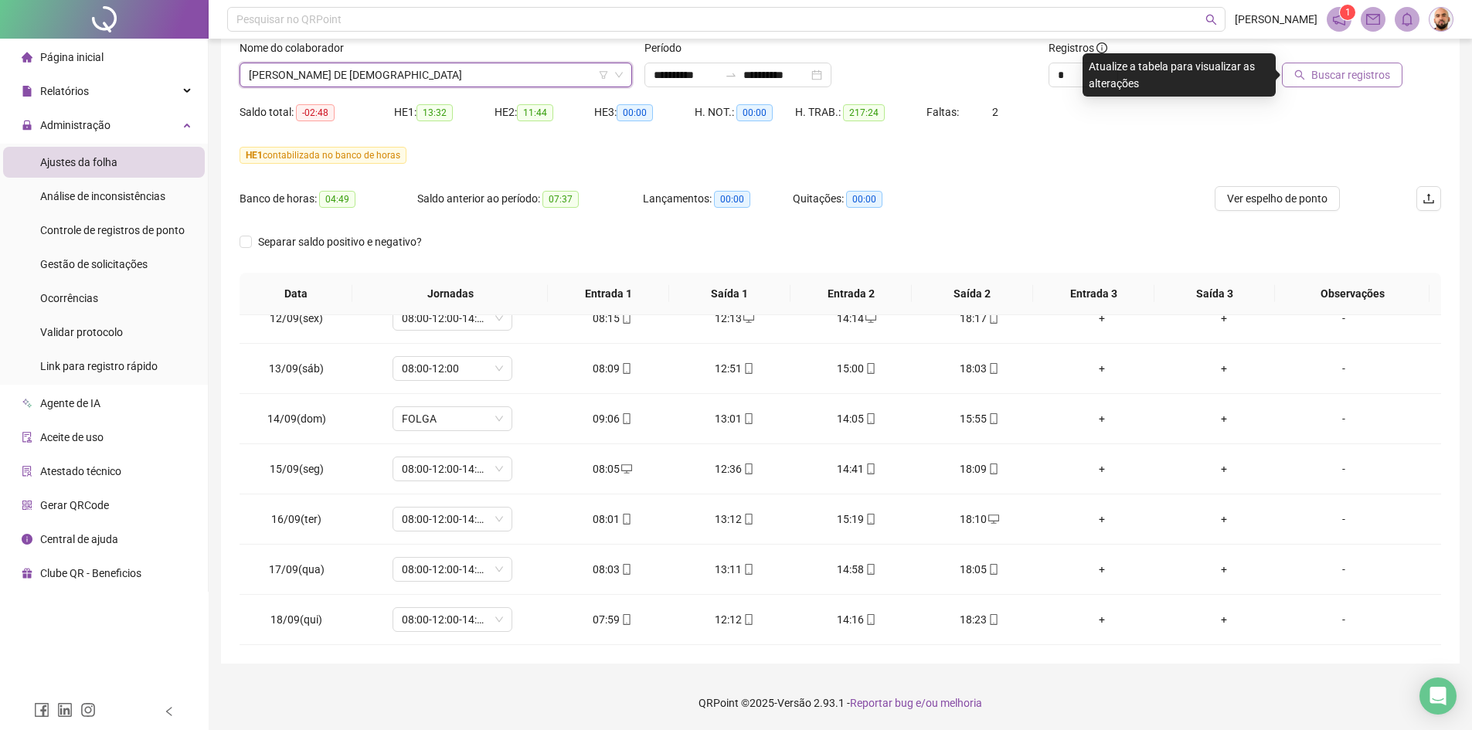
click at [1345, 71] on span "Buscar registros" at bounding box center [1351, 74] width 79 height 17
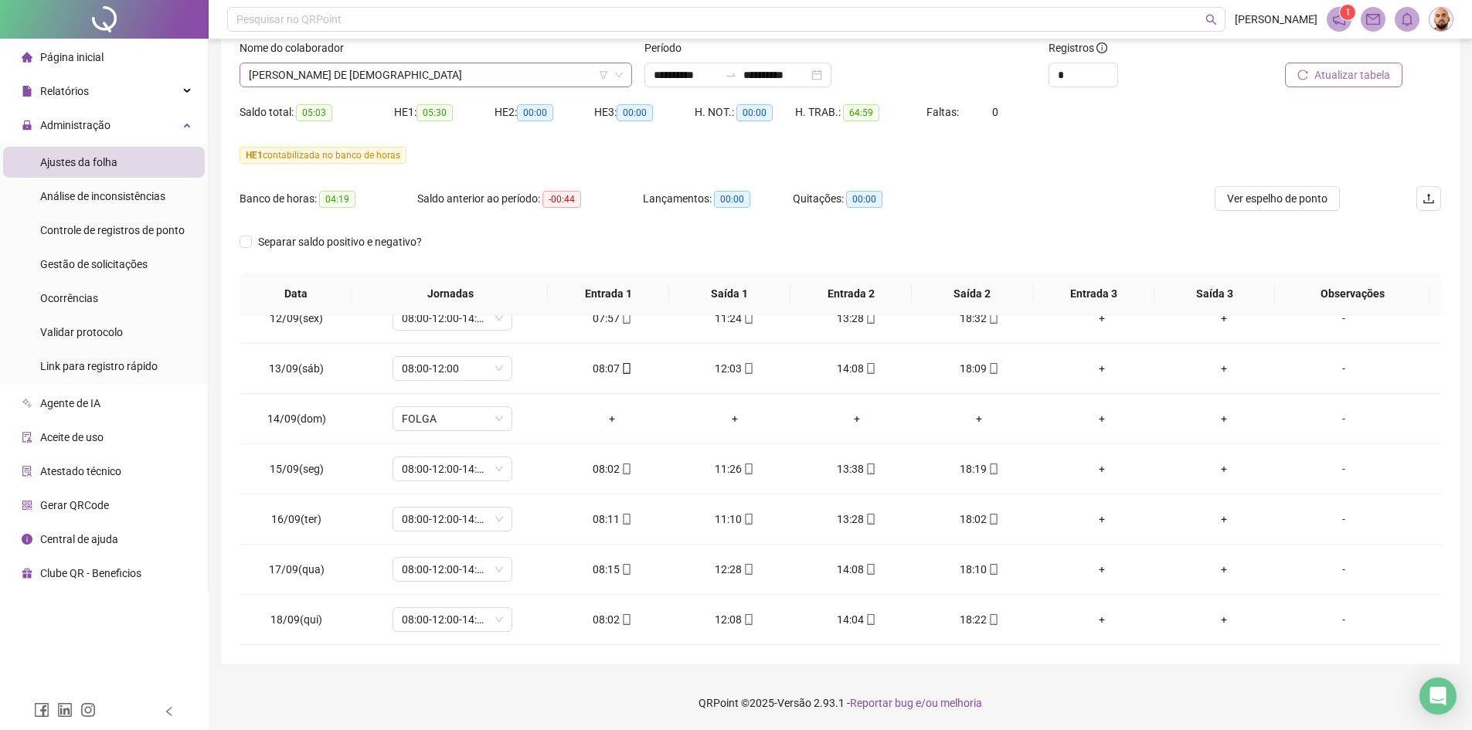
click at [450, 76] on span "[PERSON_NAME] DE [DEMOGRAPHIC_DATA]" at bounding box center [436, 74] width 374 height 23
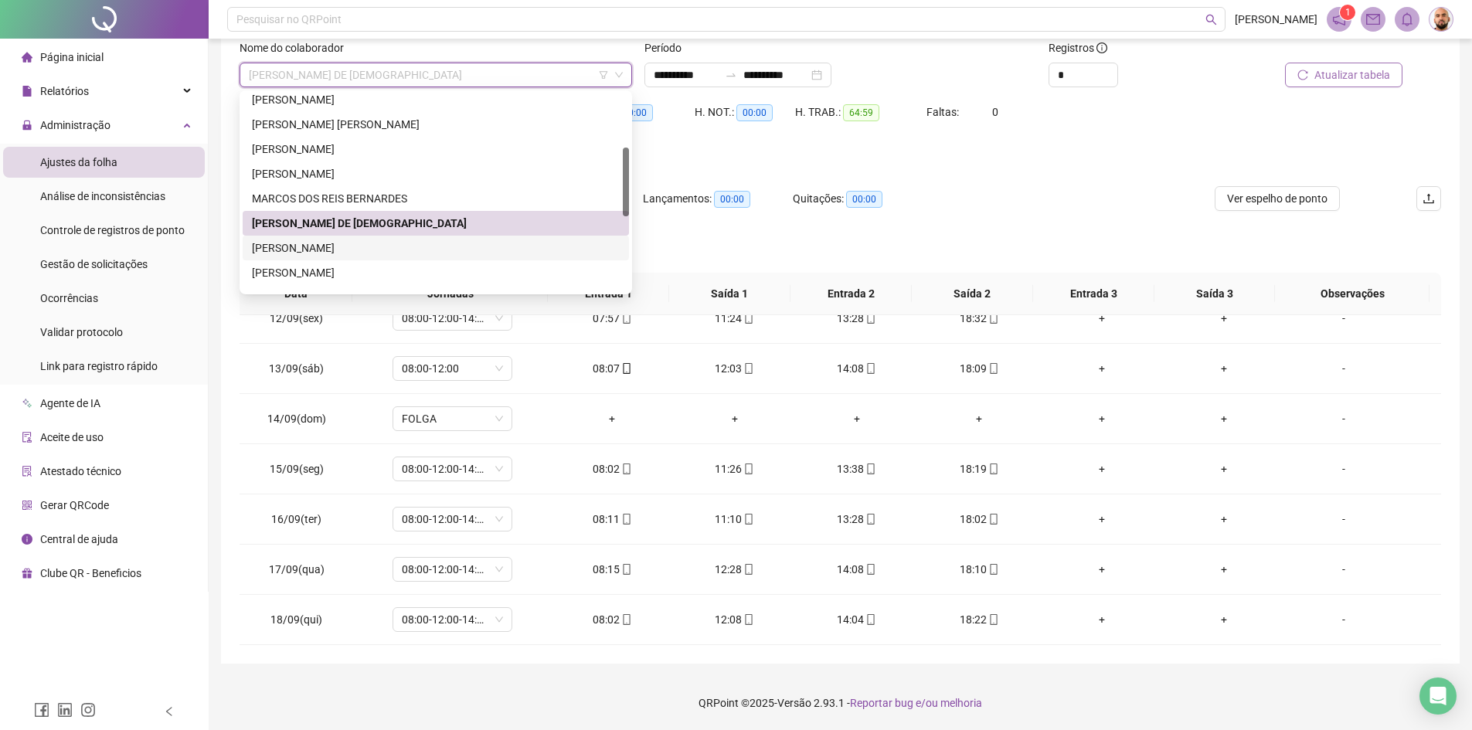
click at [376, 248] on div "[PERSON_NAME]" at bounding box center [436, 248] width 368 height 17
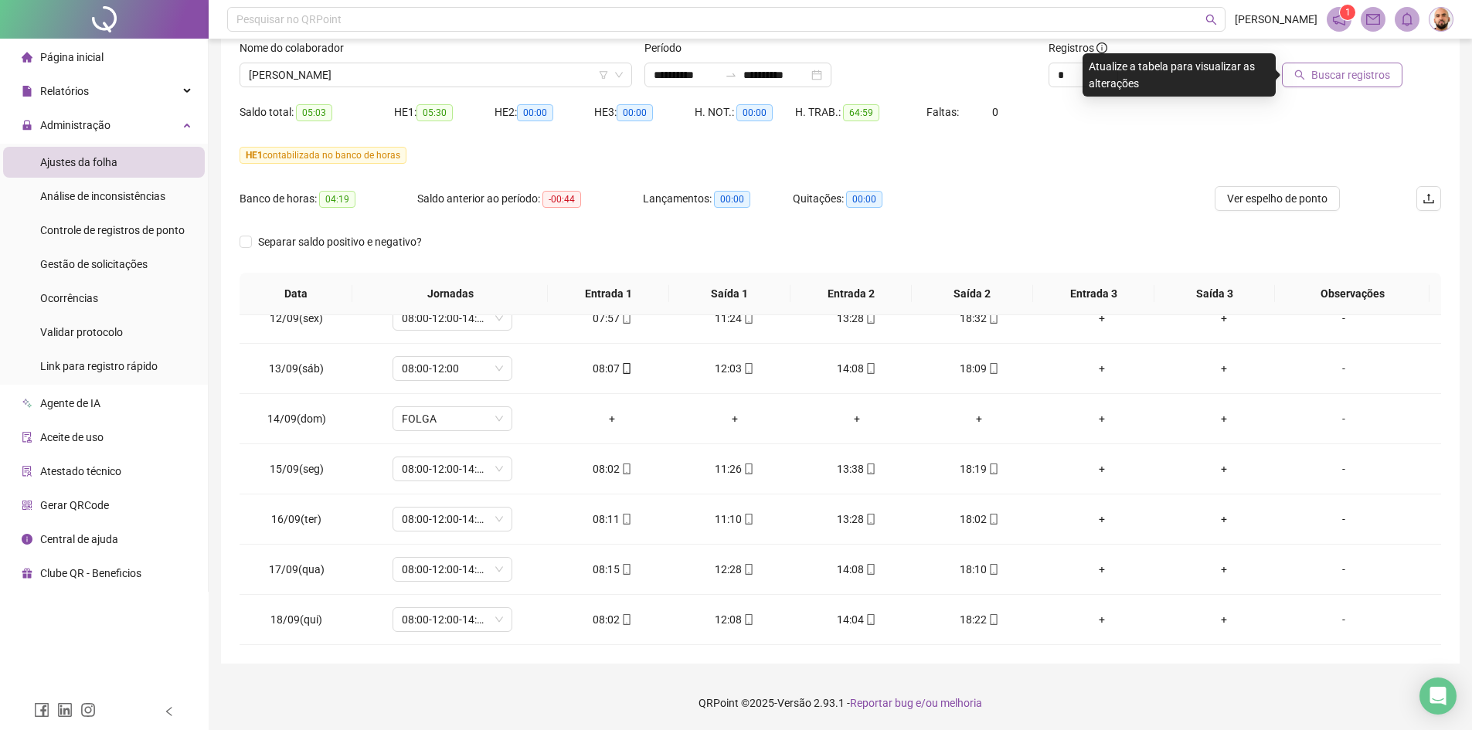
click at [1340, 80] on span "Buscar registros" at bounding box center [1351, 74] width 79 height 17
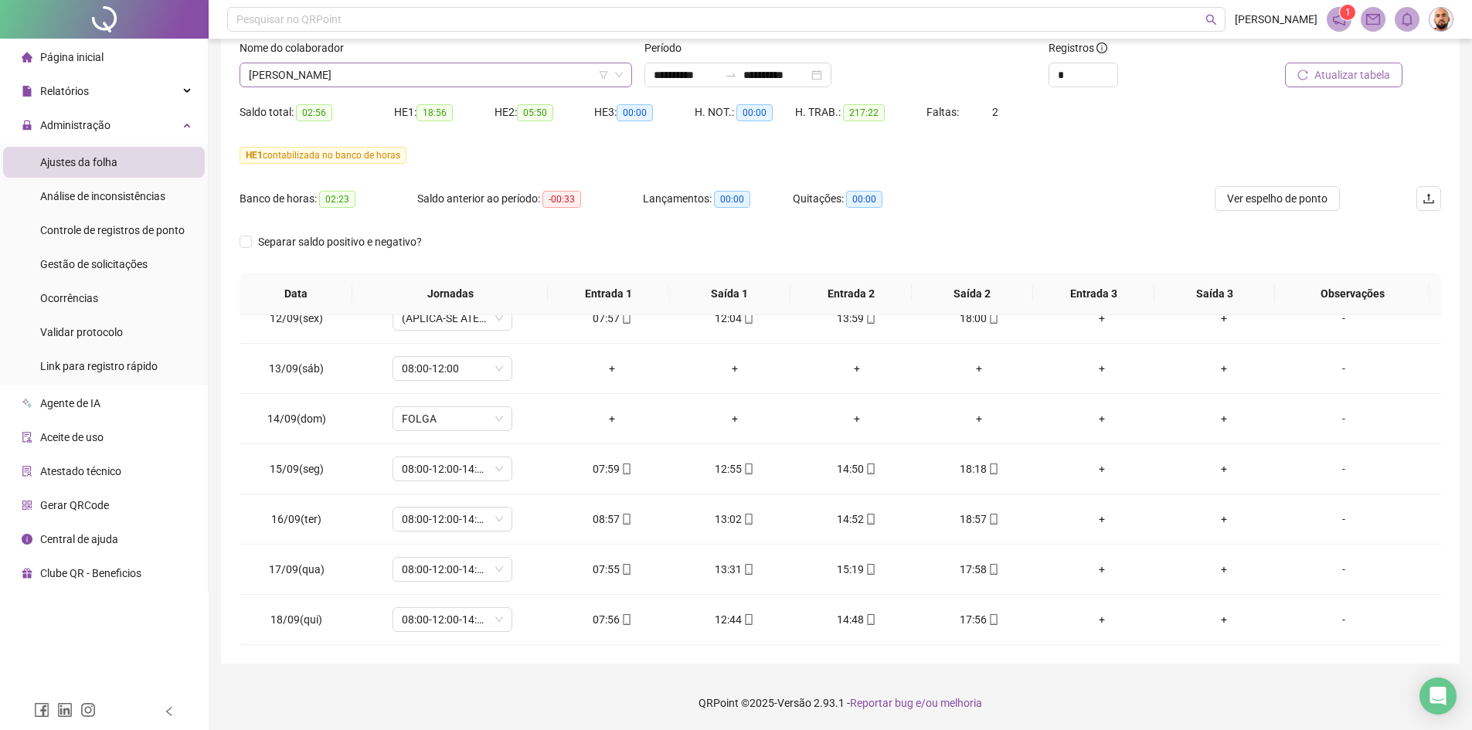
click at [498, 72] on span "[PERSON_NAME]" at bounding box center [436, 74] width 374 height 23
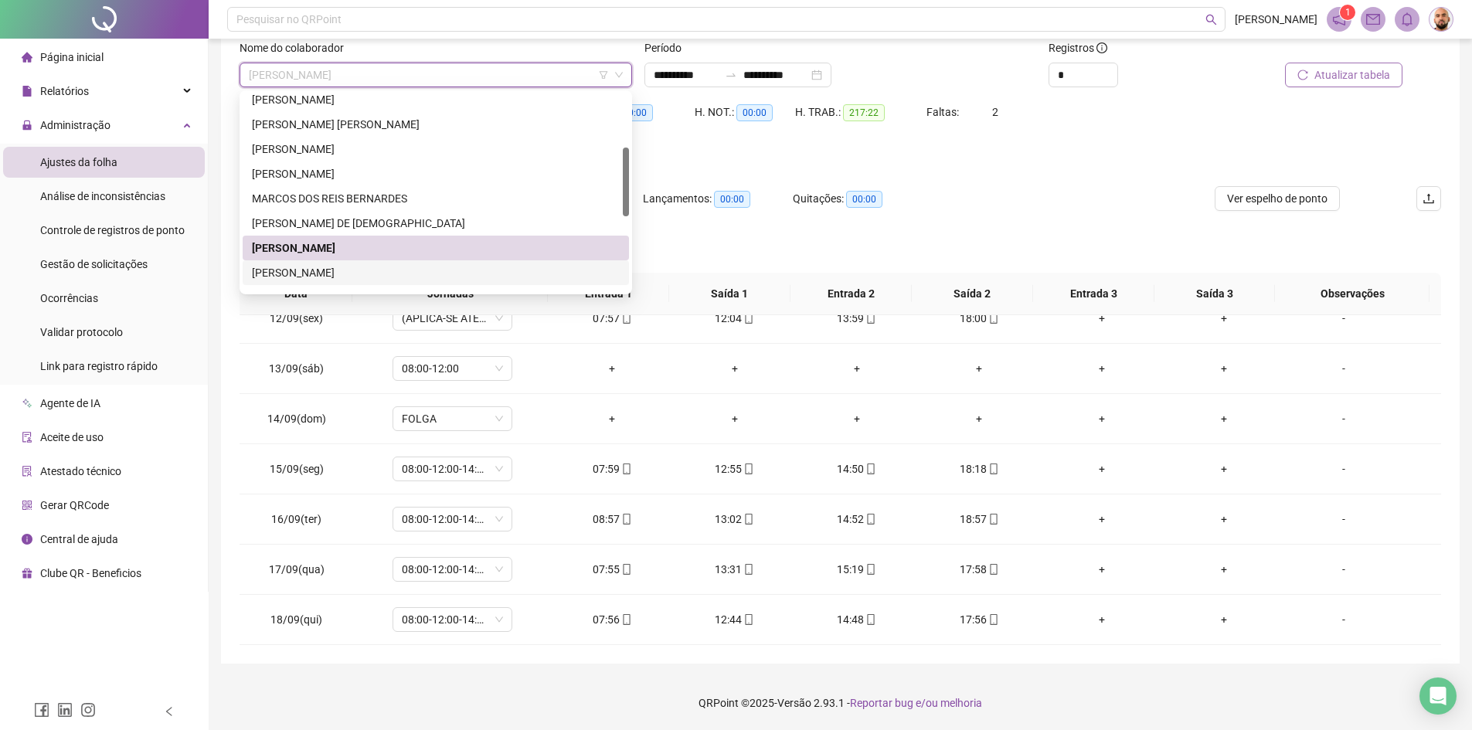
click at [392, 271] on div "[PERSON_NAME]" at bounding box center [436, 272] width 368 height 17
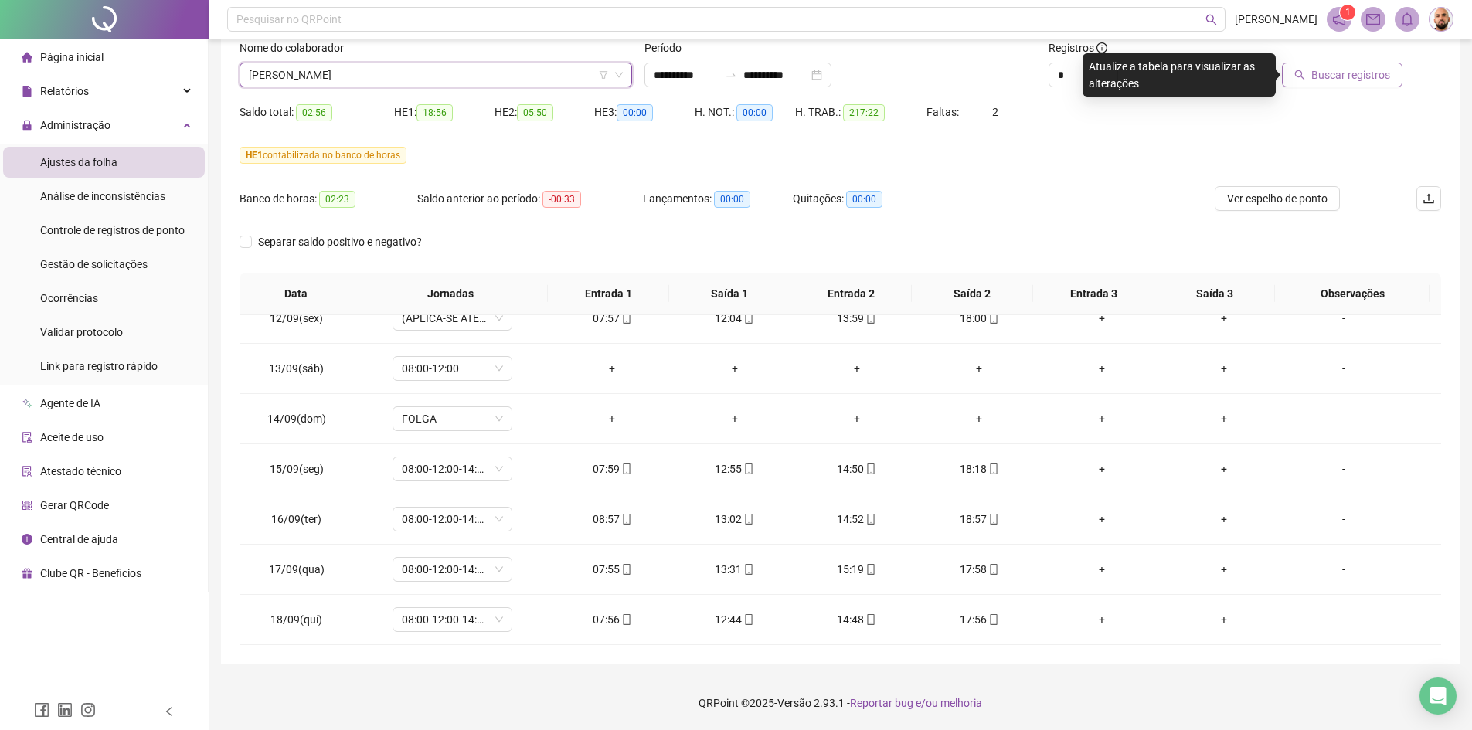
click at [1380, 73] on span "Buscar registros" at bounding box center [1351, 74] width 79 height 17
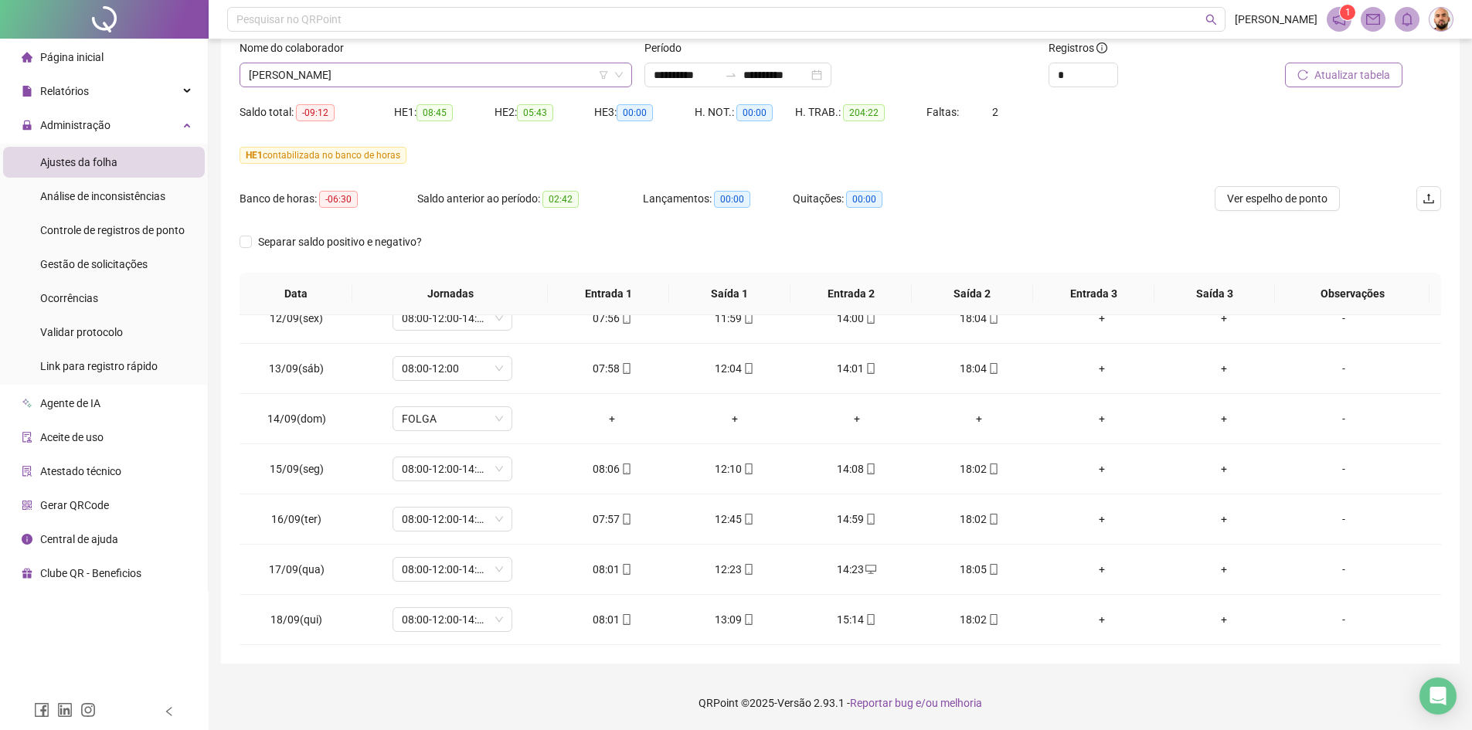
click at [482, 75] on span "[PERSON_NAME]" at bounding box center [436, 74] width 374 height 23
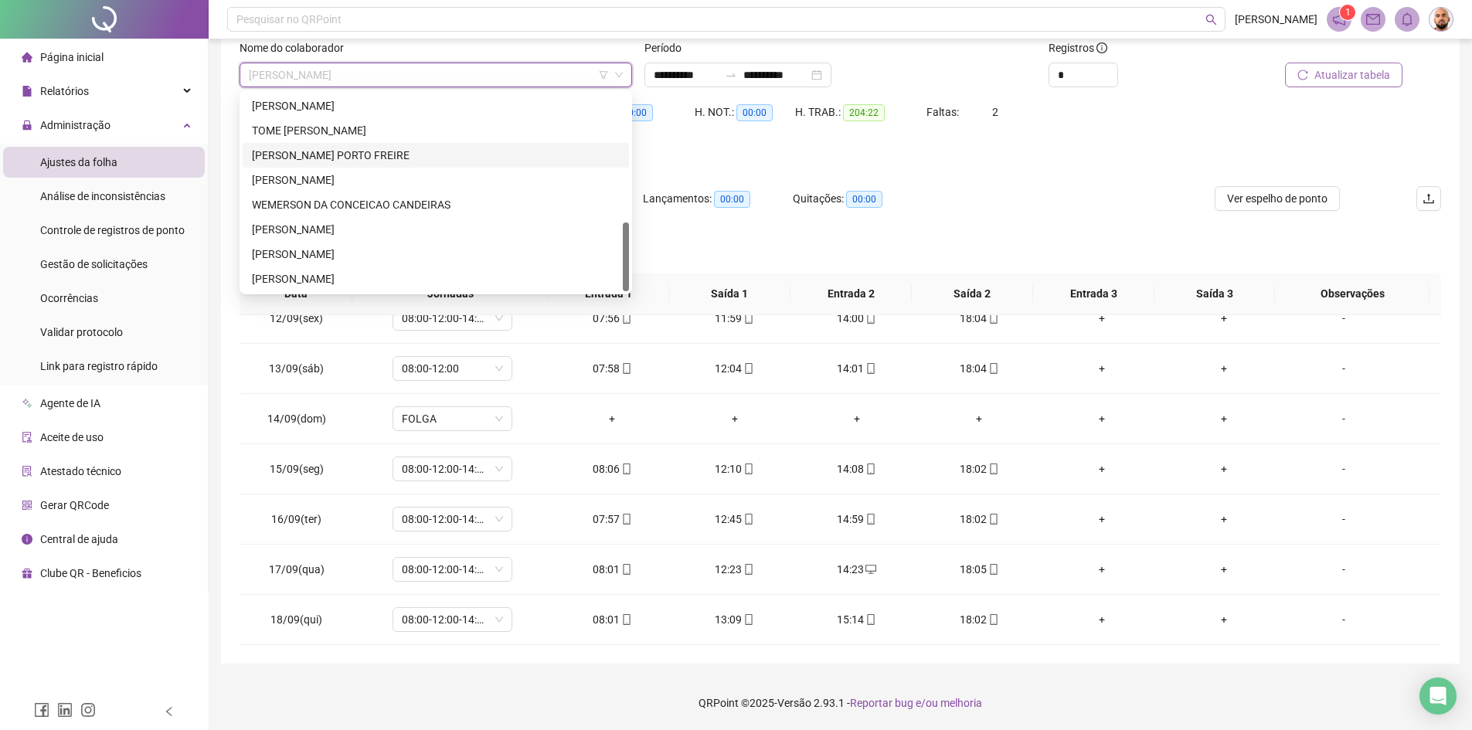
scroll to position [294, 0]
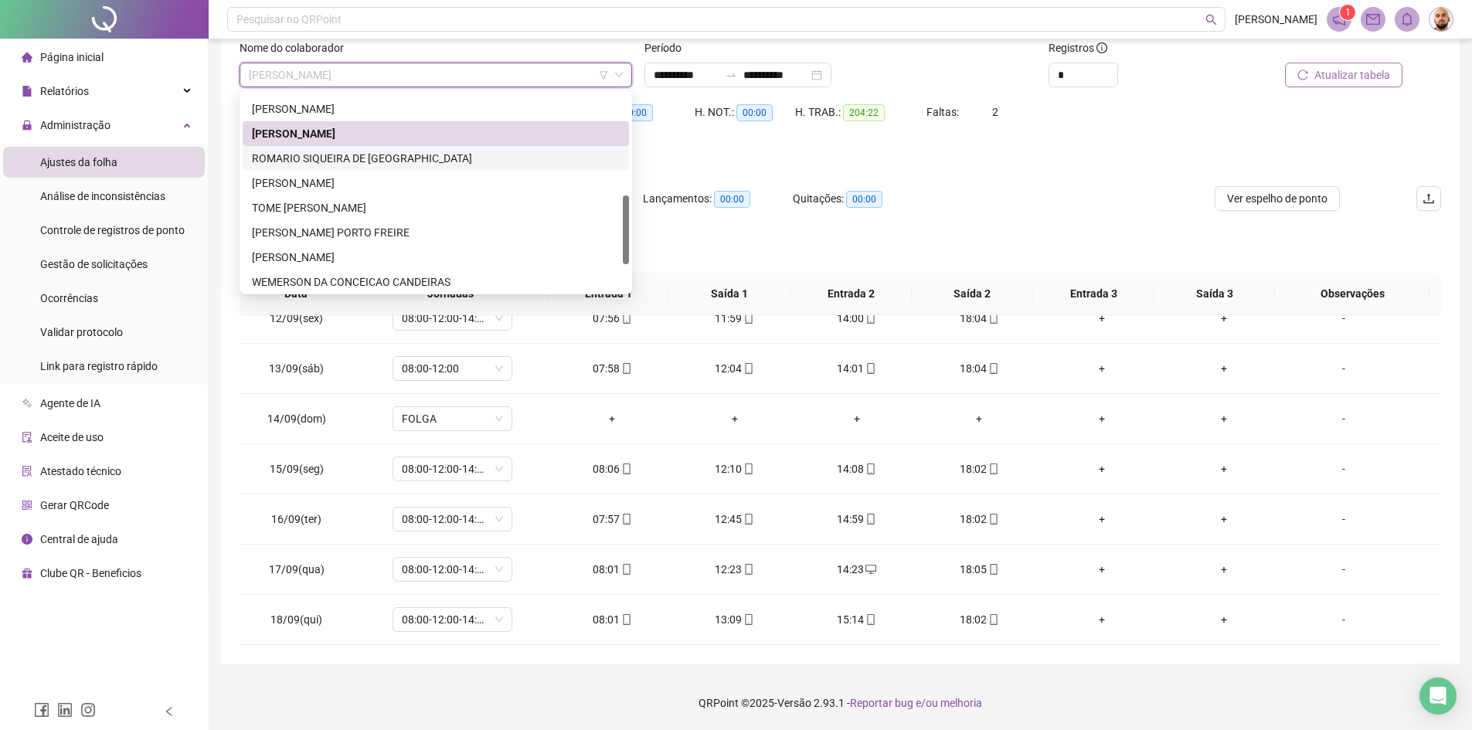
click at [370, 154] on div "ROMARIO SIQUEIRA DE [GEOGRAPHIC_DATA]" at bounding box center [436, 158] width 368 height 17
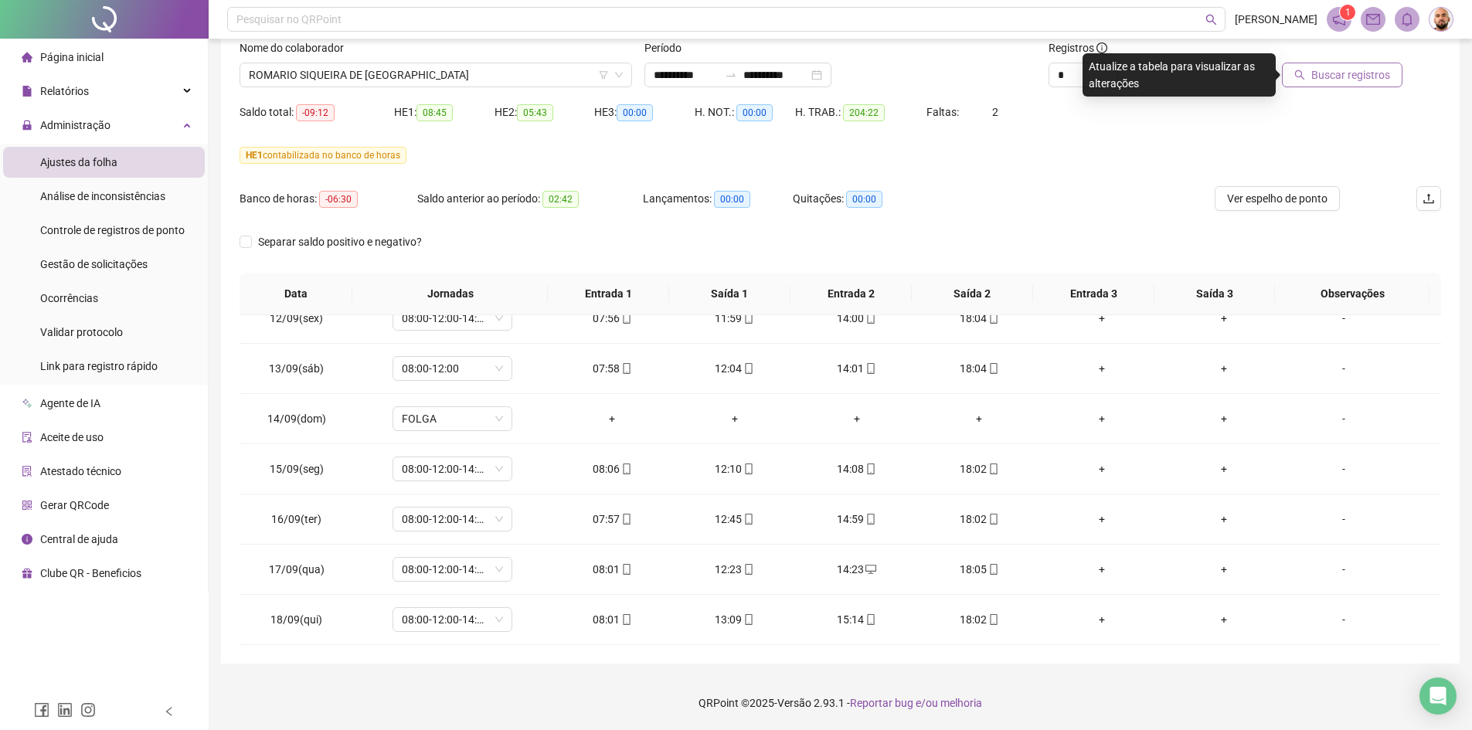
click at [1367, 81] on span "Buscar registros" at bounding box center [1351, 74] width 79 height 17
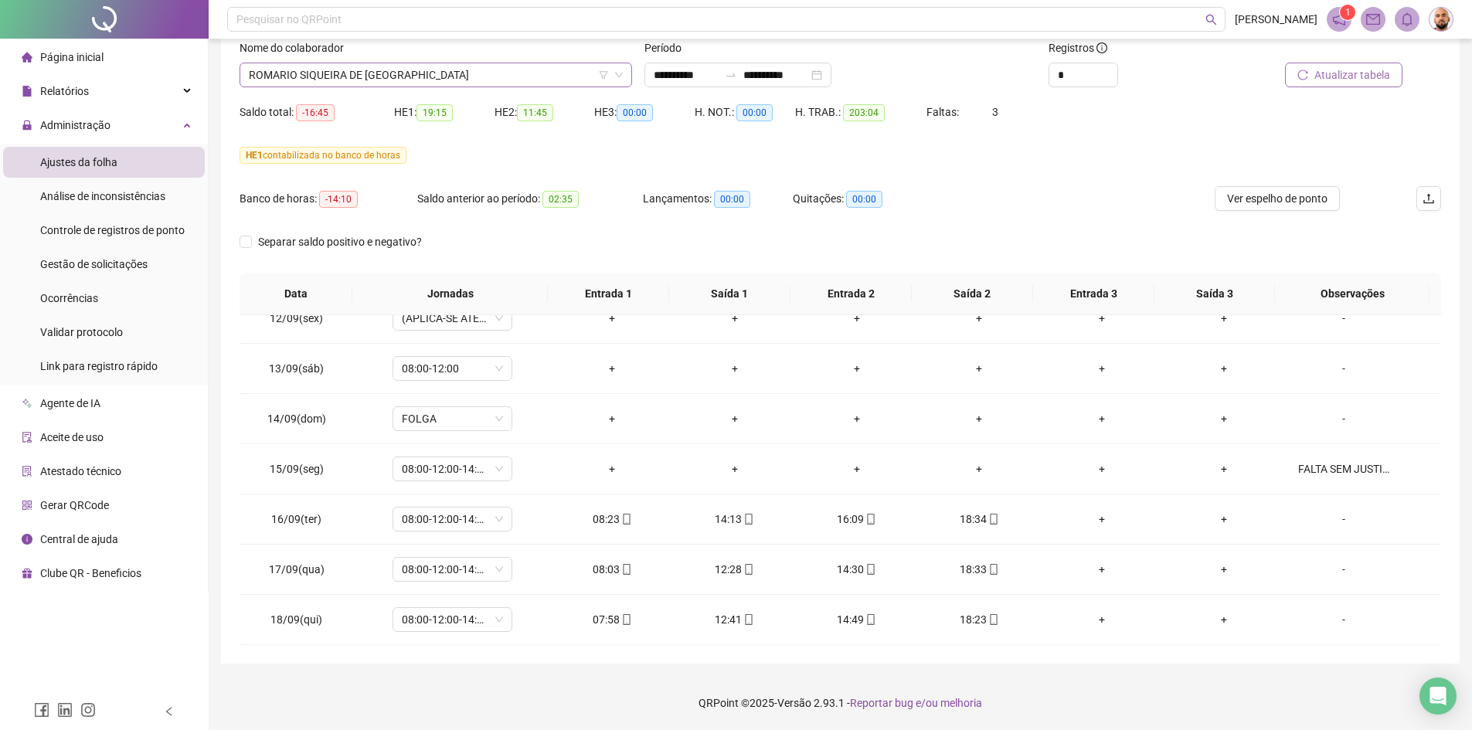
click at [414, 70] on span "ROMARIO SIQUEIRA DE [GEOGRAPHIC_DATA]" at bounding box center [436, 74] width 374 height 23
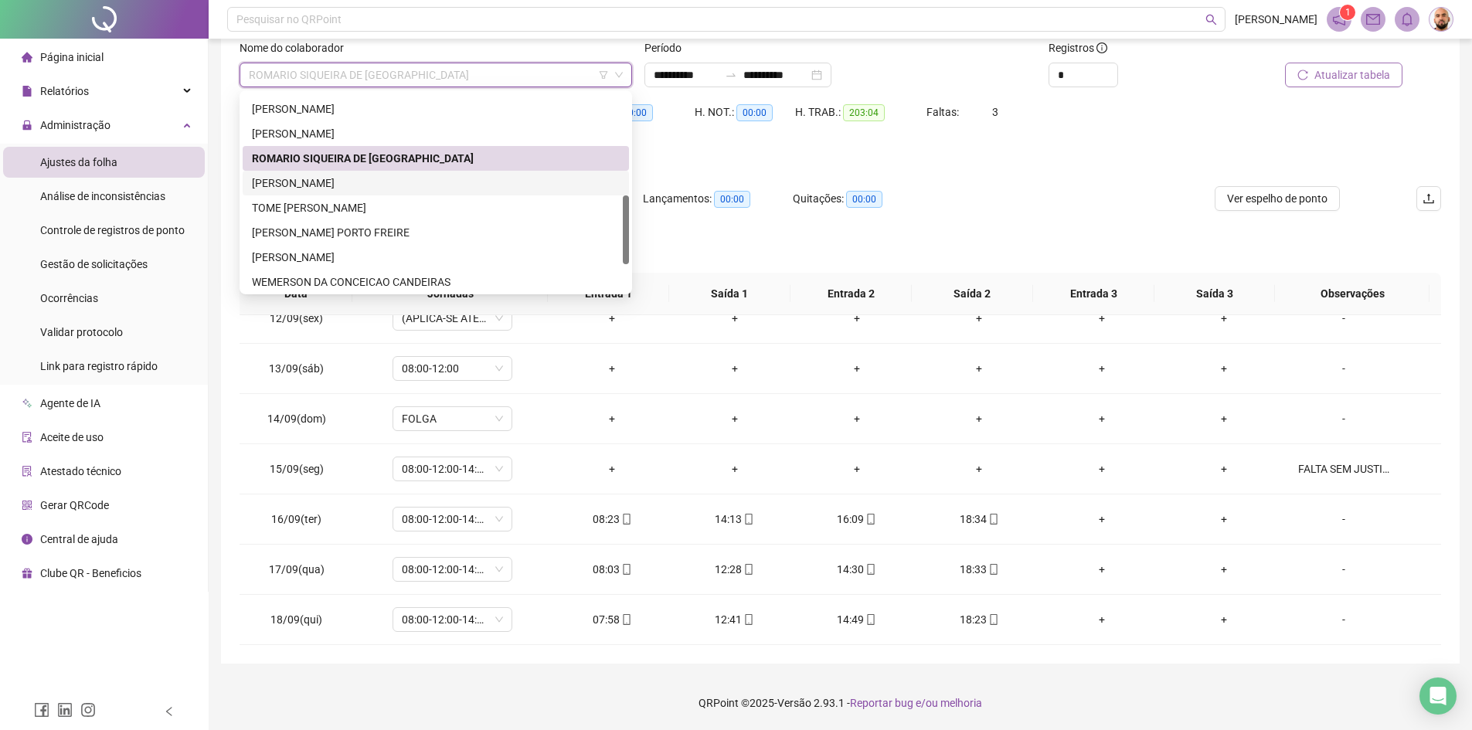
click at [373, 186] on div "[PERSON_NAME]" at bounding box center [436, 183] width 368 height 17
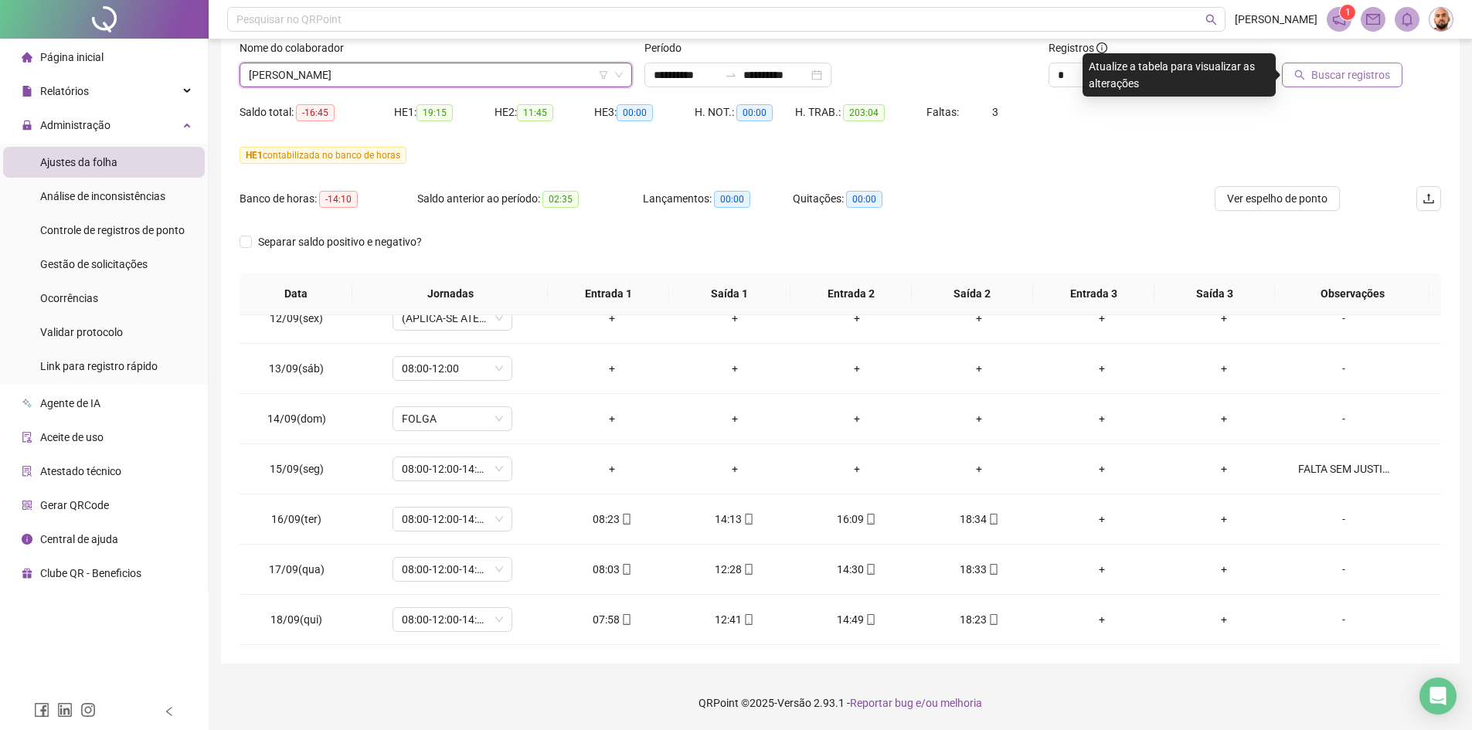
click at [1353, 77] on span "Buscar registros" at bounding box center [1351, 74] width 79 height 17
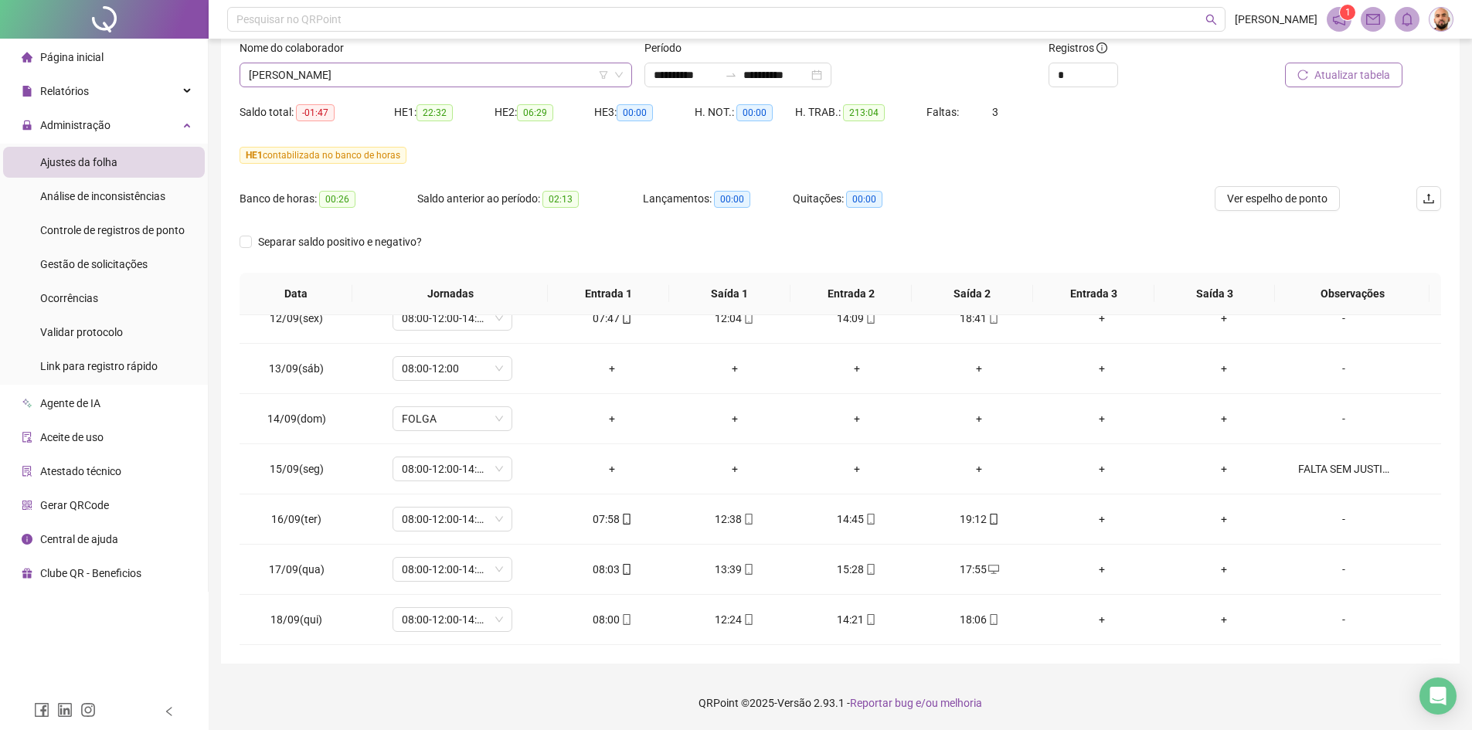
click at [444, 77] on span "[PERSON_NAME]" at bounding box center [436, 74] width 374 height 23
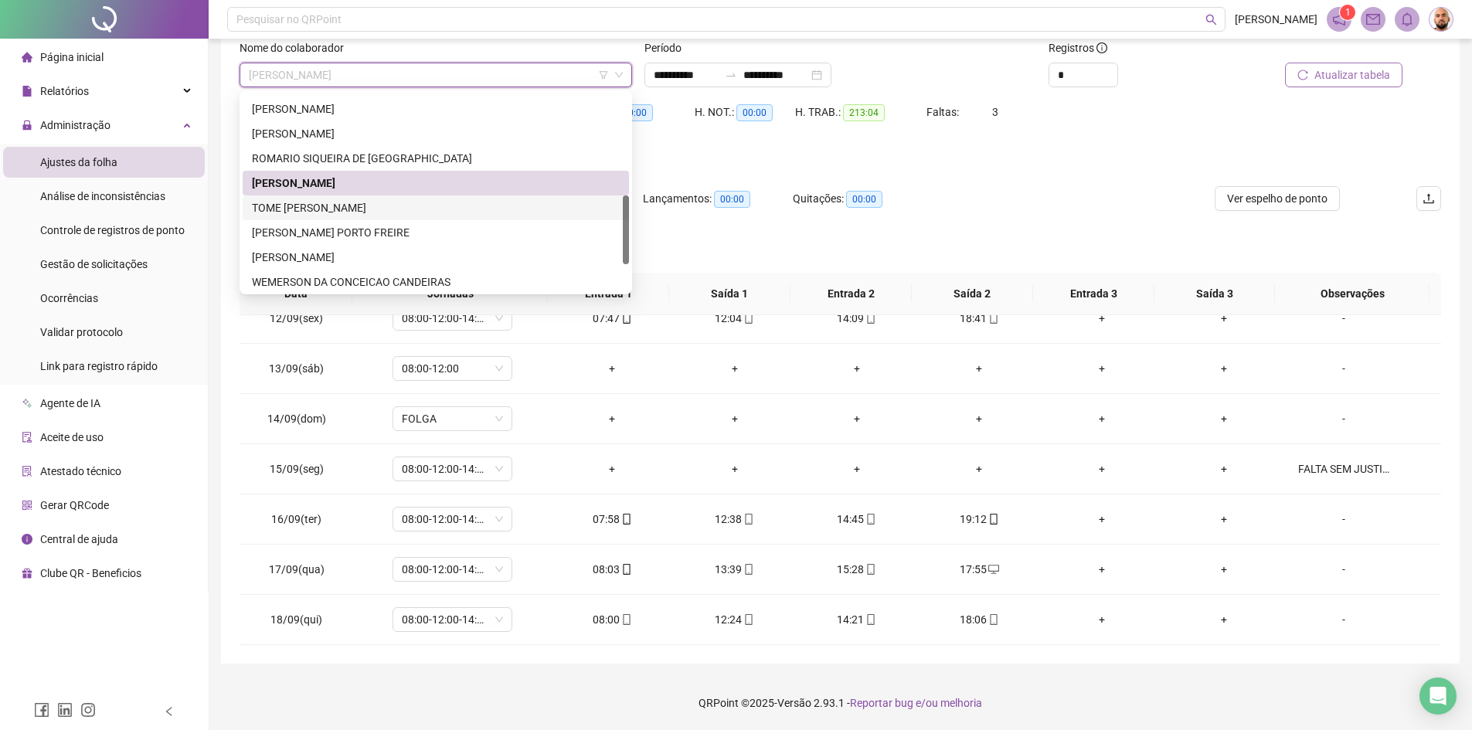
click at [374, 216] on div "TOME [PERSON_NAME]" at bounding box center [436, 207] width 368 height 17
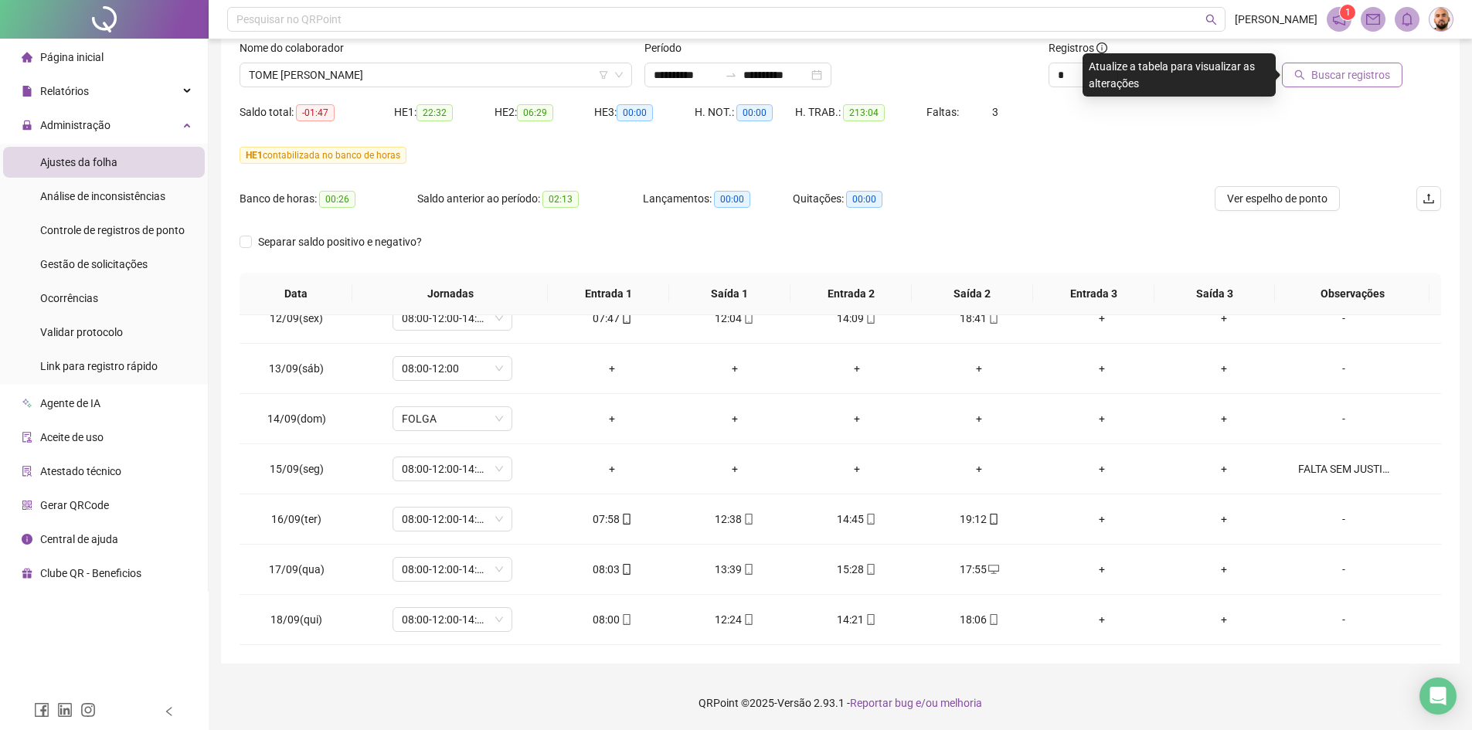
click at [1360, 73] on span "Buscar registros" at bounding box center [1351, 74] width 79 height 17
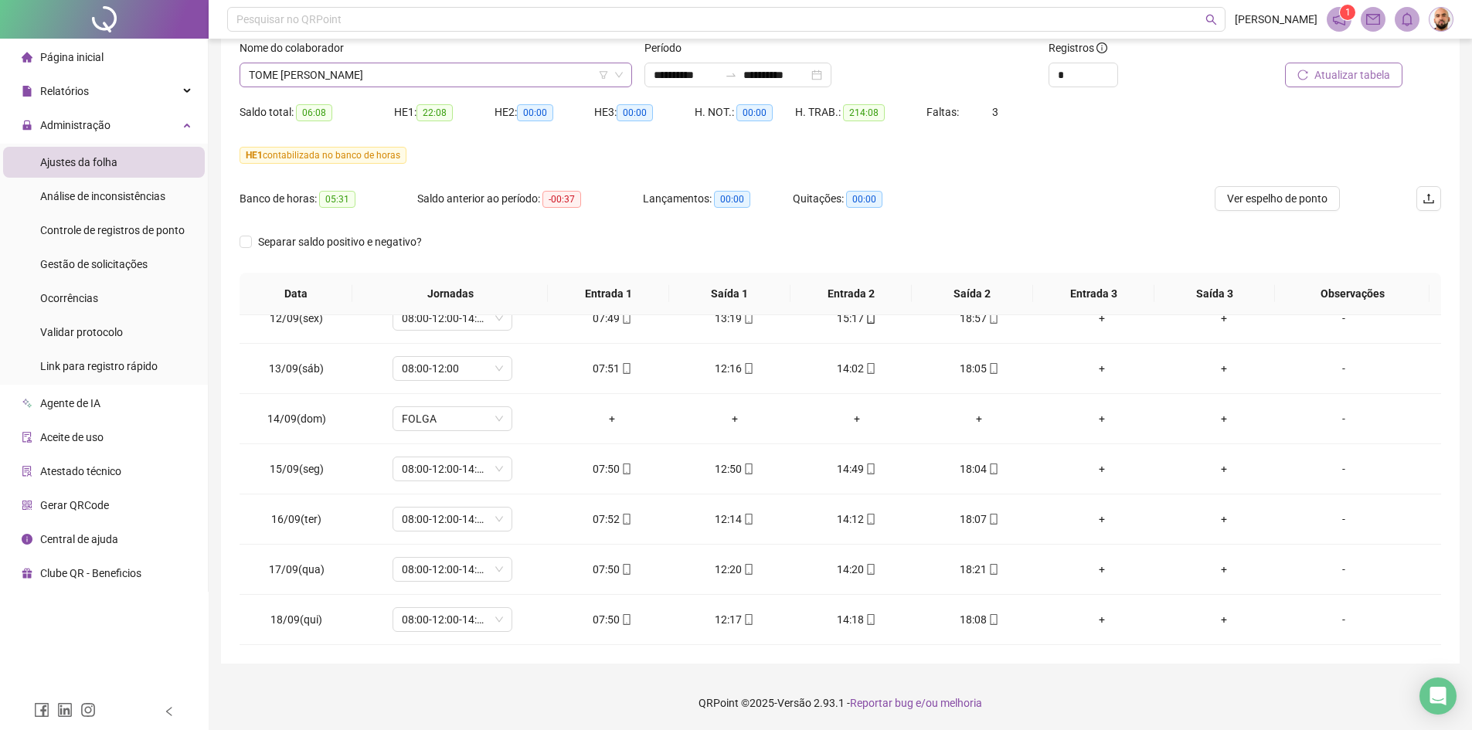
click at [489, 67] on span "TOME [PERSON_NAME]" at bounding box center [436, 74] width 374 height 23
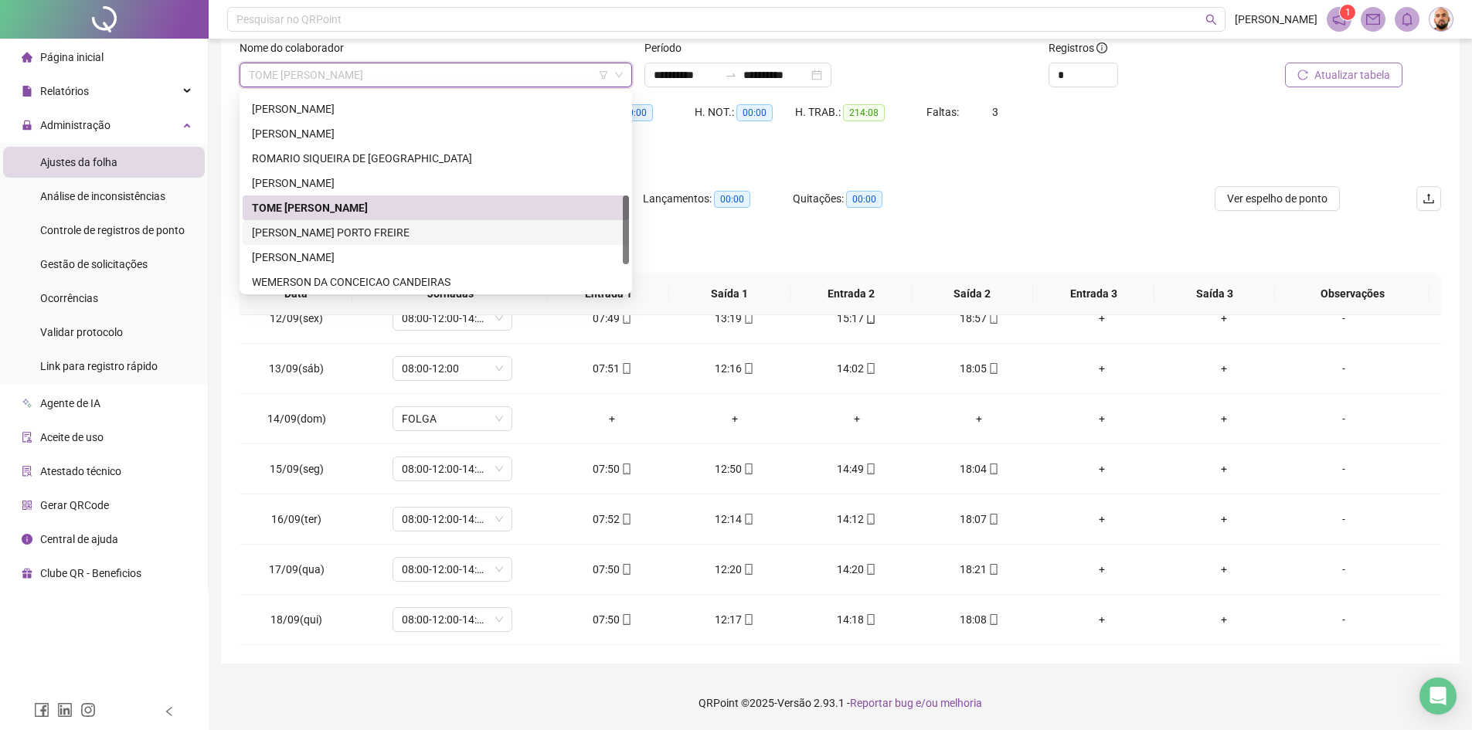
click at [399, 227] on div "[PERSON_NAME] PORTO FREIRE" at bounding box center [436, 232] width 368 height 17
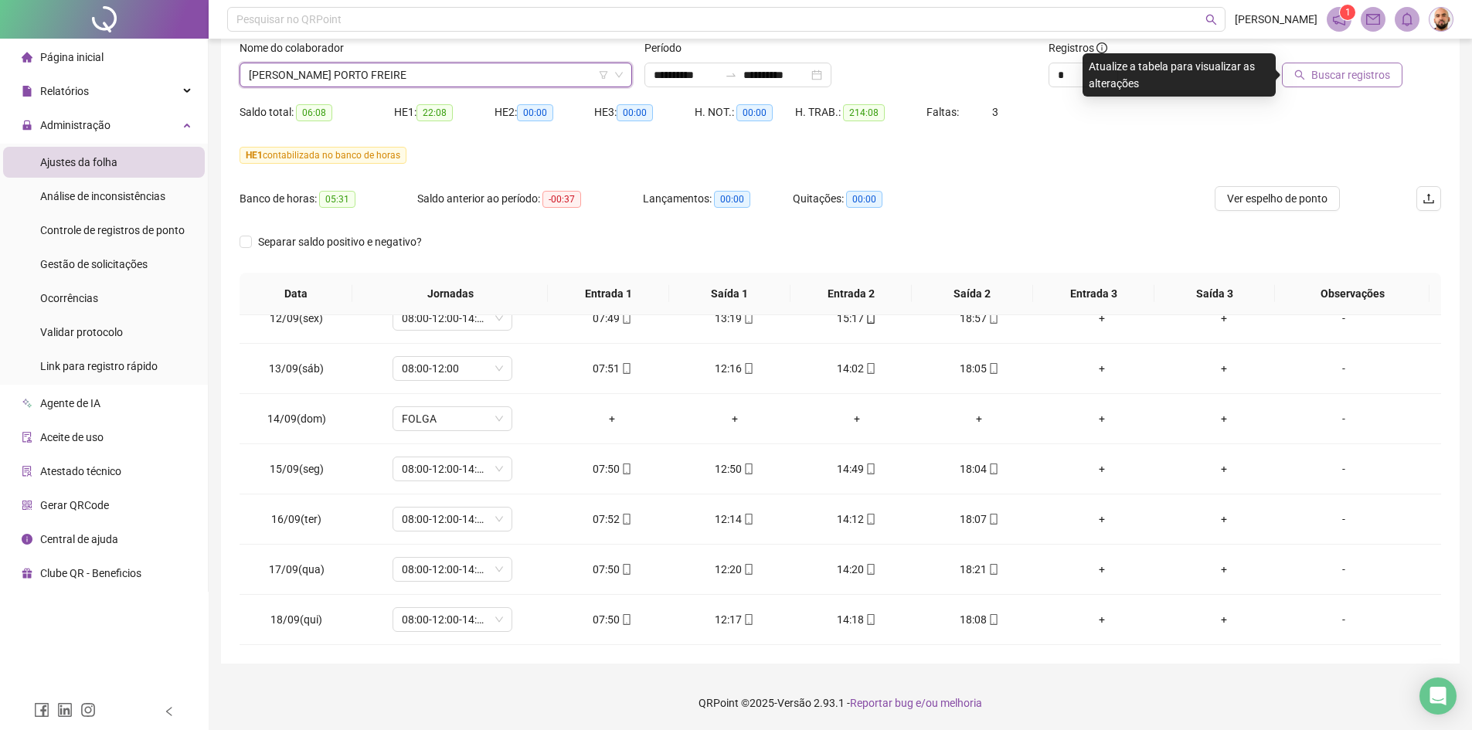
click at [1347, 73] on span "Buscar registros" at bounding box center [1351, 74] width 79 height 17
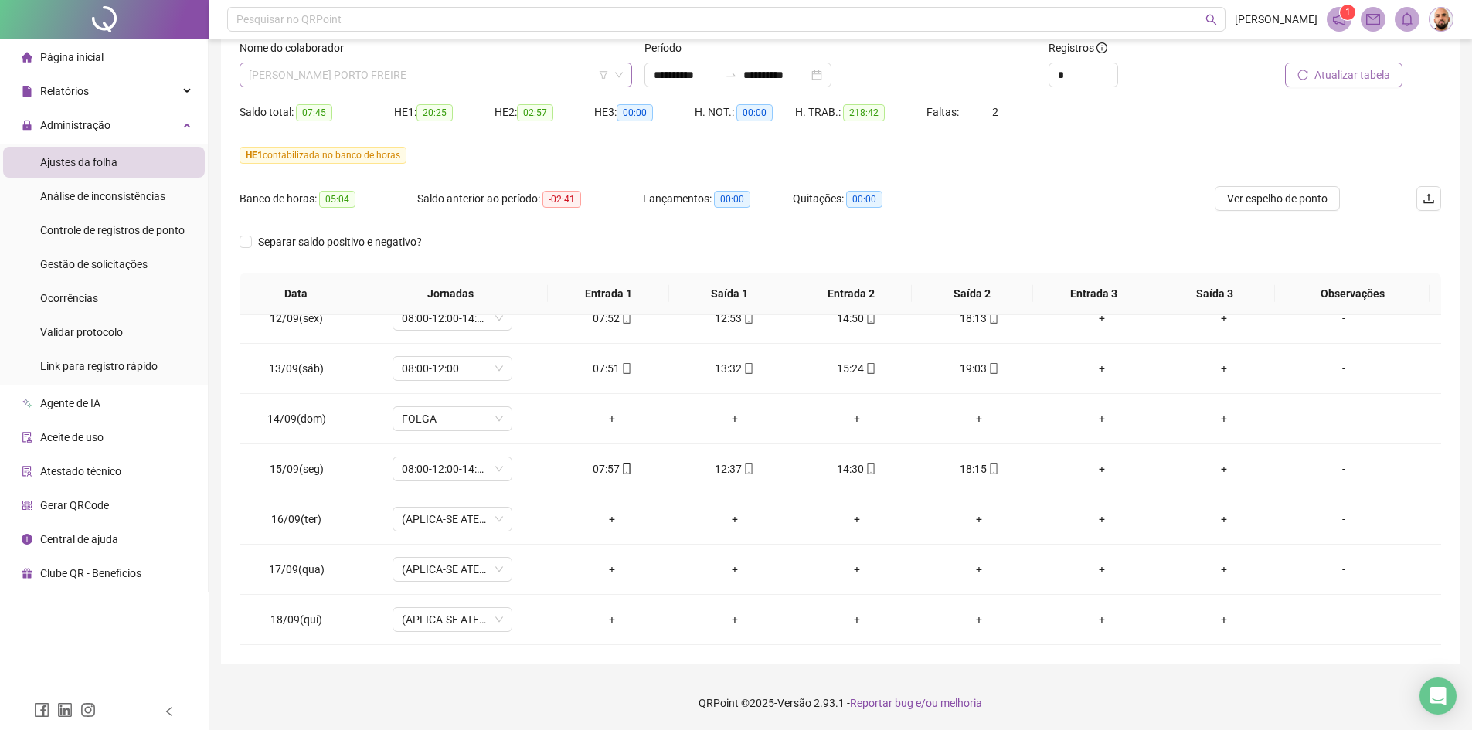
click at [407, 77] on span "[PERSON_NAME] PORTO FREIRE" at bounding box center [436, 74] width 374 height 23
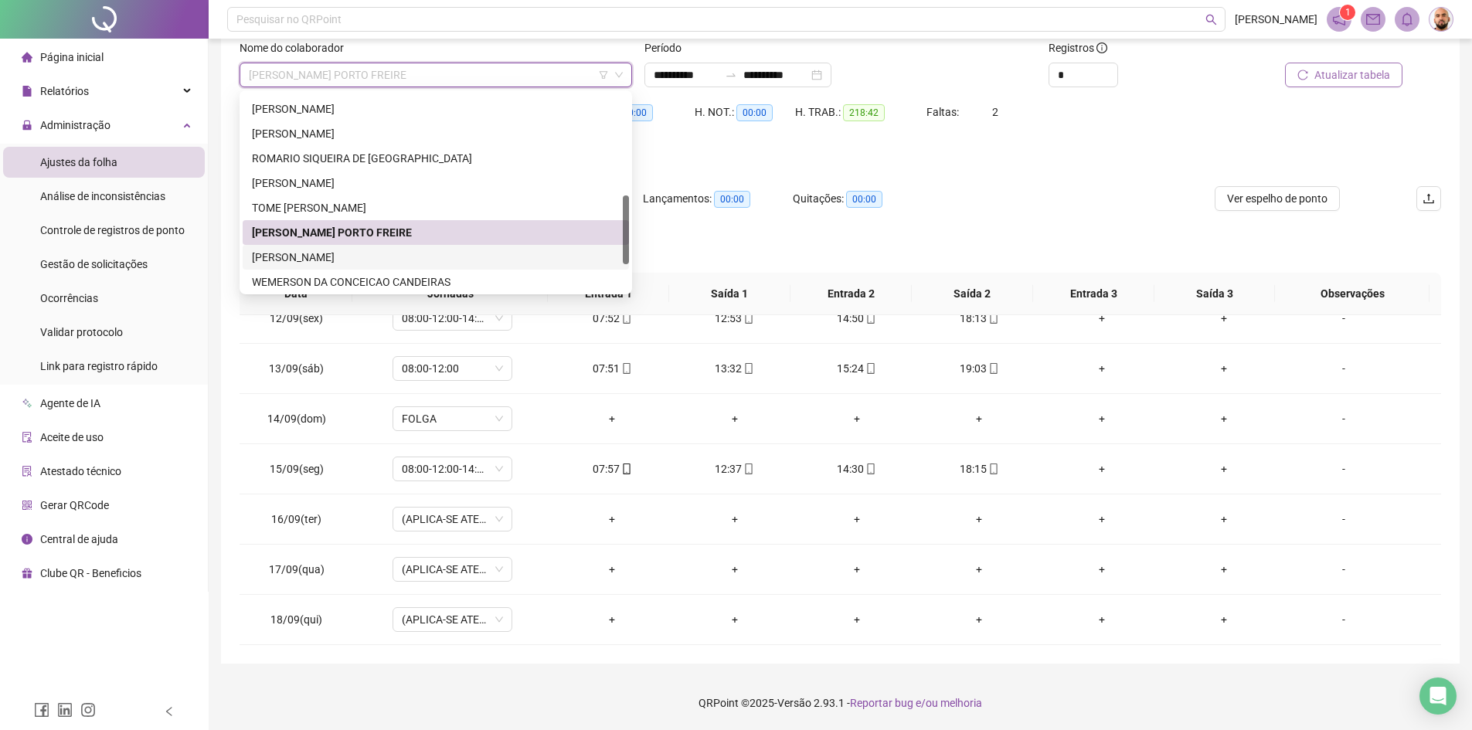
click at [390, 256] on div "[PERSON_NAME]" at bounding box center [436, 257] width 368 height 17
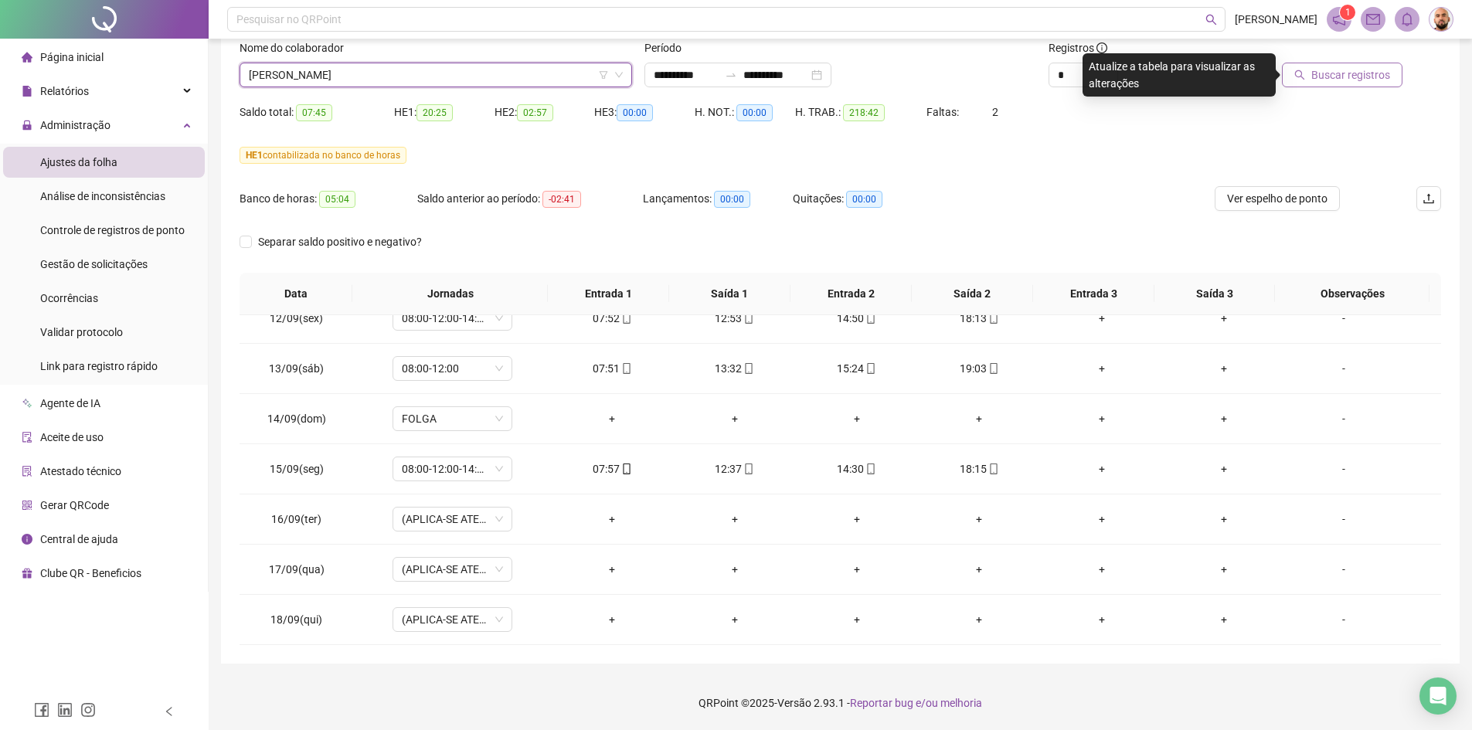
click at [1306, 78] on icon "search" at bounding box center [1300, 75] width 11 height 11
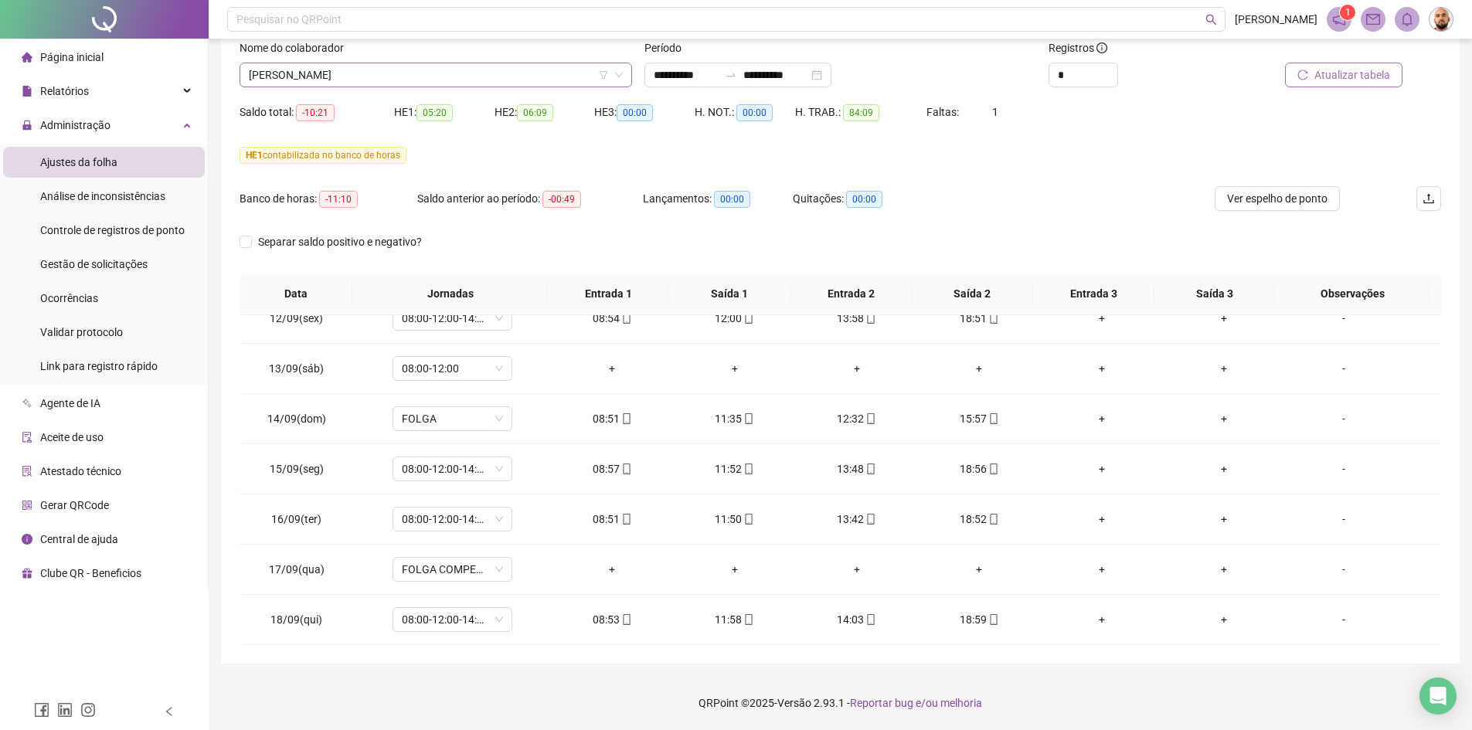
click at [458, 67] on span "[PERSON_NAME]" at bounding box center [436, 74] width 374 height 23
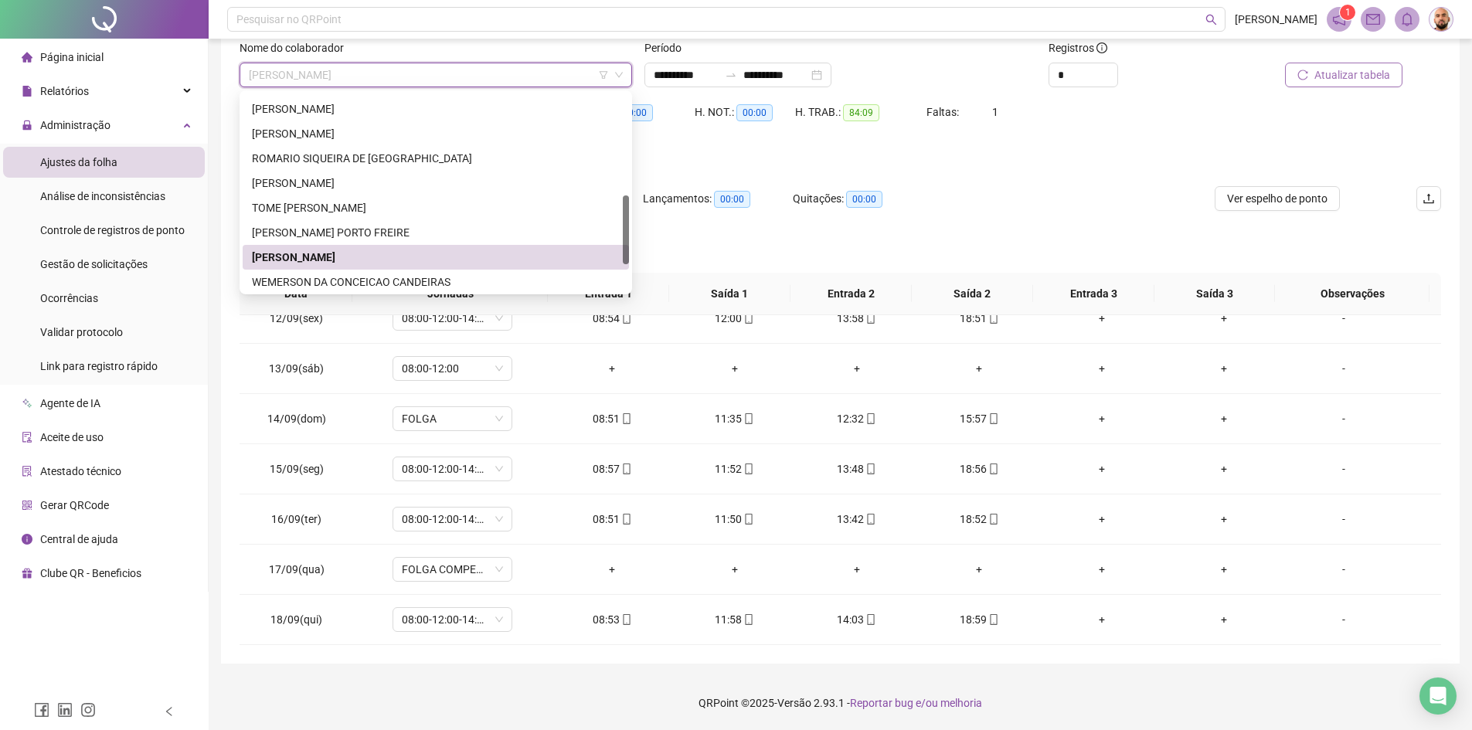
scroll to position [371, 0]
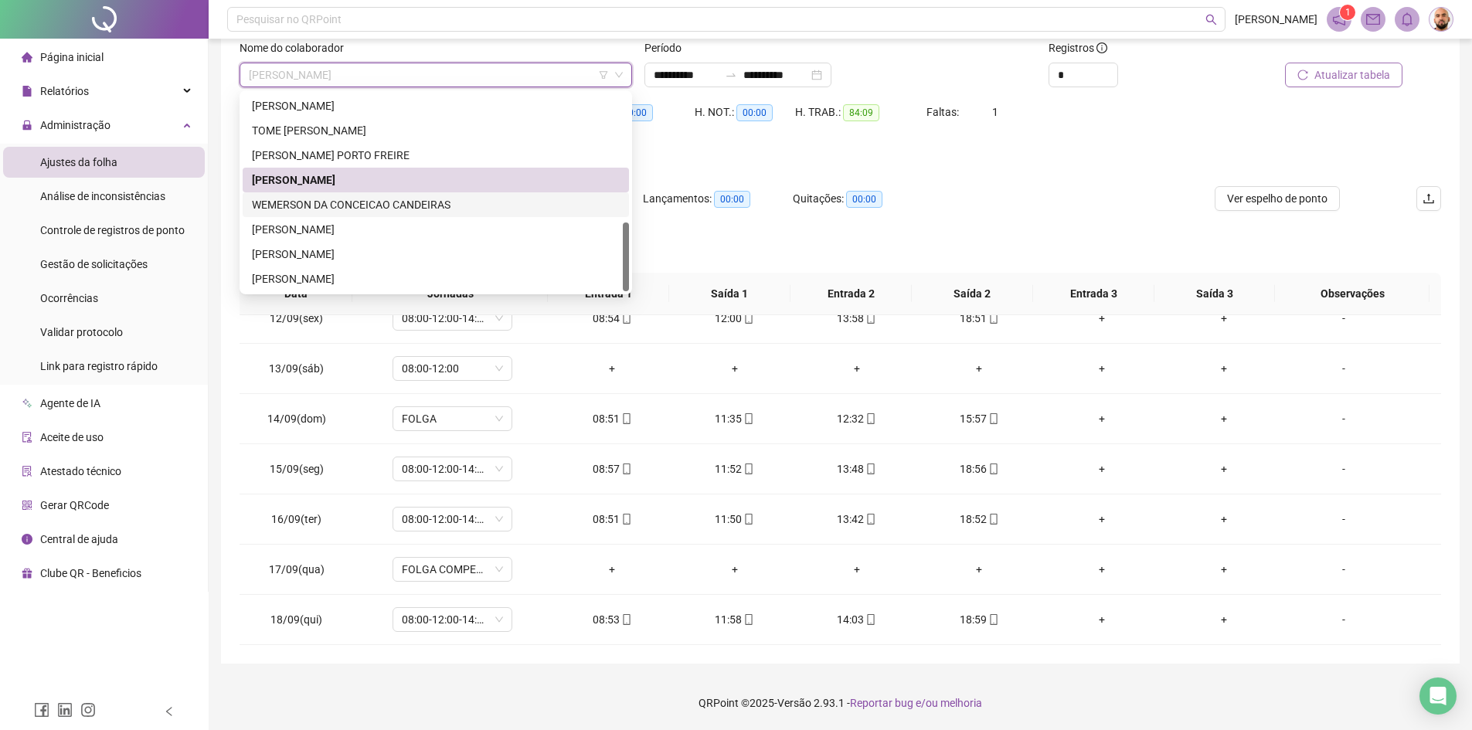
click at [395, 205] on div "WEMERSON DA CONCEICAO CANDEIRAS" at bounding box center [436, 204] width 368 height 17
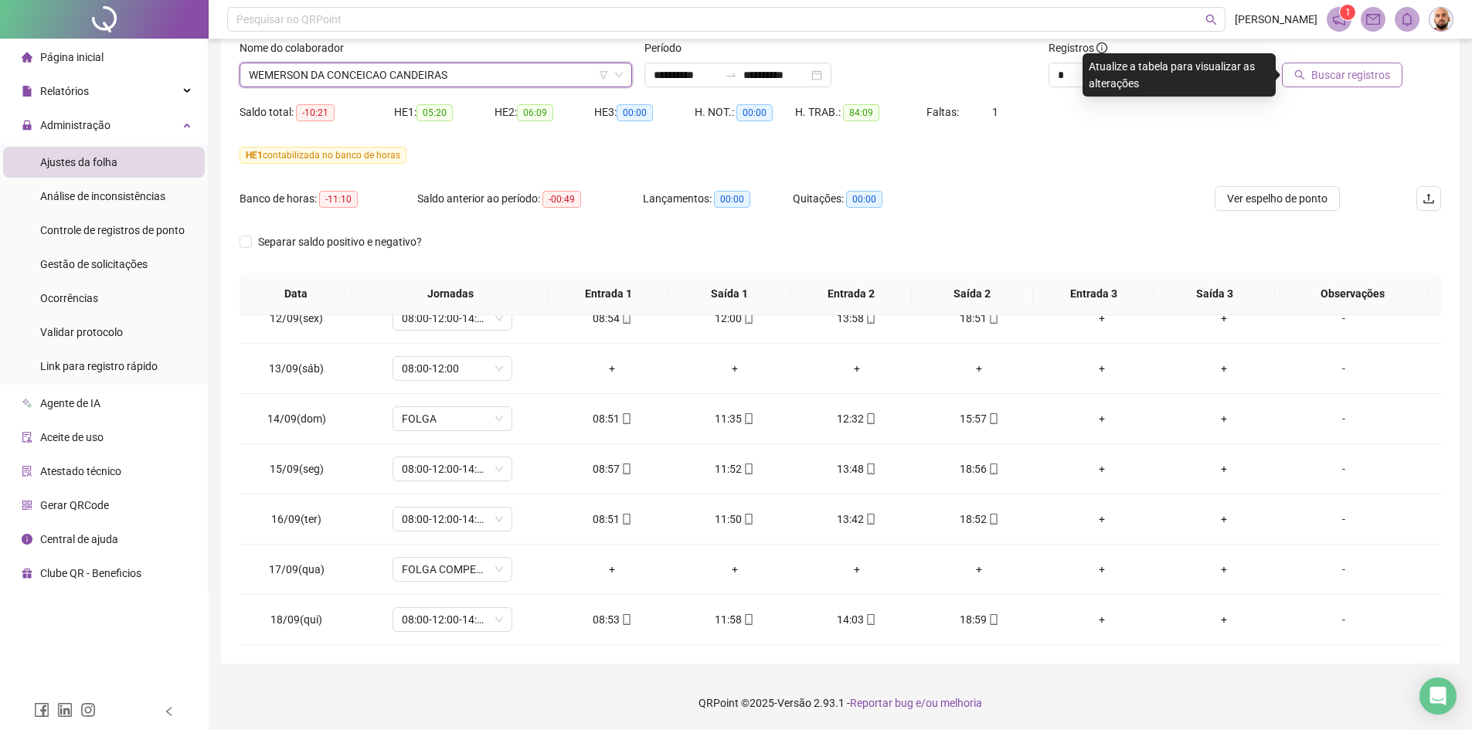
click at [1319, 77] on span "Buscar registros" at bounding box center [1351, 74] width 79 height 17
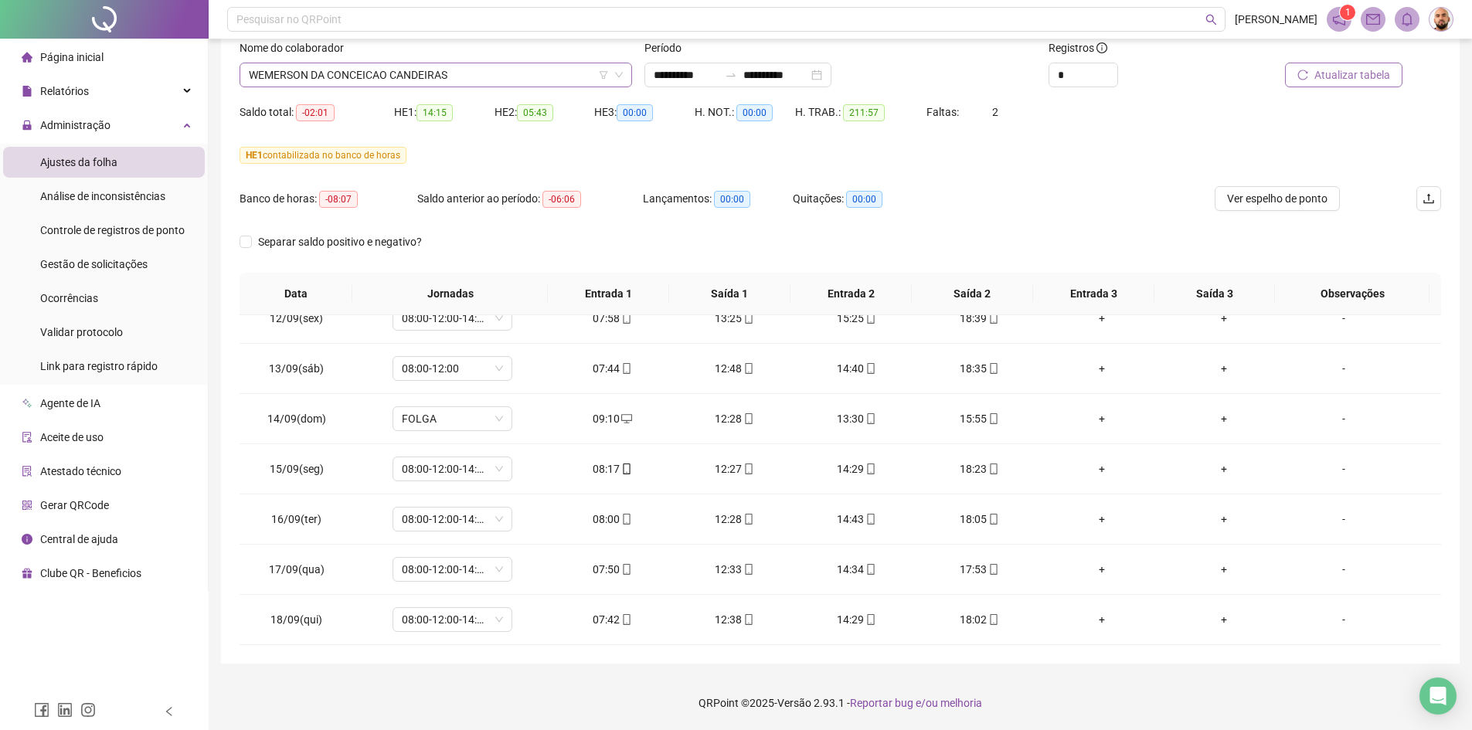
click at [464, 63] on span "WEMERSON DA CONCEICAO CANDEIRAS" at bounding box center [436, 74] width 374 height 23
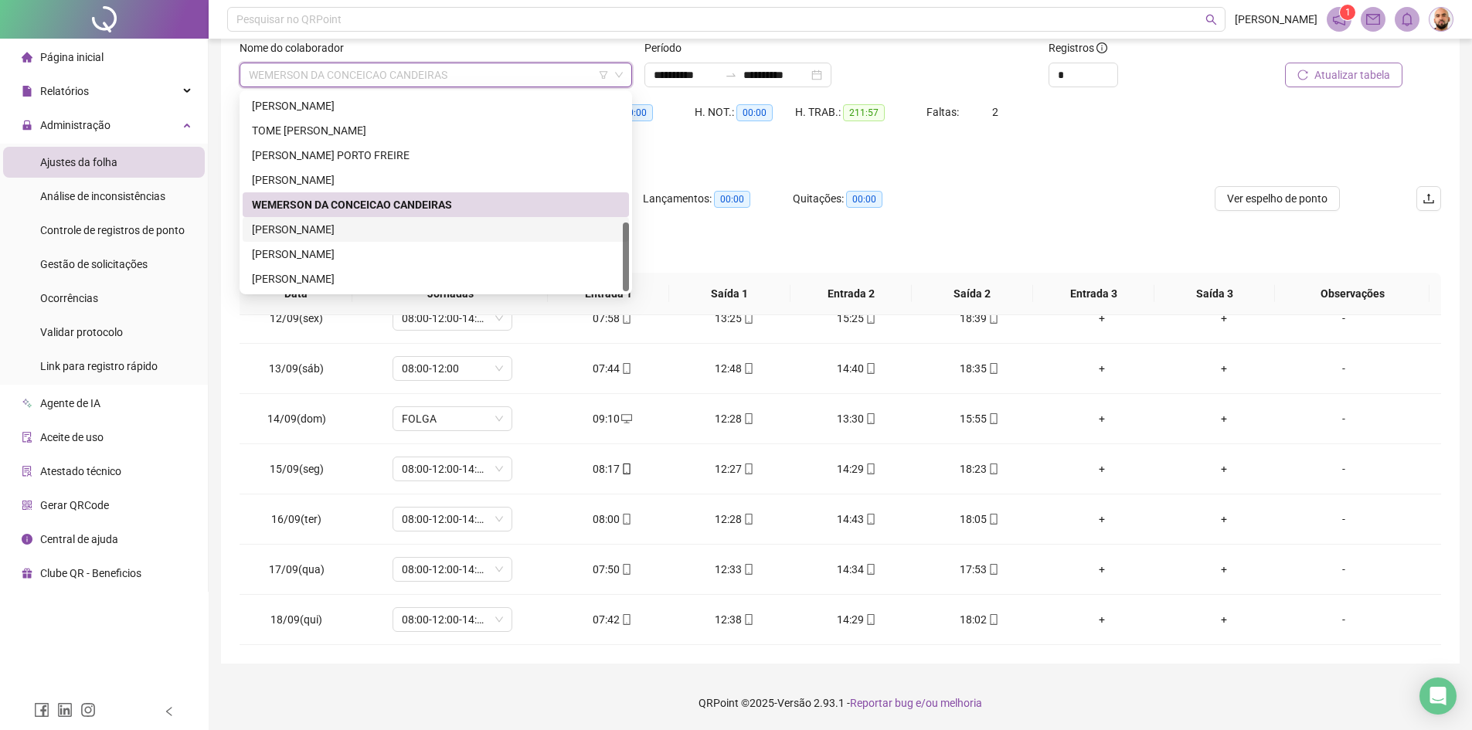
click at [405, 219] on div "[PERSON_NAME]" at bounding box center [436, 229] width 386 height 25
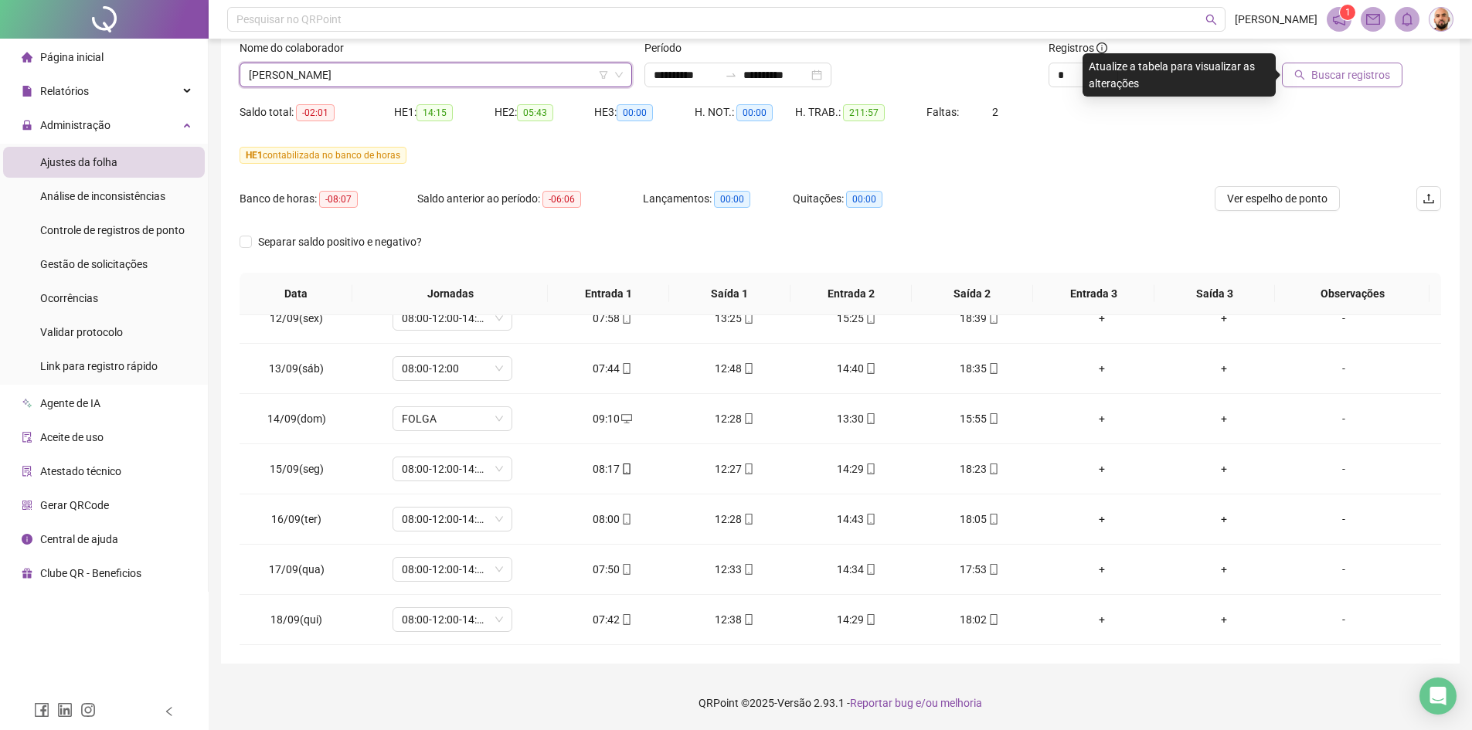
click at [1371, 70] on span "Buscar registros" at bounding box center [1351, 74] width 79 height 17
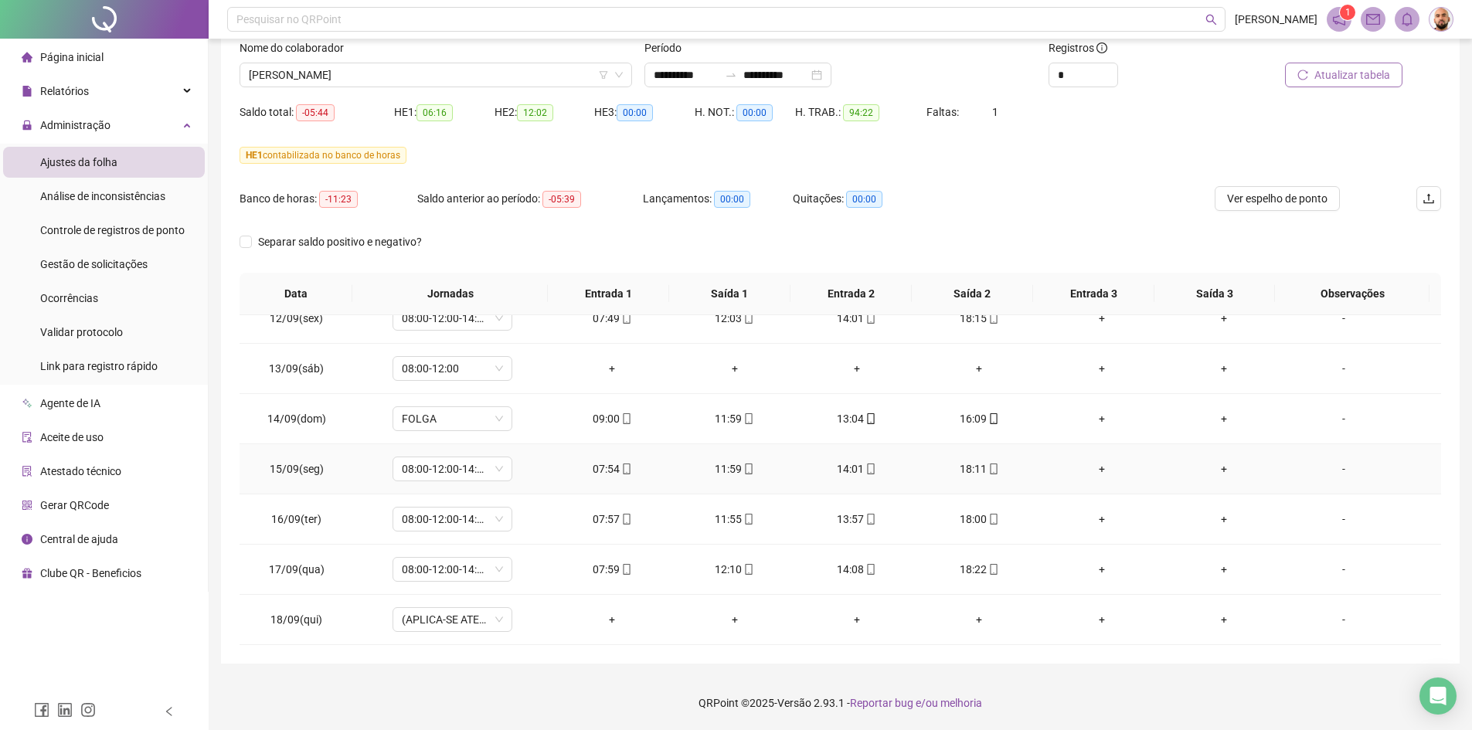
scroll to position [1278, 0]
click at [419, 67] on span "[PERSON_NAME]" at bounding box center [436, 74] width 374 height 23
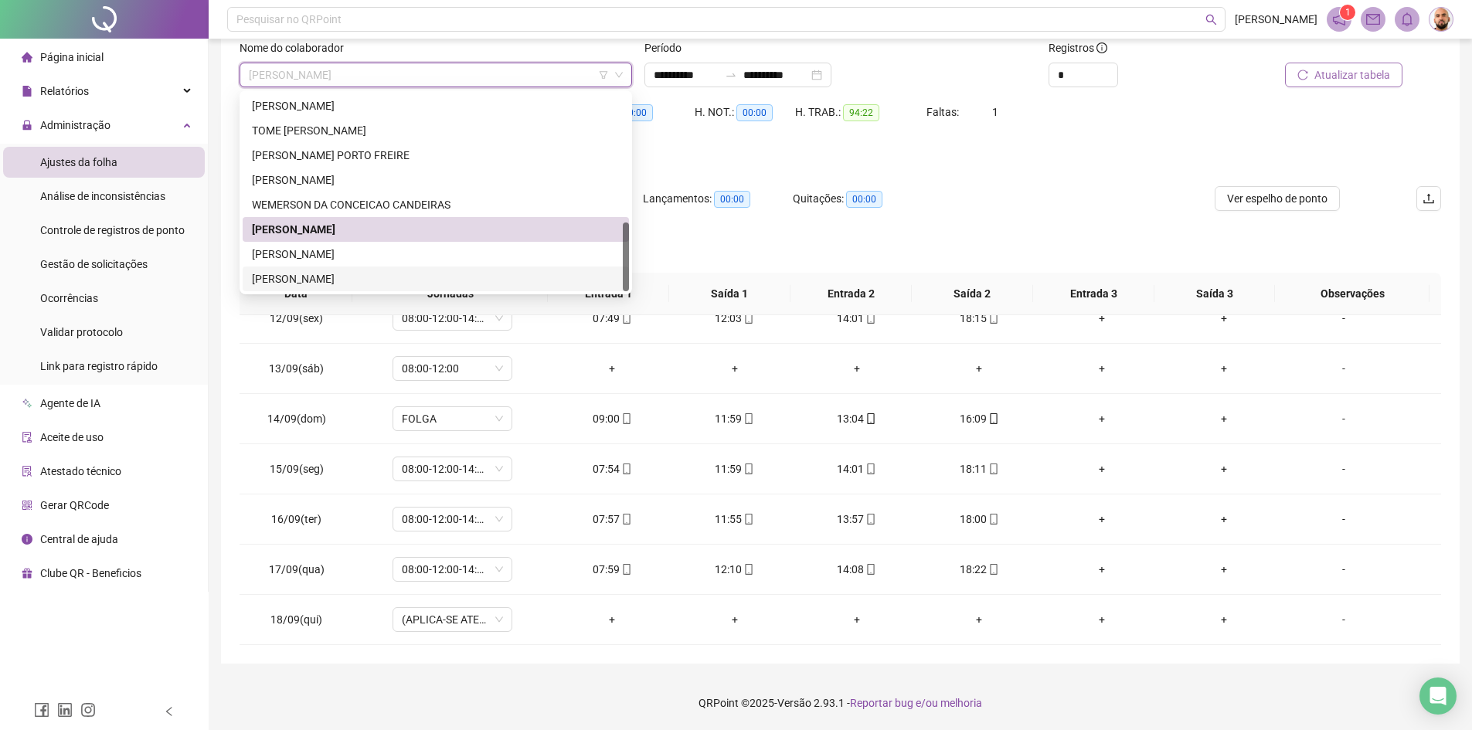
click at [360, 268] on div "[PERSON_NAME]" at bounding box center [436, 279] width 386 height 25
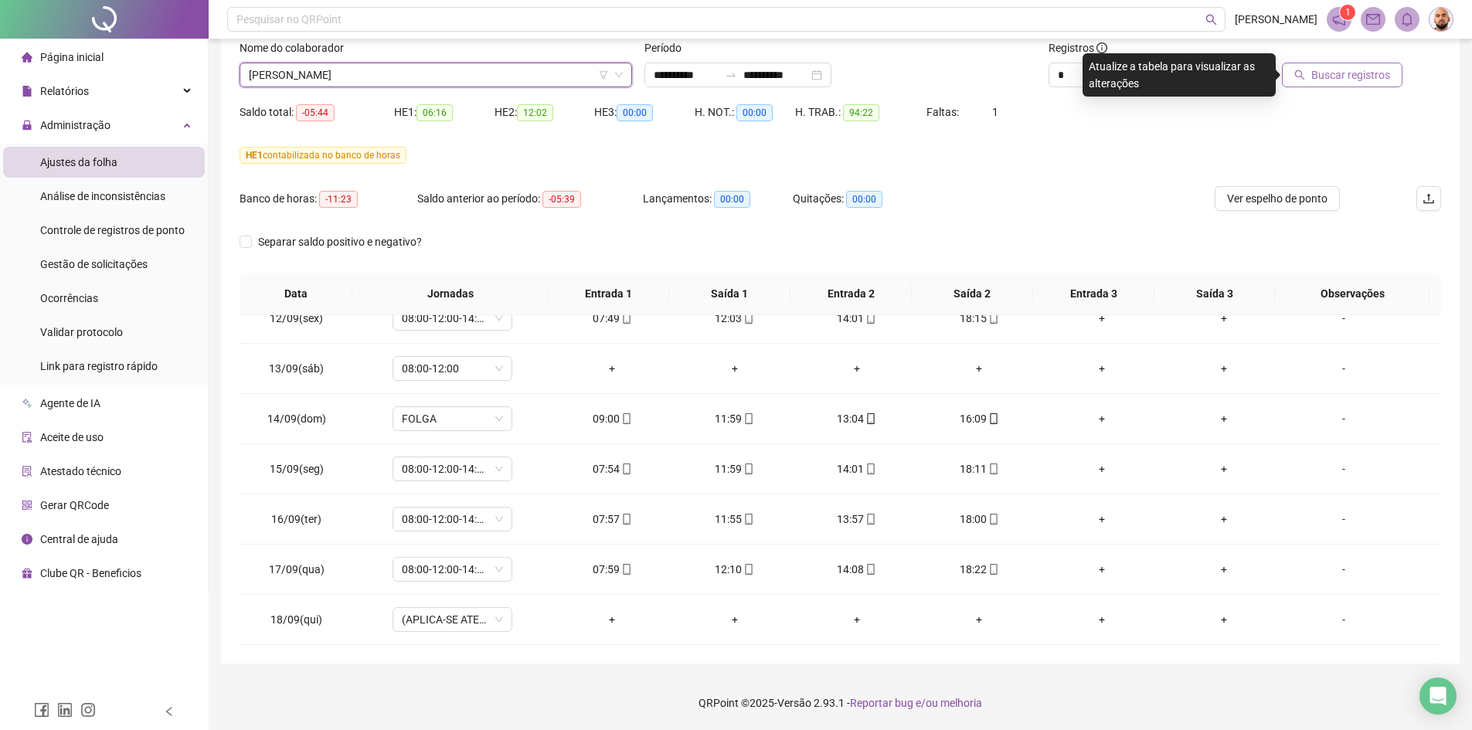
click at [381, 72] on span "[PERSON_NAME]" at bounding box center [436, 74] width 374 height 23
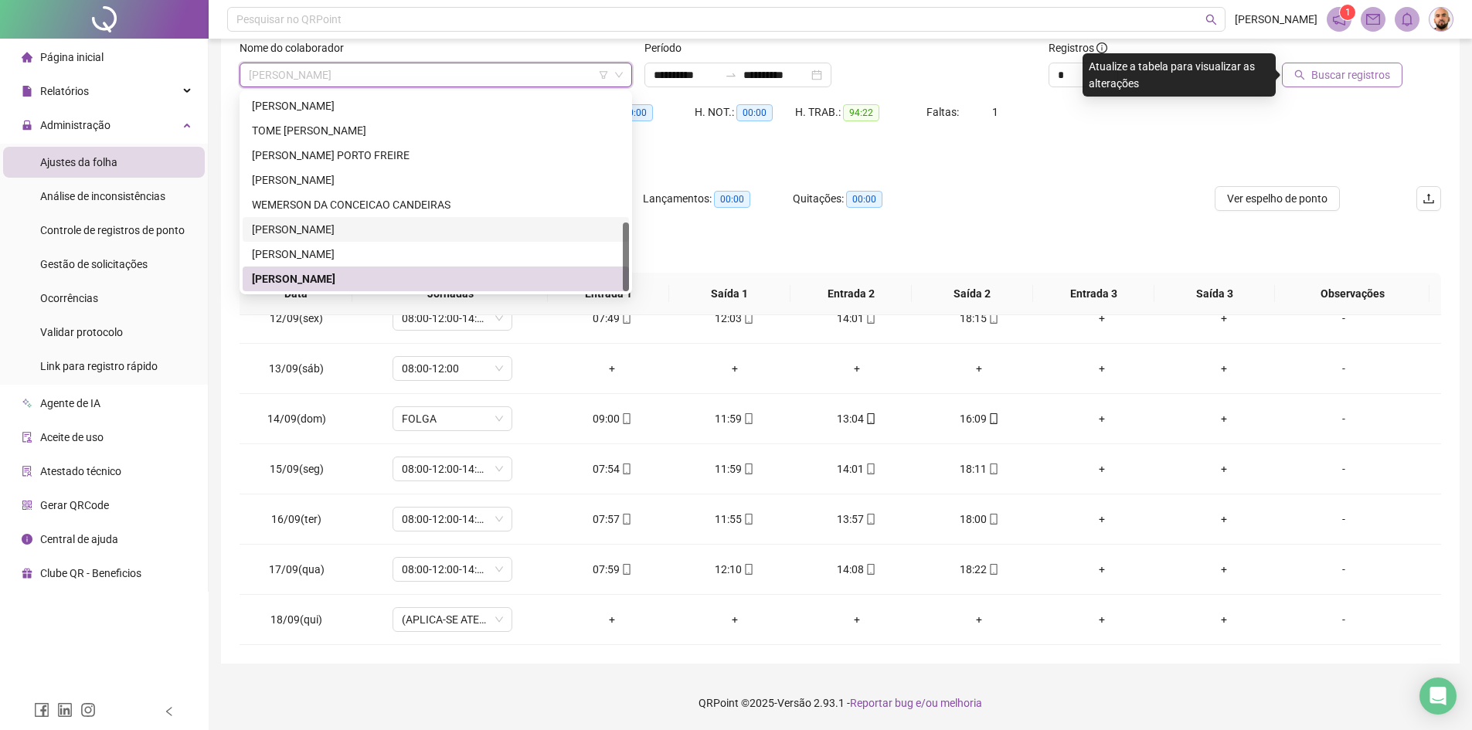
click at [376, 227] on div "[PERSON_NAME]" at bounding box center [436, 229] width 368 height 17
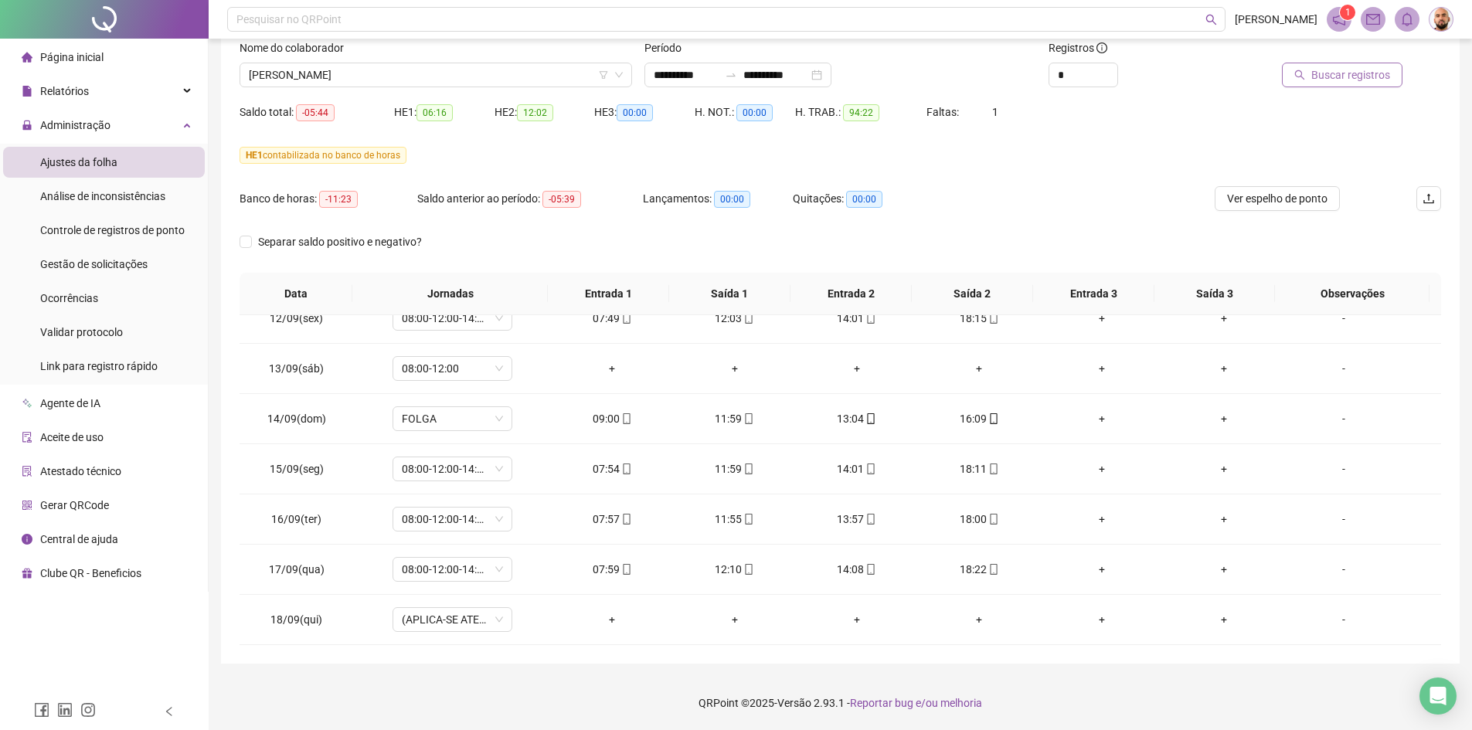
click at [1343, 78] on span "Buscar registros" at bounding box center [1351, 74] width 79 height 17
click at [426, 73] on span "[PERSON_NAME]" at bounding box center [436, 74] width 374 height 23
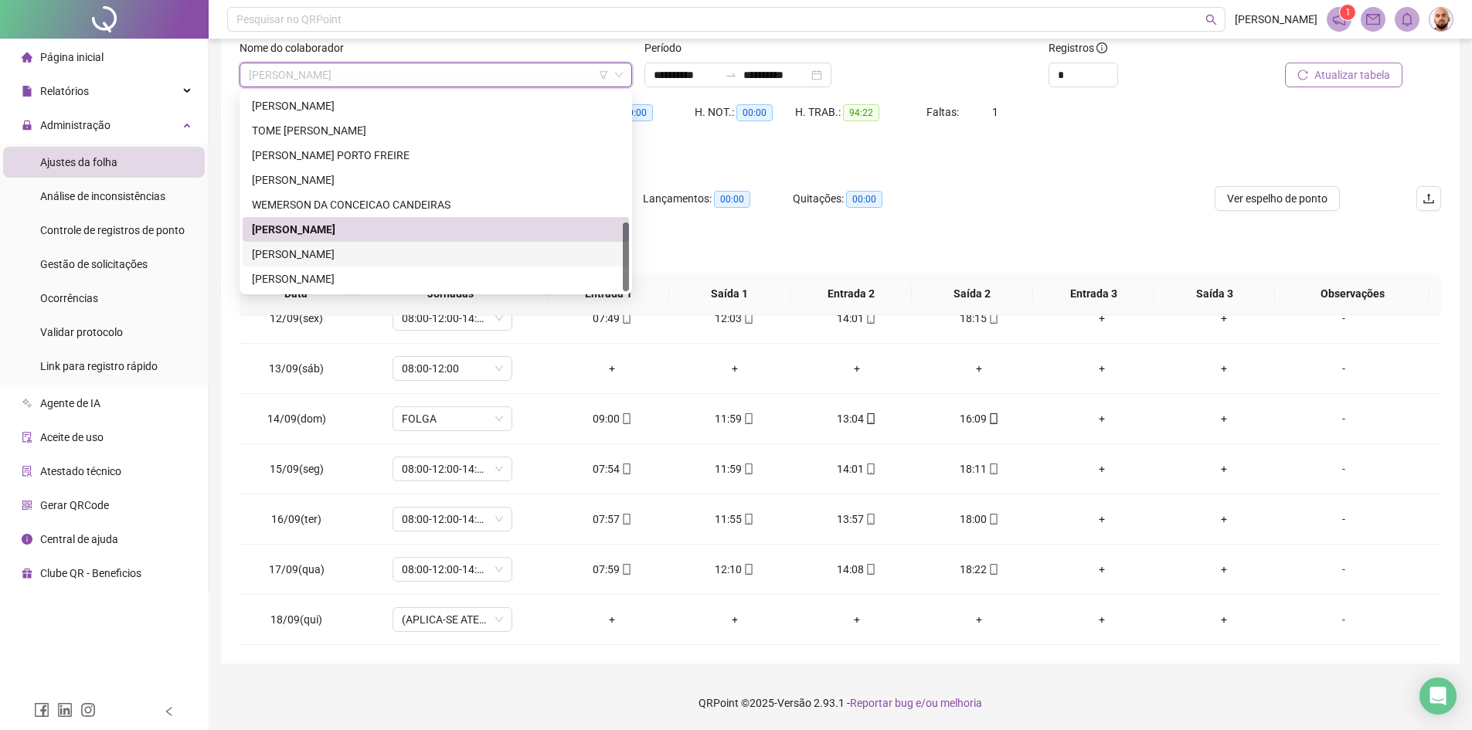
click at [349, 257] on div "[PERSON_NAME]" at bounding box center [436, 254] width 368 height 17
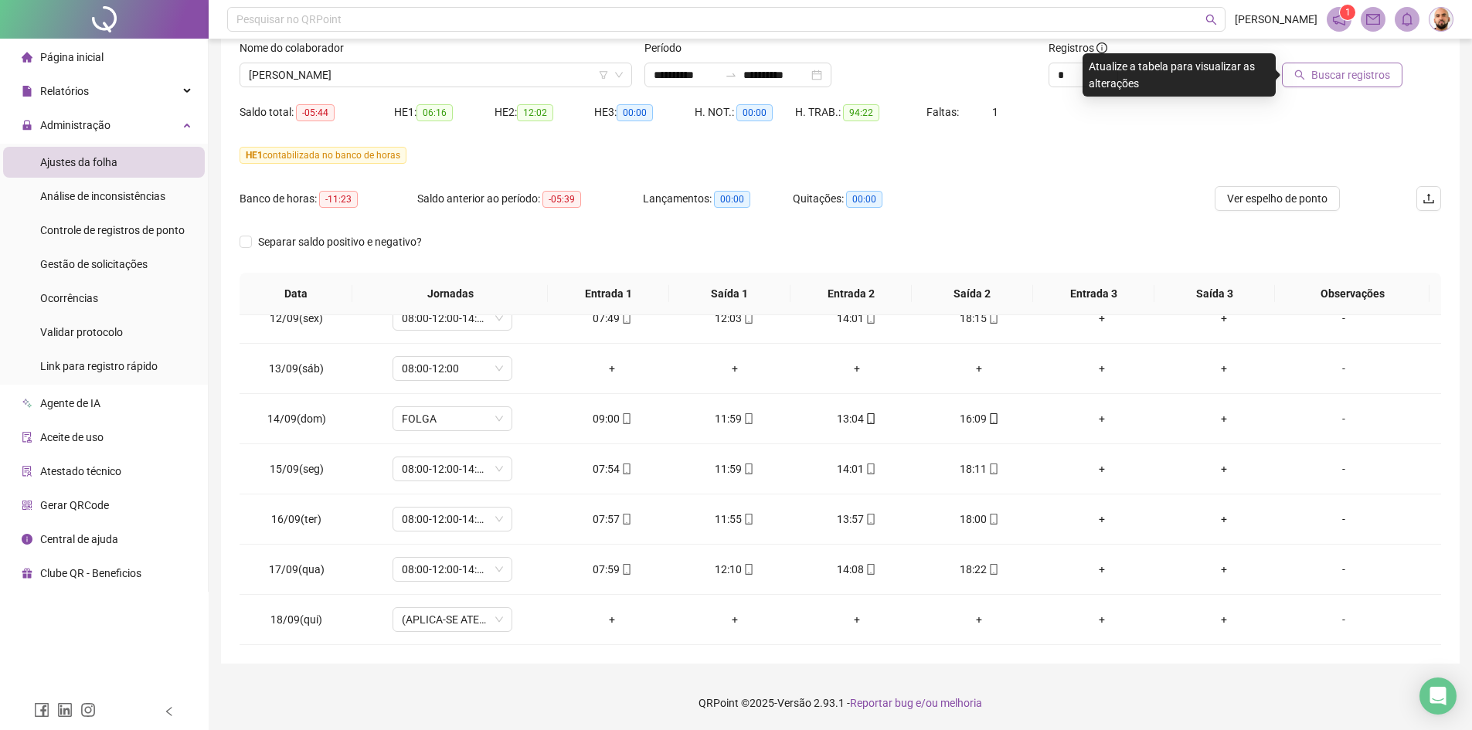
click at [1374, 78] on span "Buscar registros" at bounding box center [1351, 74] width 79 height 17
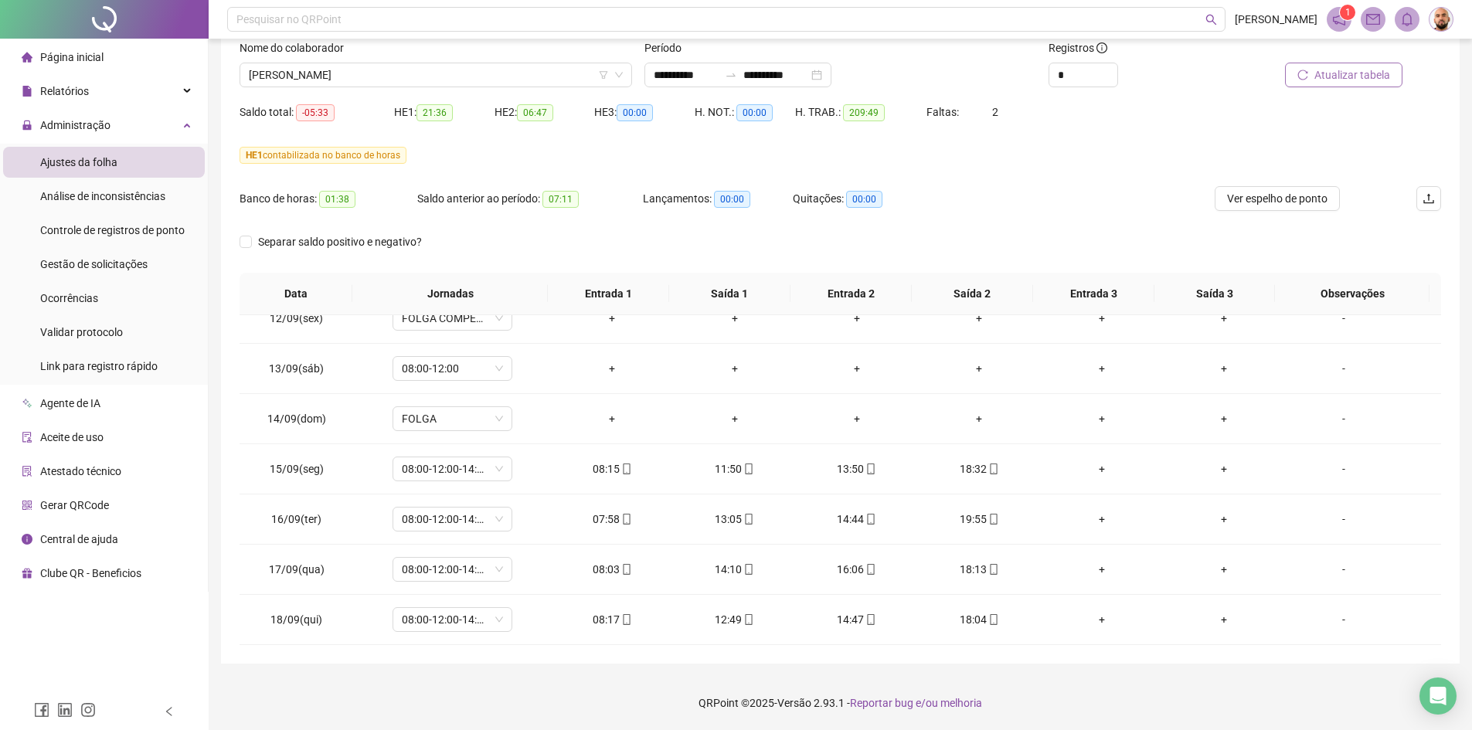
click at [403, 60] on div "Nome do colaborador" at bounding box center [436, 50] width 393 height 23
click at [407, 73] on span "[PERSON_NAME]" at bounding box center [436, 74] width 374 height 23
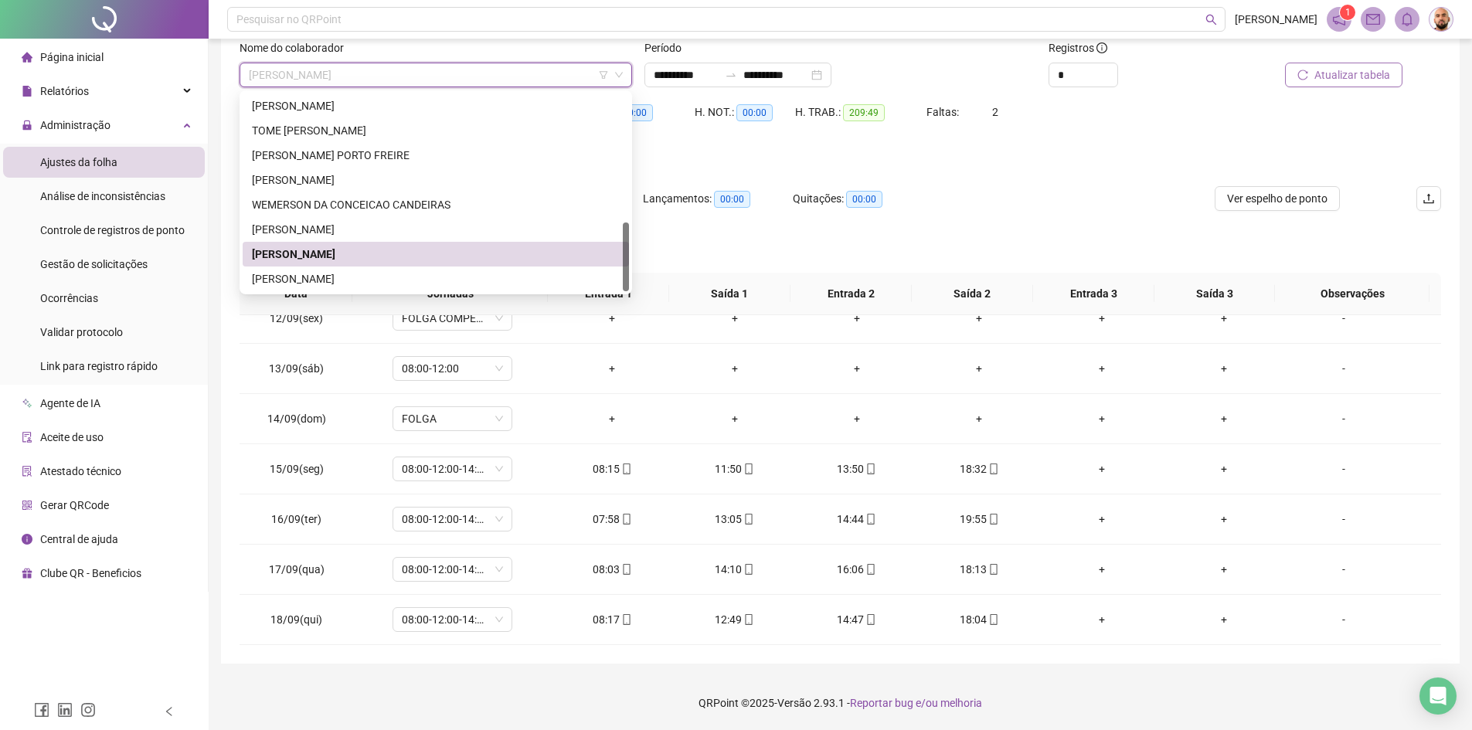
click at [405, 74] on span "[PERSON_NAME]" at bounding box center [436, 74] width 374 height 23
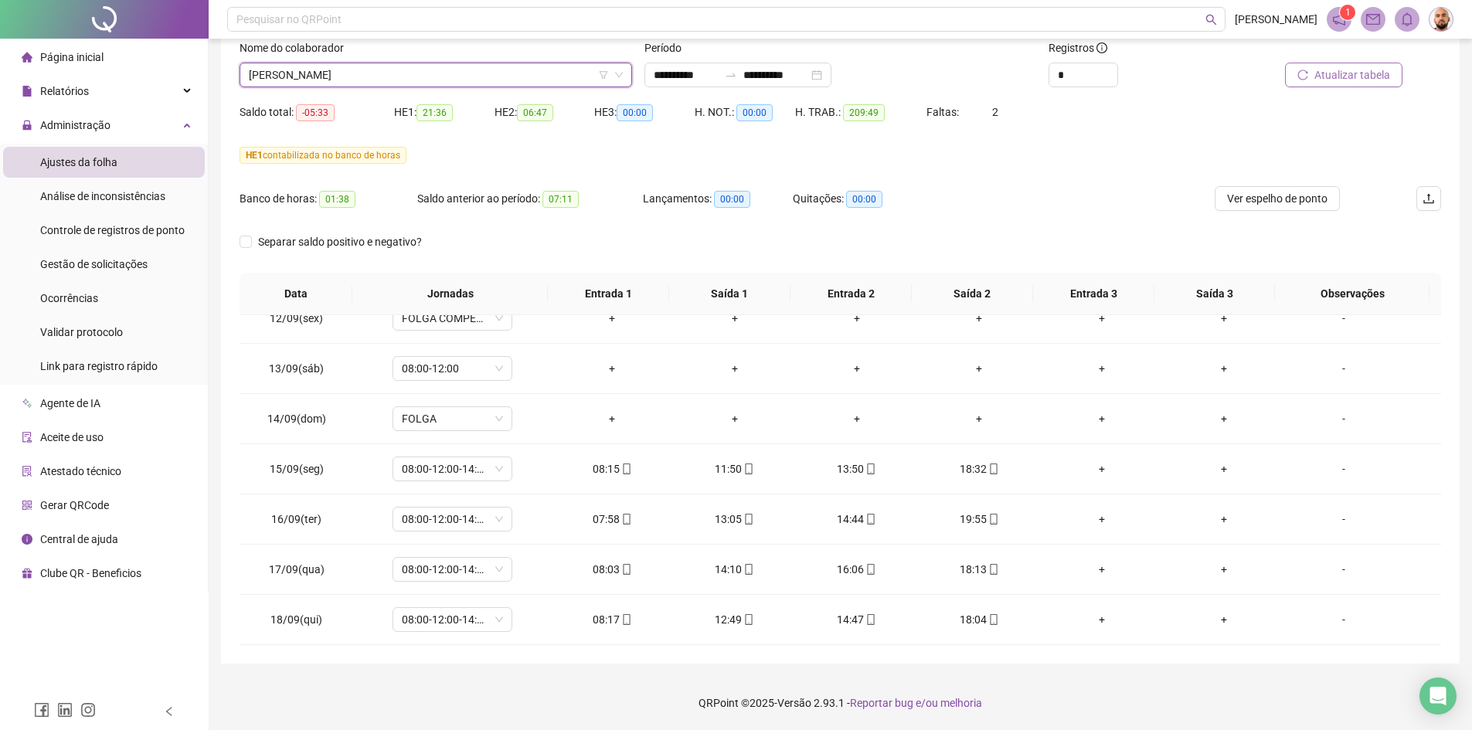
click at [405, 73] on span "[PERSON_NAME]" at bounding box center [436, 74] width 374 height 23
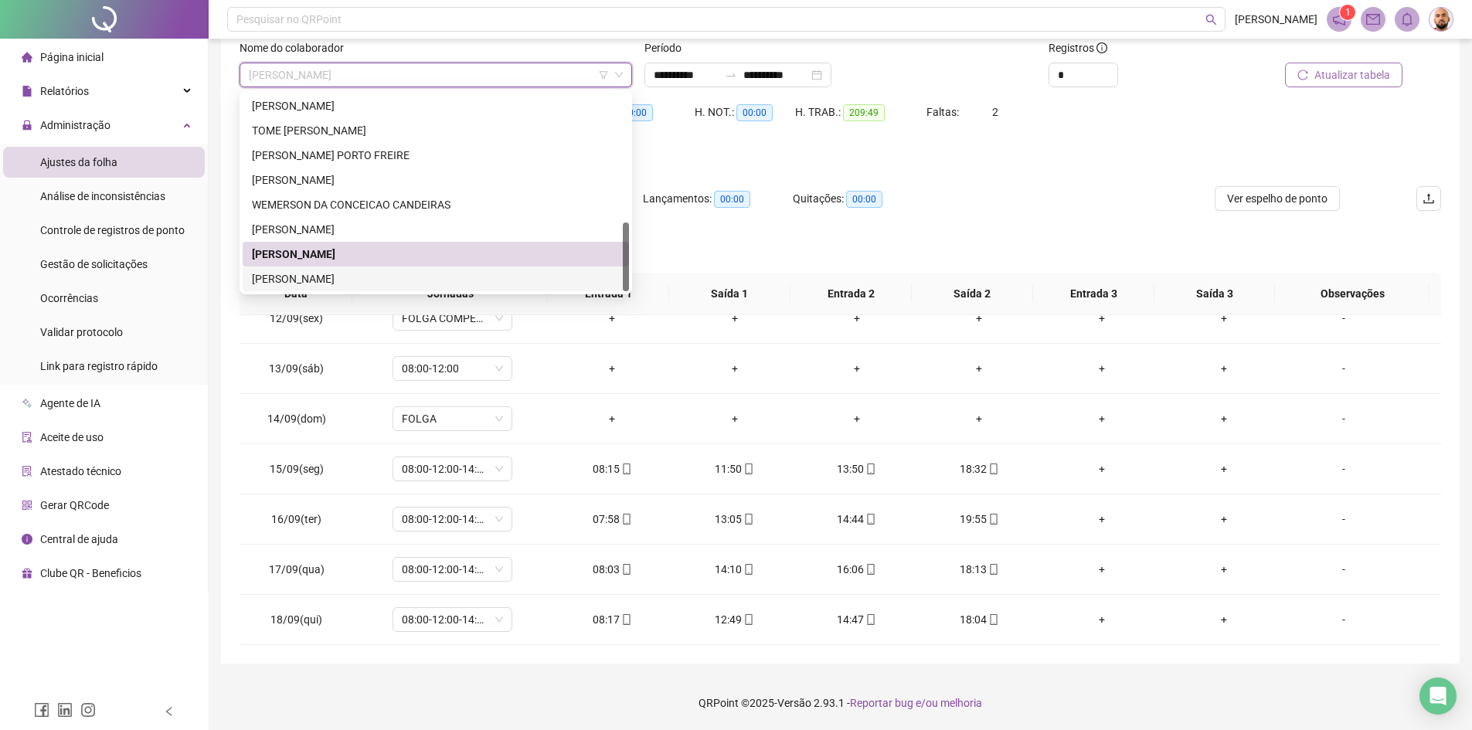
click at [345, 274] on div "[PERSON_NAME]" at bounding box center [436, 279] width 368 height 17
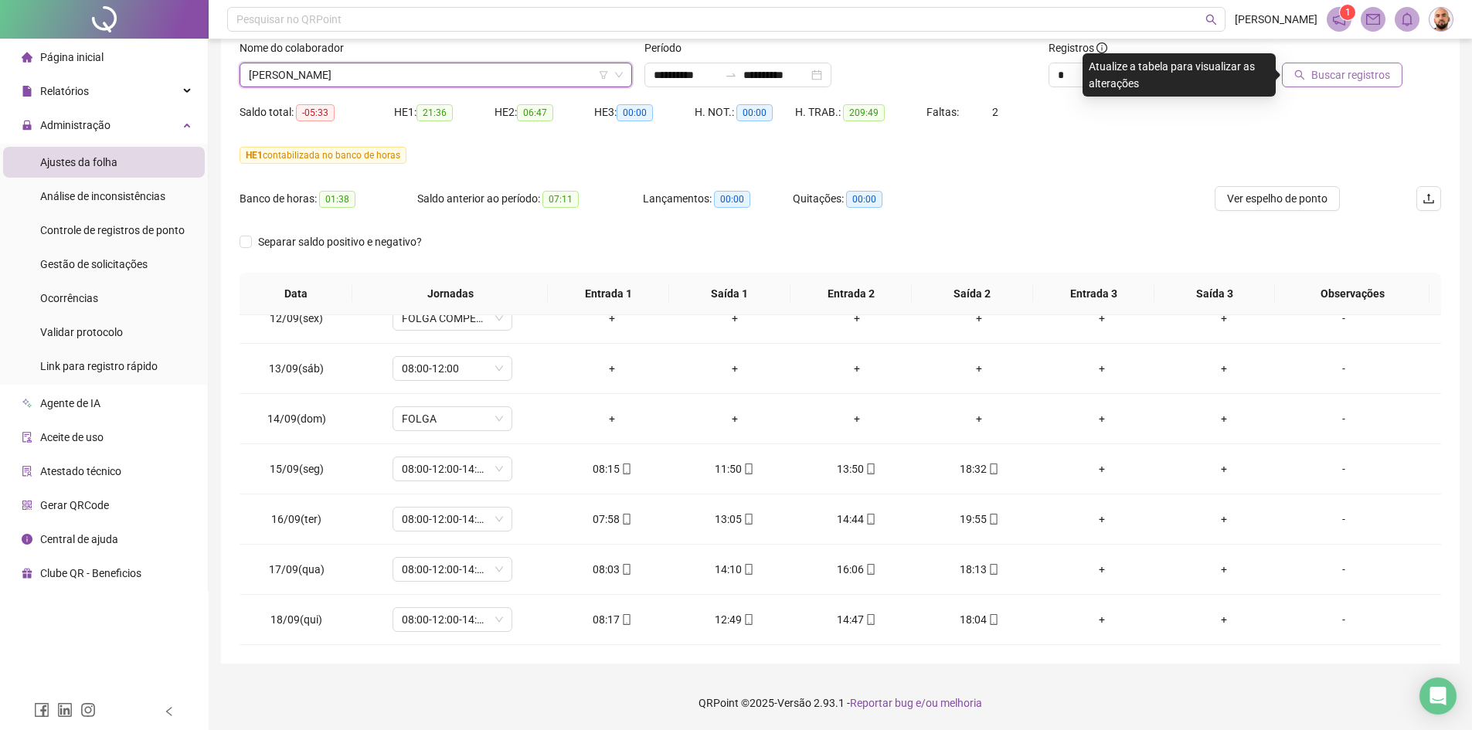
click at [1363, 77] on span "Buscar registros" at bounding box center [1351, 74] width 79 height 17
